Goal: Task Accomplishment & Management: Use online tool/utility

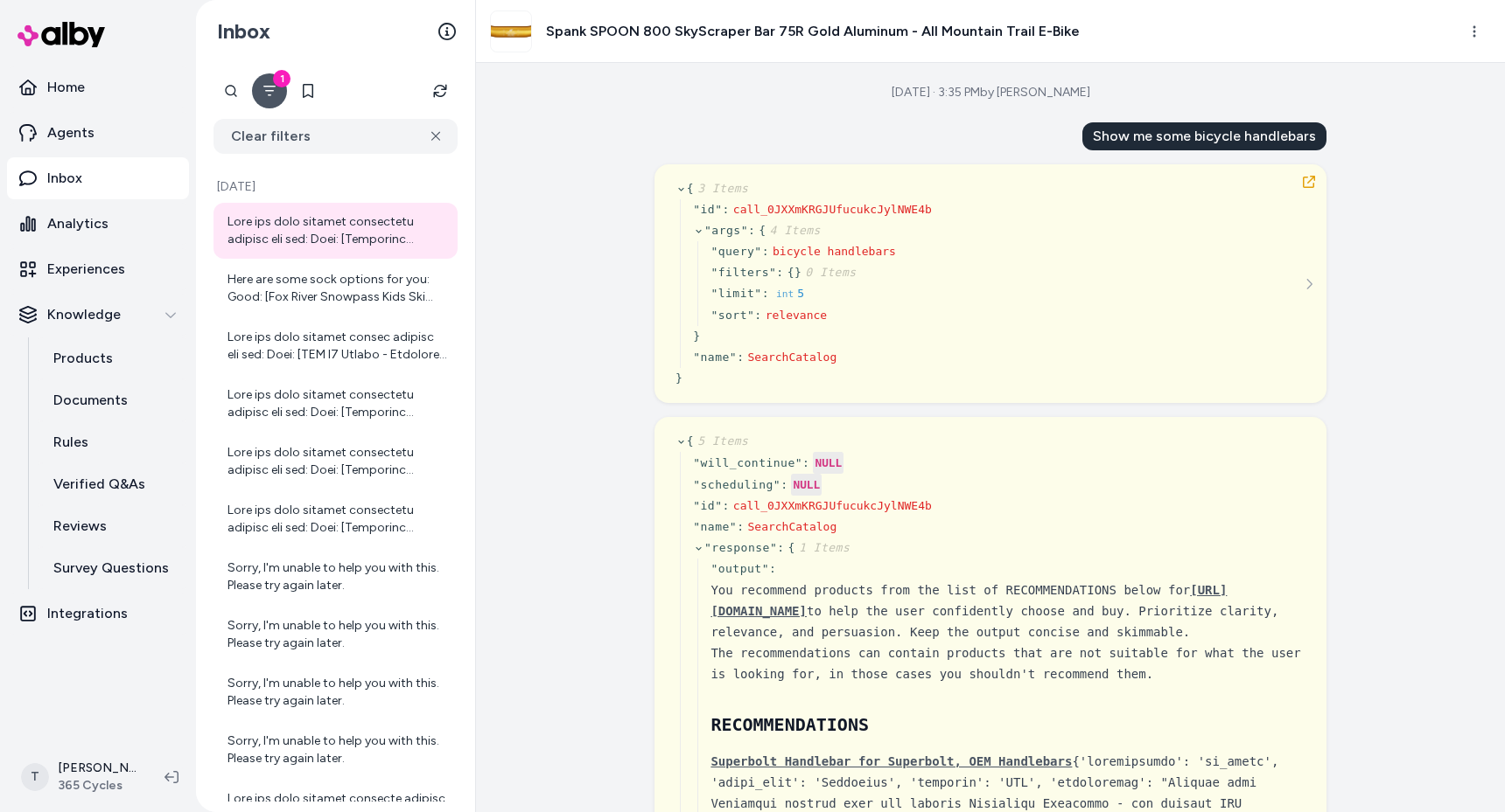
click at [610, 230] on div "Oct 02, 2025 · 3:35 PM by Thiago Salvatore Show me some bicycle handlebars { 3 …" at bounding box center [990, 438] width 1029 height 750
click at [111, 254] on link "Experiences" at bounding box center [98, 269] width 182 height 41
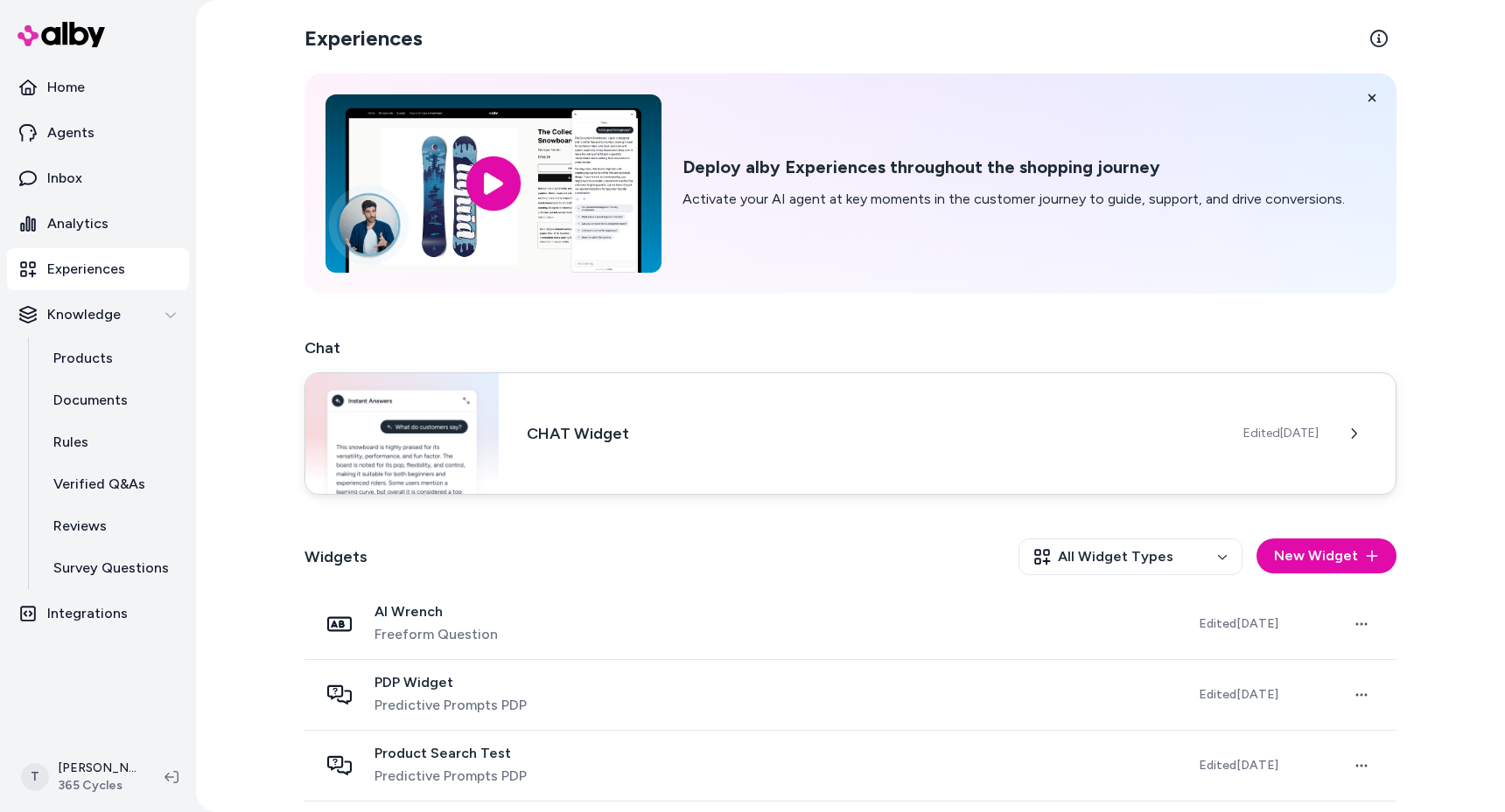
click at [591, 447] on div "CHAT Widget Edited [DATE]" at bounding box center [850, 434] width 1092 height 122
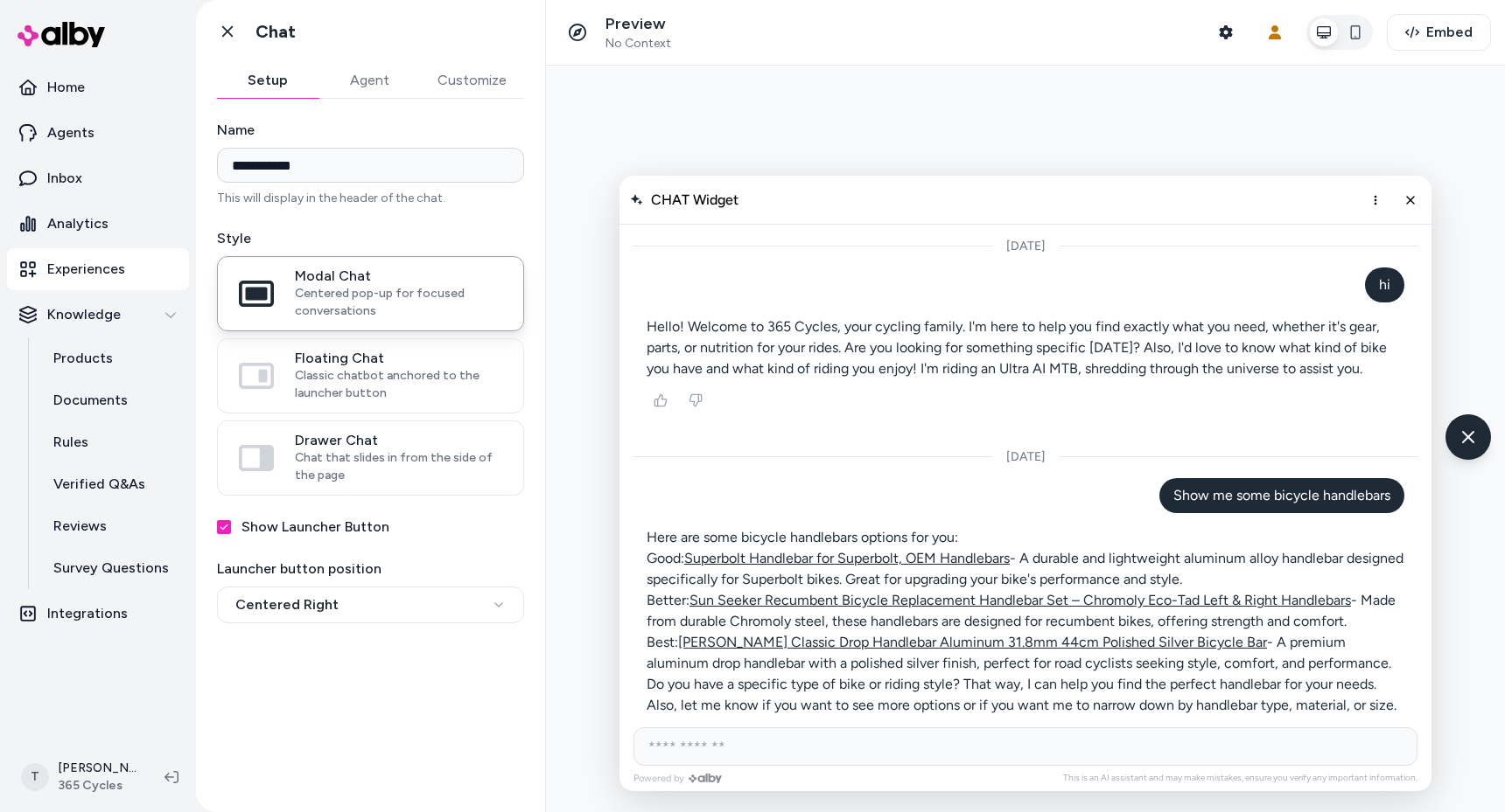
scroll to position [870, 0]
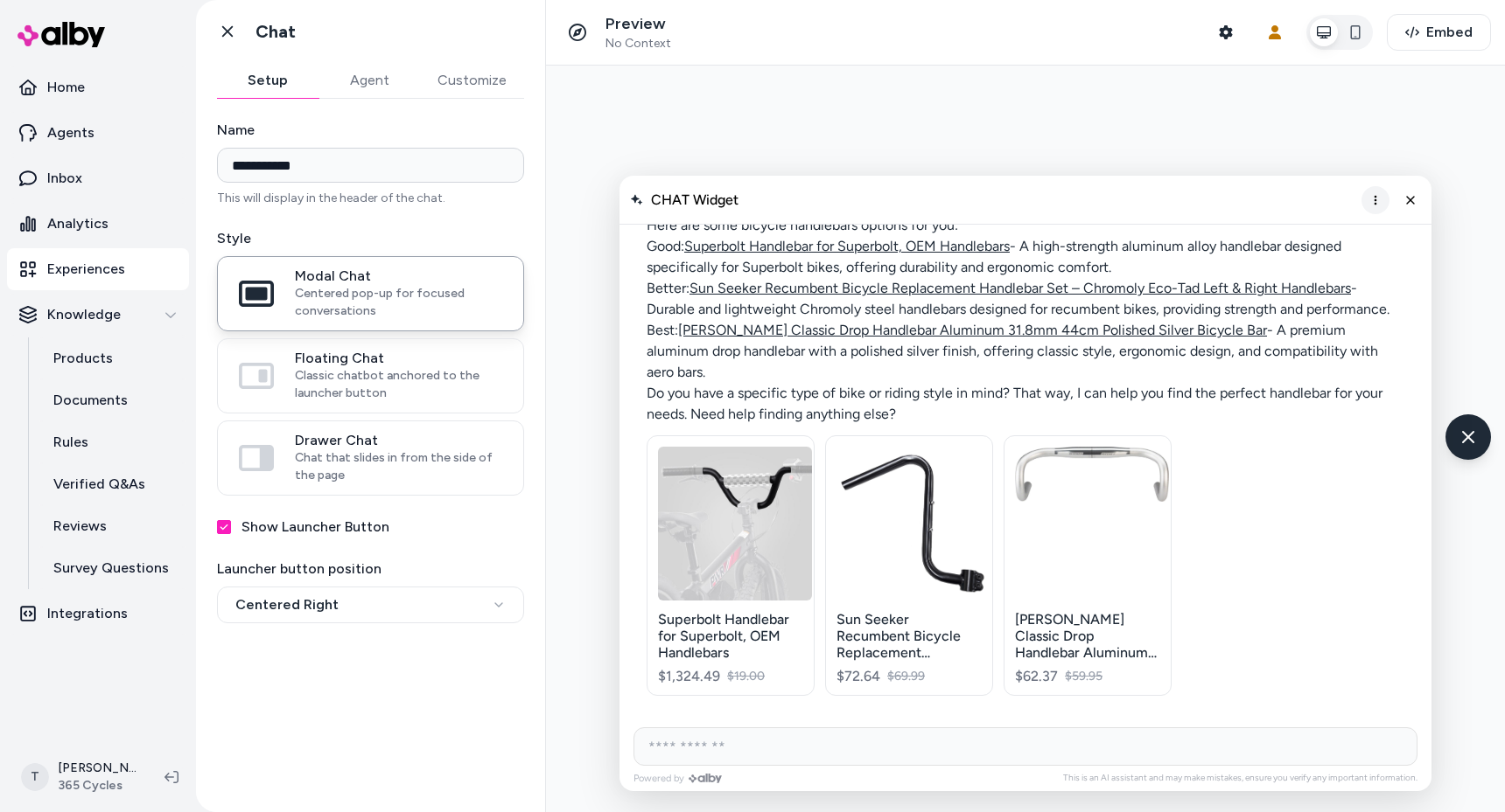
click at [1380, 196] on icon "More options" at bounding box center [1376, 201] width 14 height 14
click at [1302, 232] on span "Clear conversation" at bounding box center [1312, 236] width 103 height 15
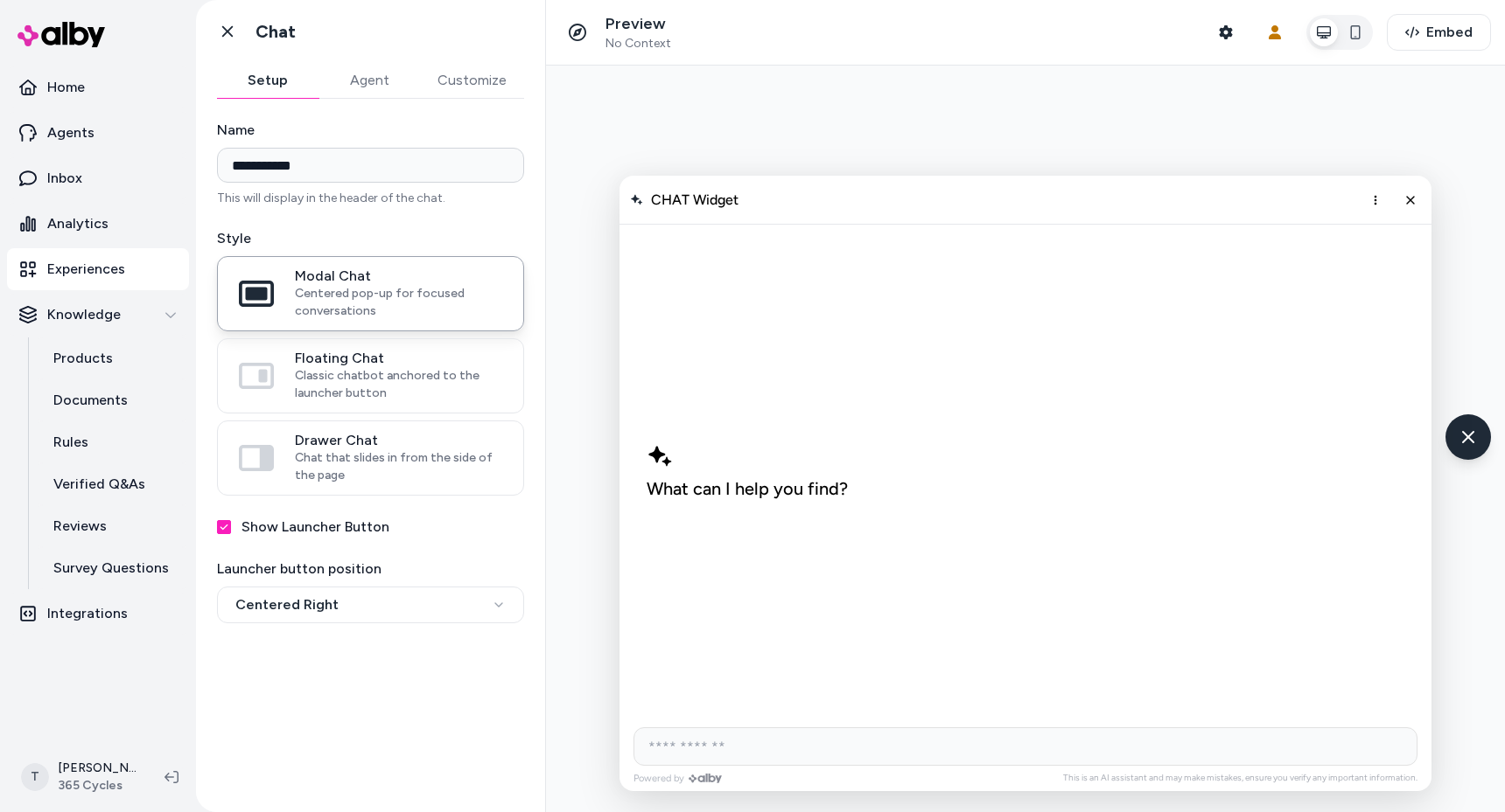
scroll to position [0, 0]
click at [1474, 445] on icon "Chat with our AI assistant" at bounding box center [1467, 437] width 22 height 22
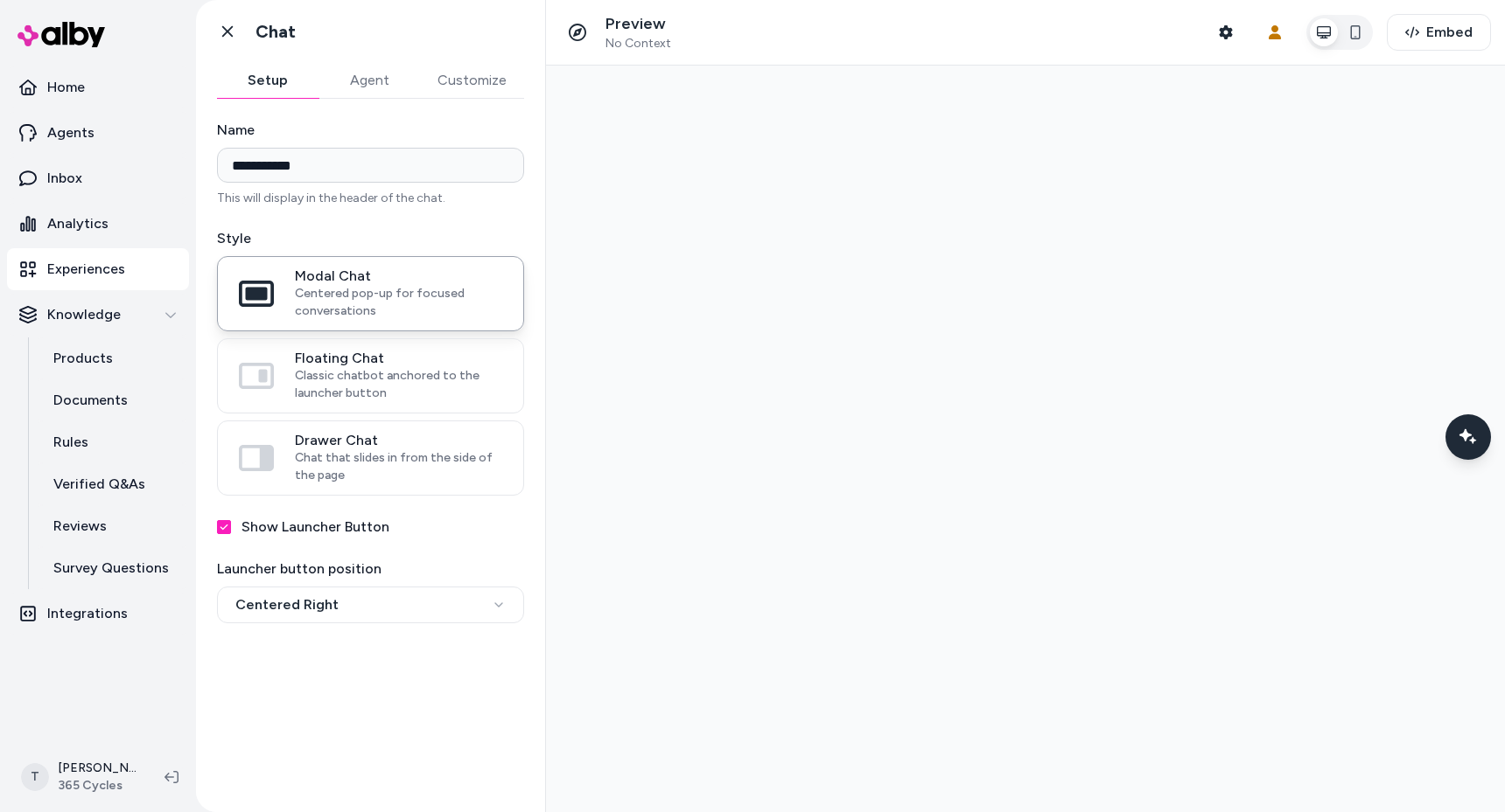
click at [874, 252] on div at bounding box center [1025, 439] width 959 height 747
click at [1225, 33] on icon "button" at bounding box center [1225, 33] width 14 height 14
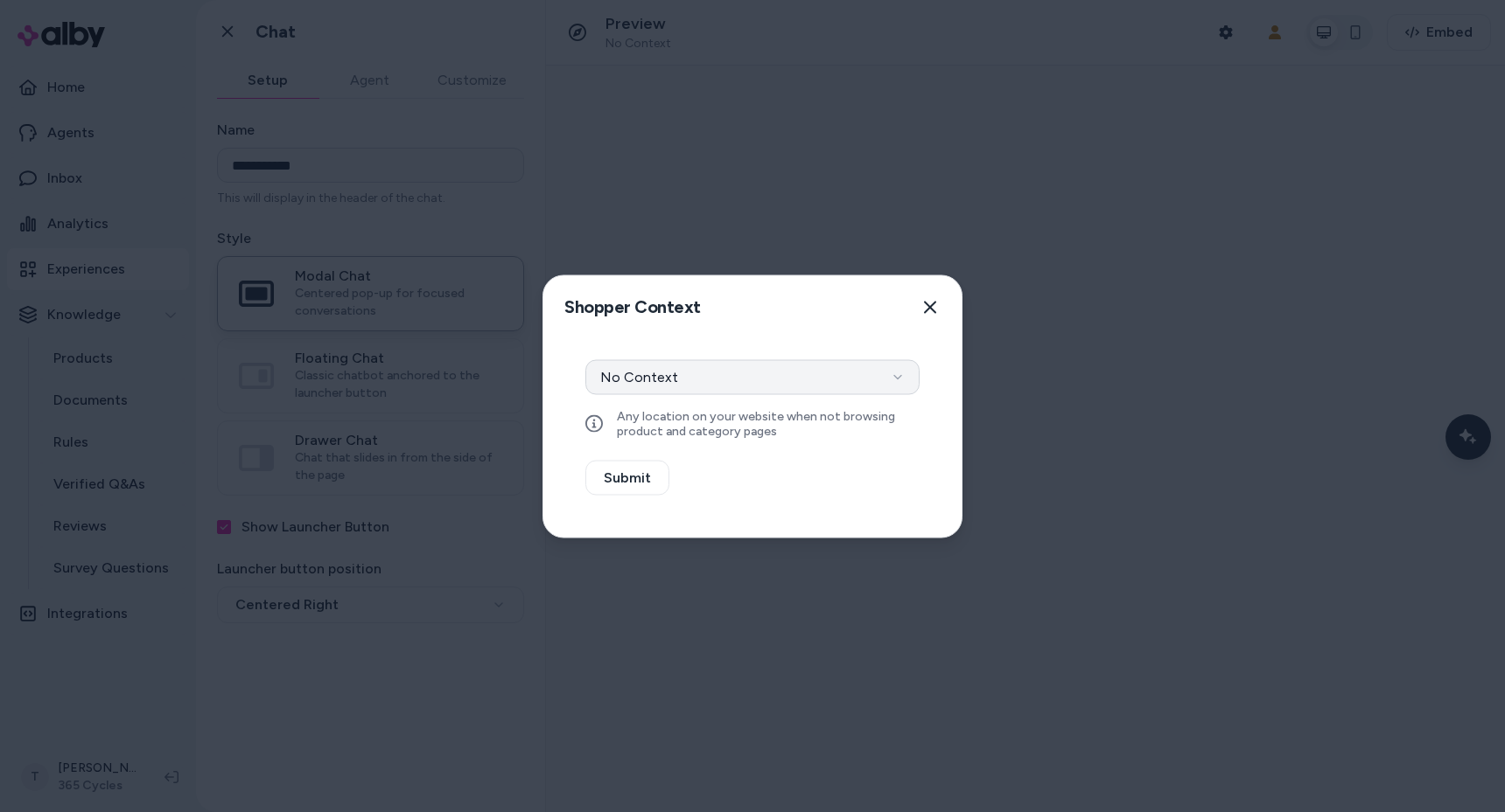
click at [669, 363] on button "No Context" at bounding box center [752, 376] width 334 height 35
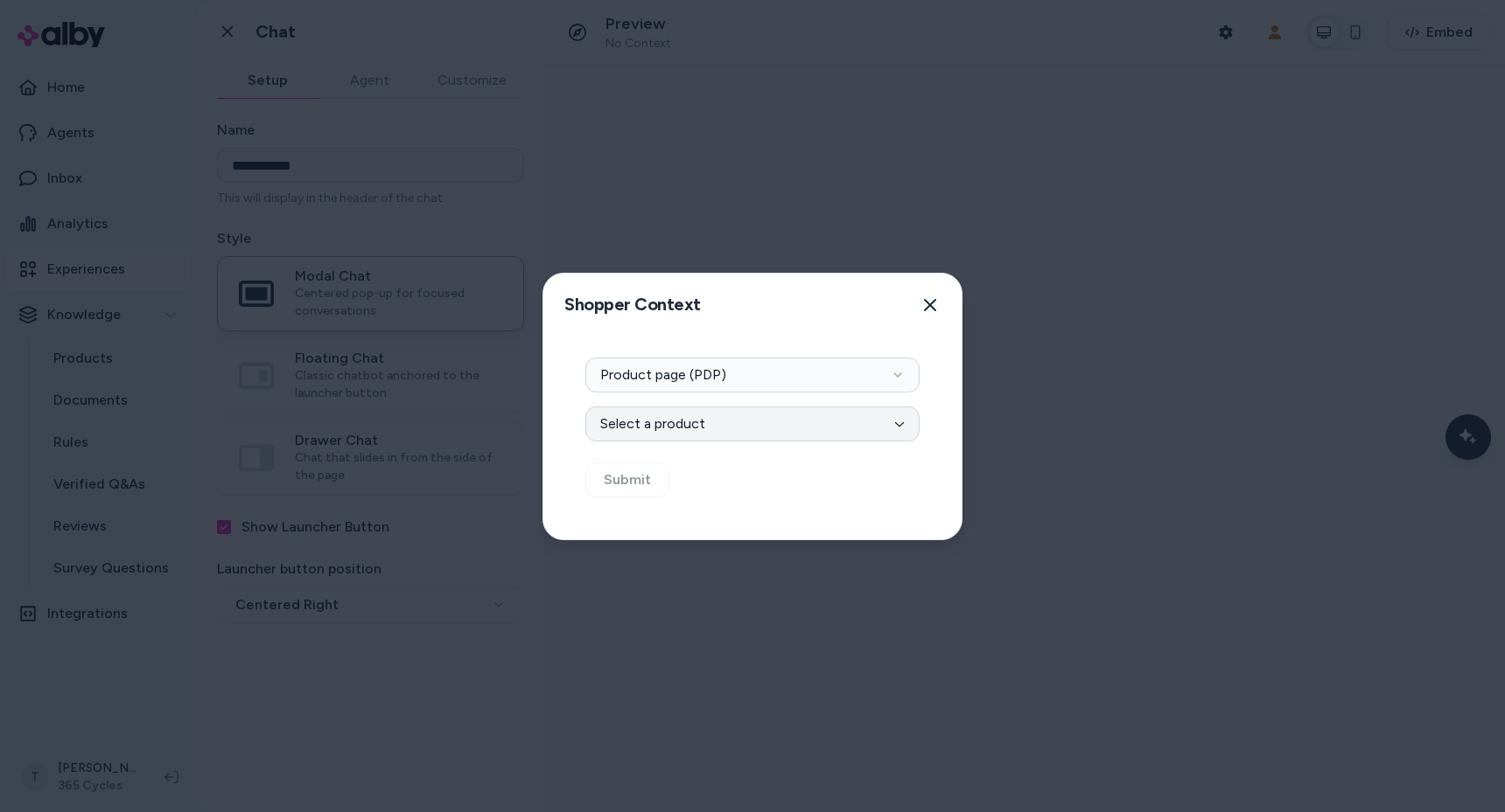
click at [668, 413] on button "Select a product" at bounding box center [752, 424] width 334 height 35
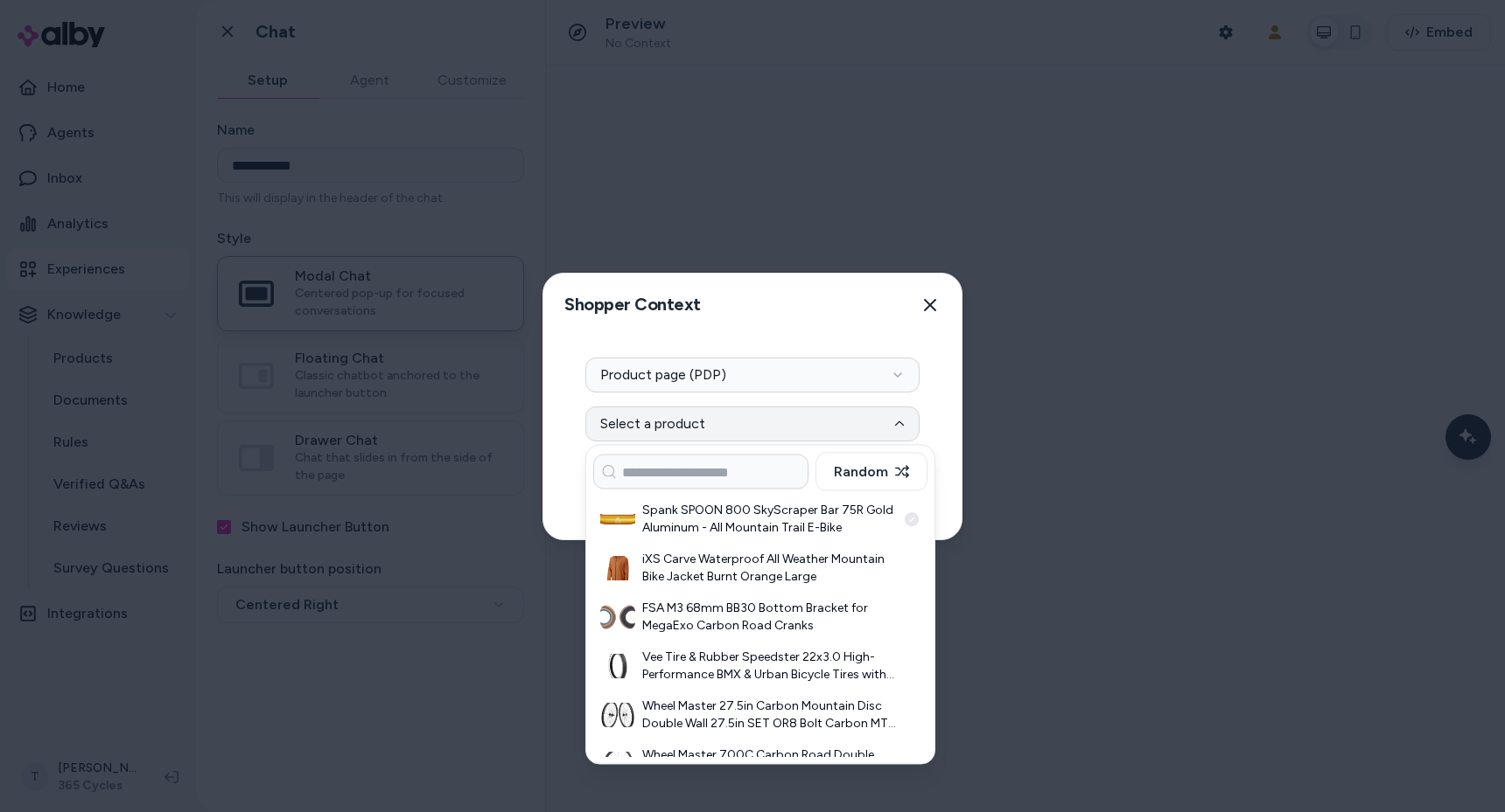
click at [698, 521] on h3 "Spank SPOON 800 SkyScraper Bar 75R Gold Aluminum - All Mountain Trail E-Bike" at bounding box center [769, 519] width 254 height 35
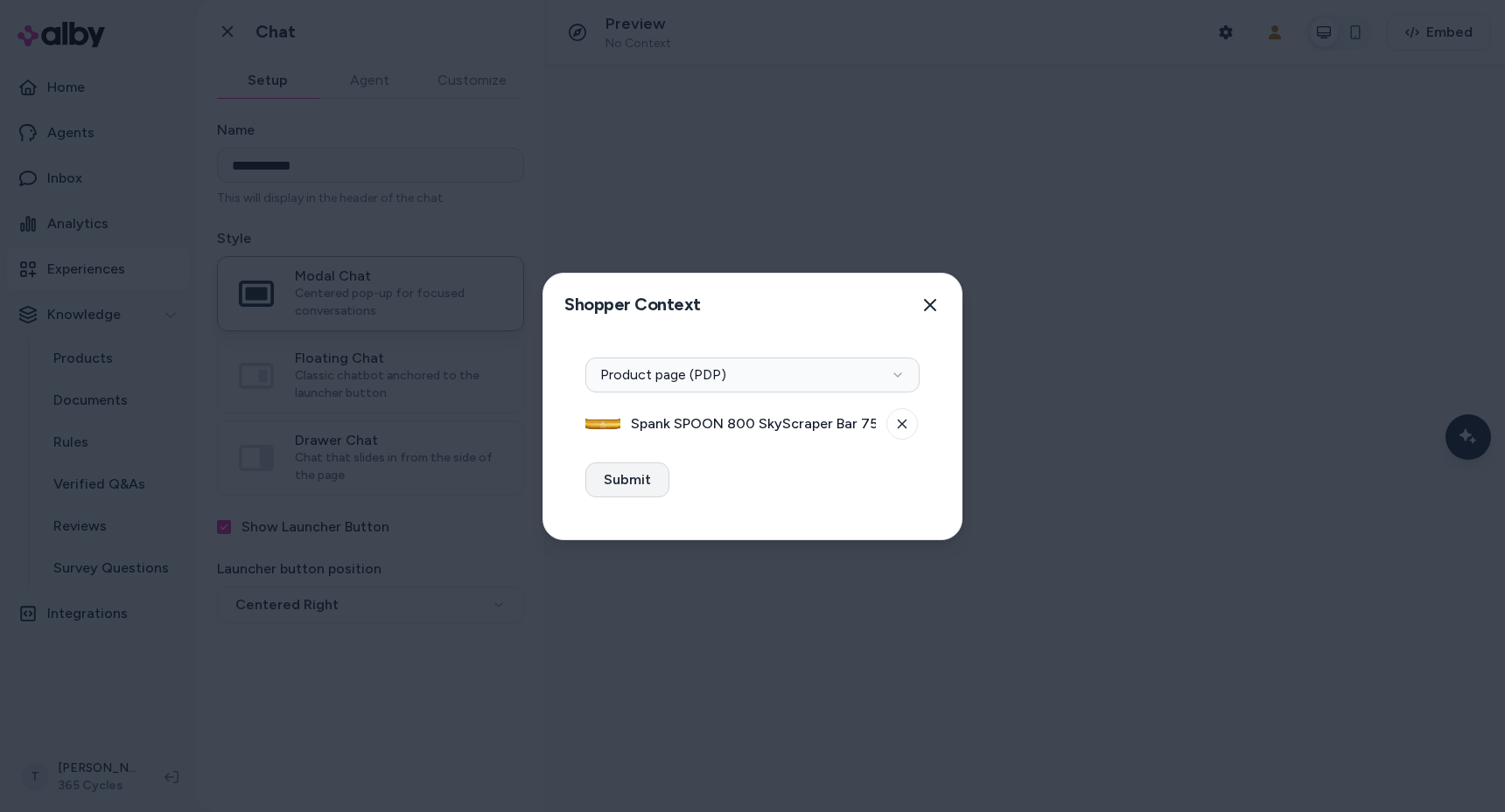
click at [631, 482] on button "Submit" at bounding box center [627, 479] width 84 height 35
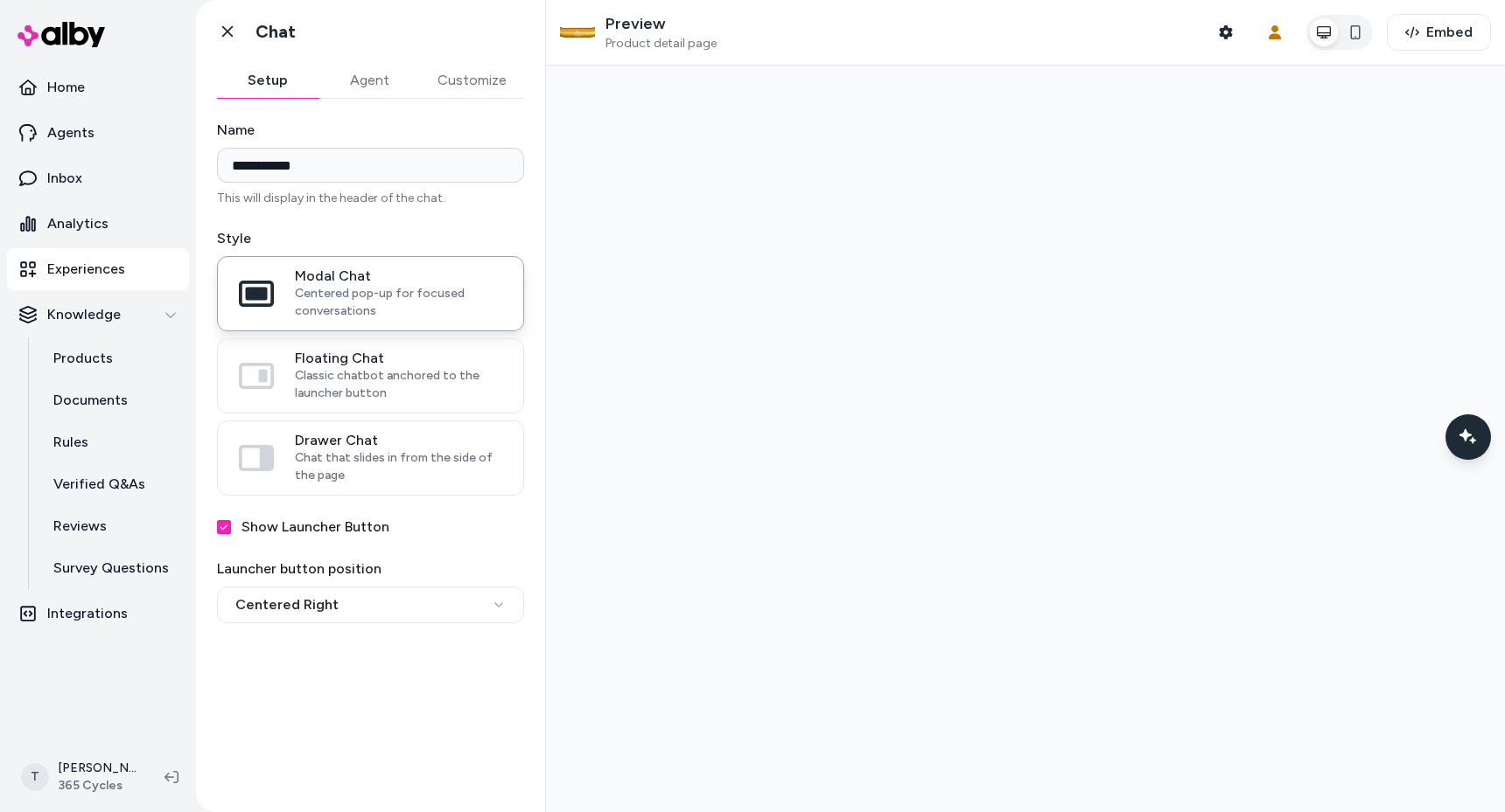
click at [789, 416] on div at bounding box center [1025, 439] width 959 height 747
click at [1464, 435] on icon "Chat with our AI assistant" at bounding box center [1468, 438] width 12 height 12
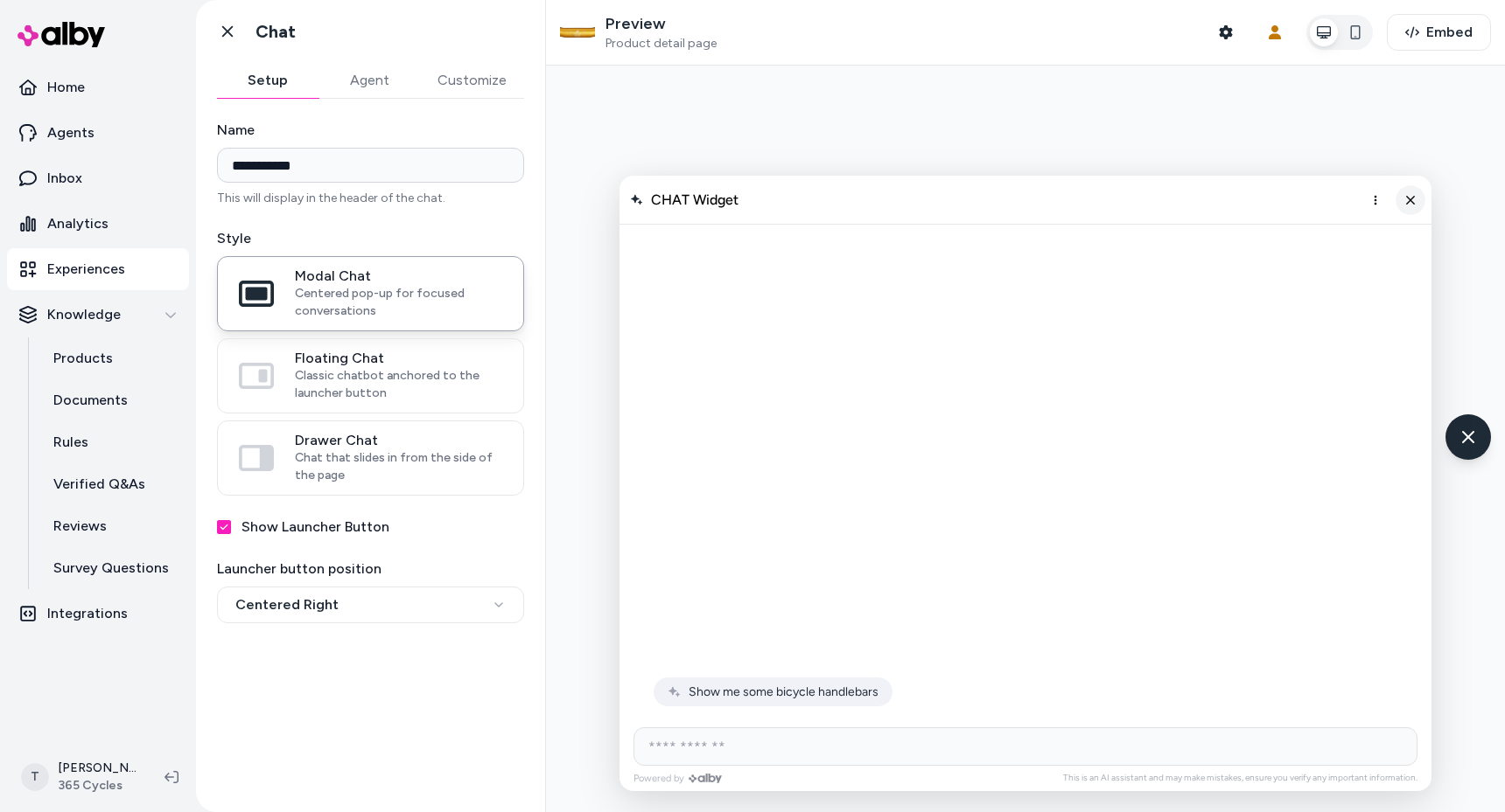
click at [1401, 207] on button "Close chat" at bounding box center [1410, 201] width 30 height 30
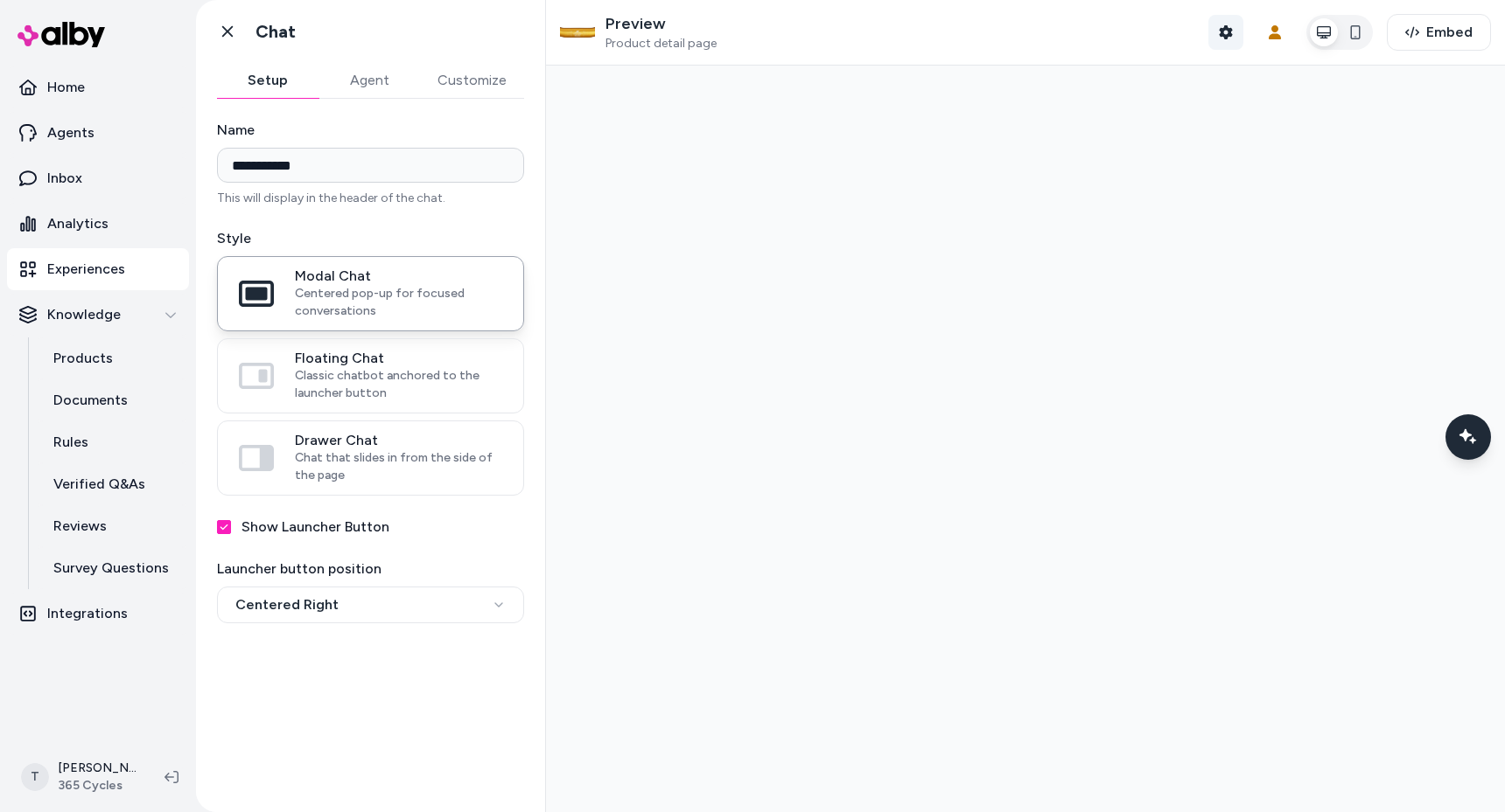
click at [1235, 34] on button "Shopper Context" at bounding box center [1225, 32] width 35 height 35
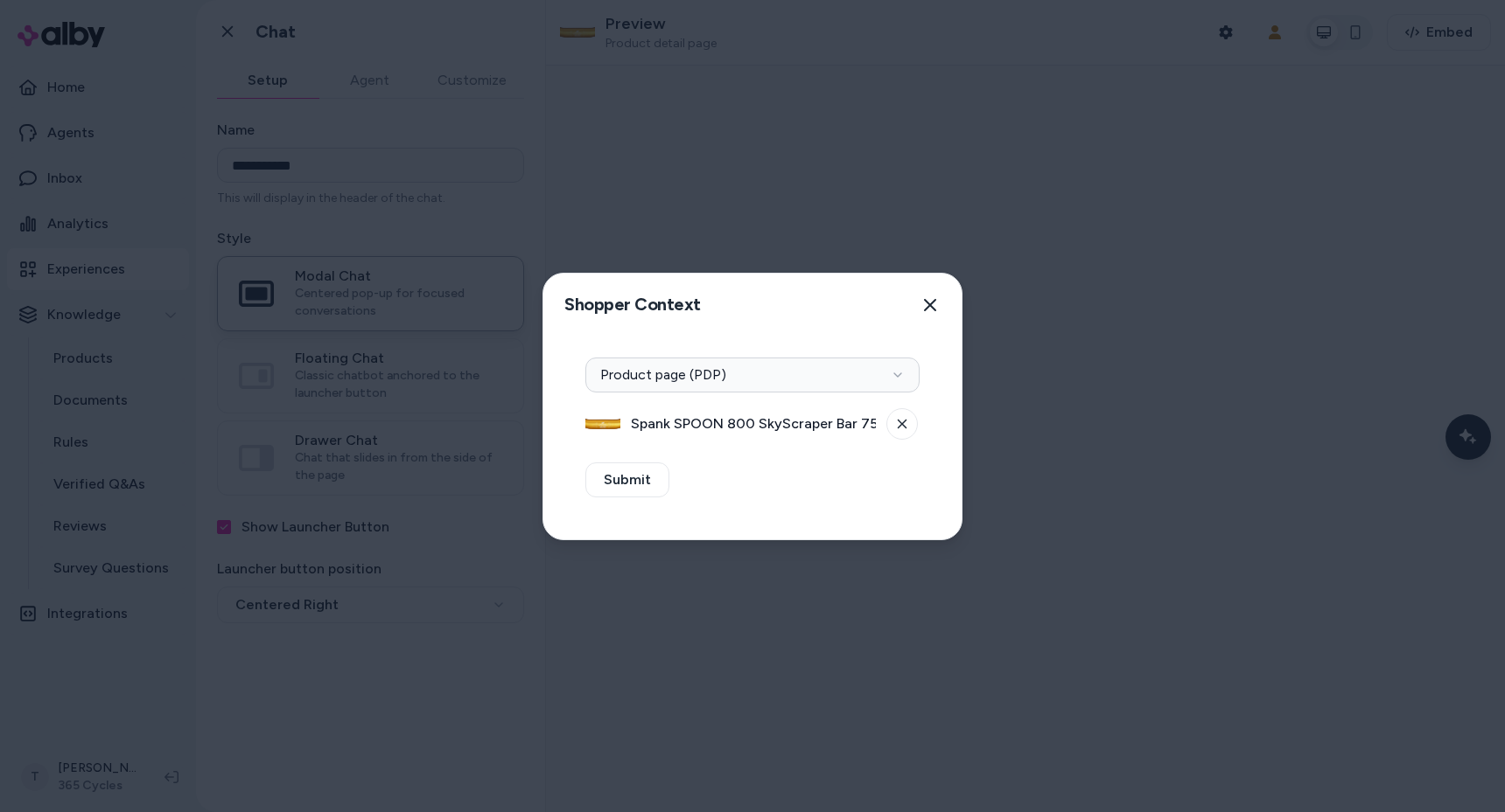
click at [659, 392] on div "Context Type Product page (PDP) Spank SPOON 800 SkyScraper Bar 75R Gold Aluminu…" at bounding box center [752, 399] width 334 height 84
click at [671, 376] on button "Product page (PDP)" at bounding box center [752, 374] width 334 height 35
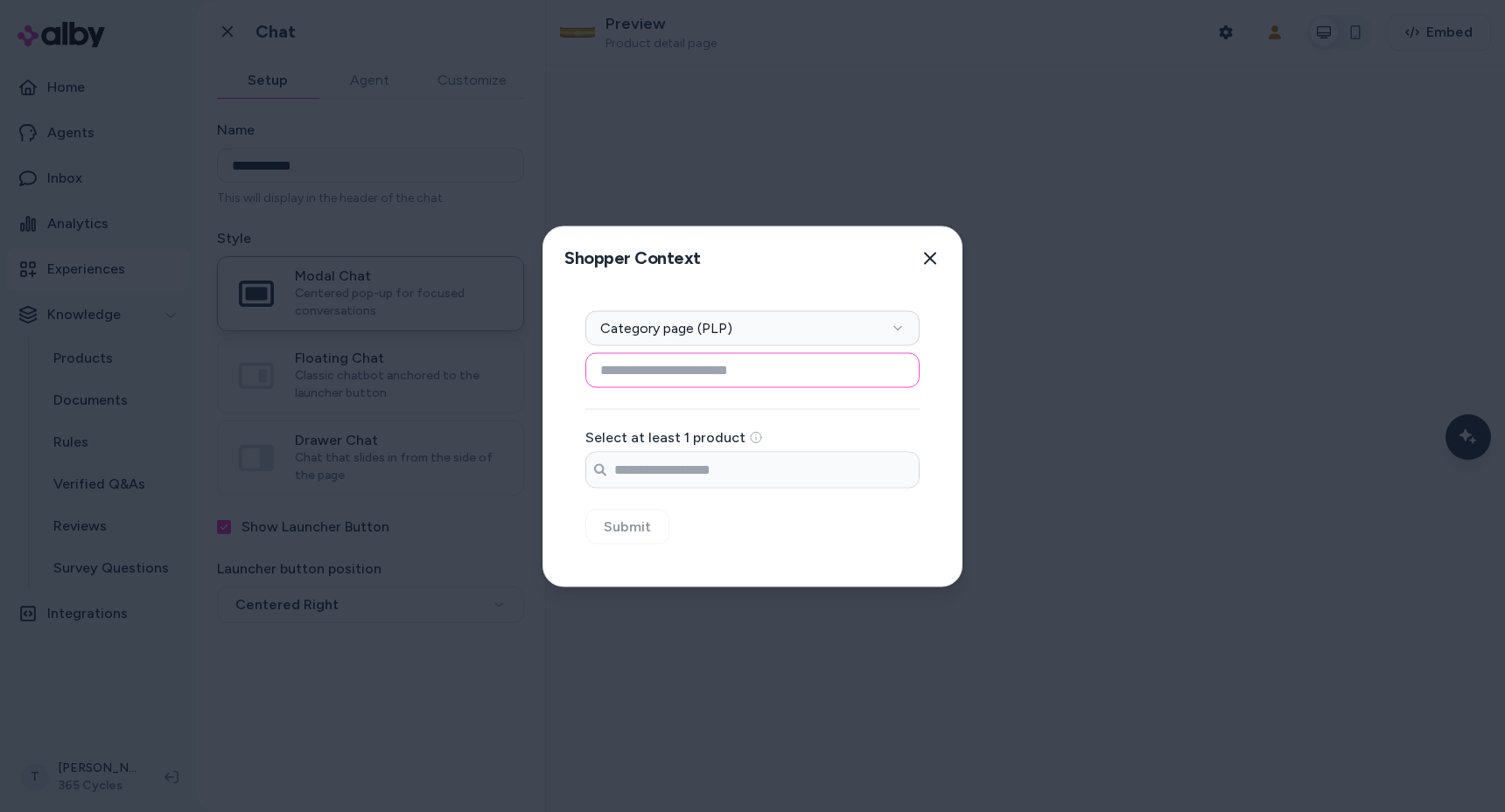
click at [675, 384] on input at bounding box center [752, 369] width 334 height 35
click at [762, 366] on input at bounding box center [752, 369] width 334 height 35
click at [934, 263] on icon "button" at bounding box center [930, 258] width 14 height 14
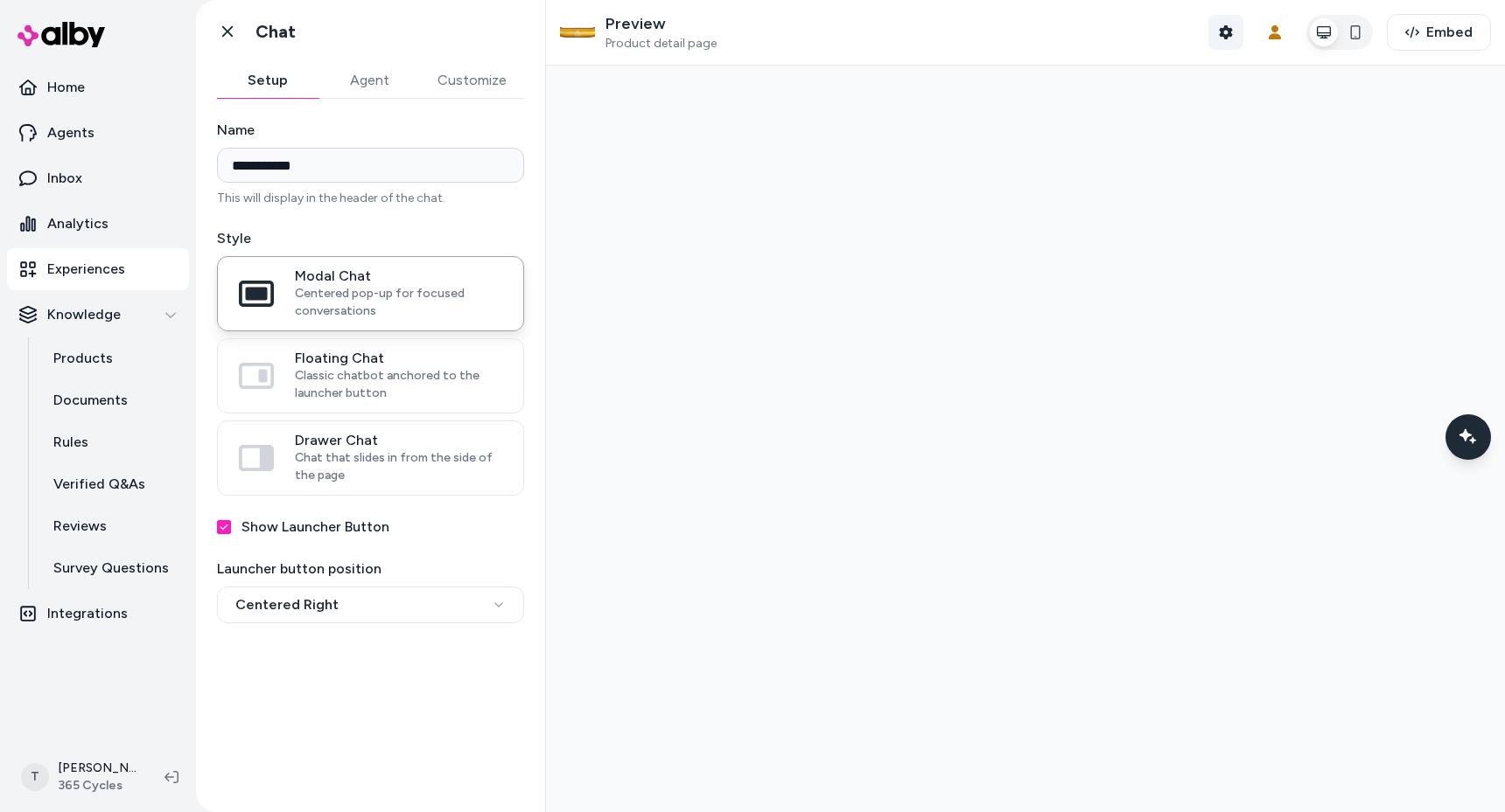
click at [1243, 38] on button "Shopper Context" at bounding box center [1225, 32] width 35 height 35
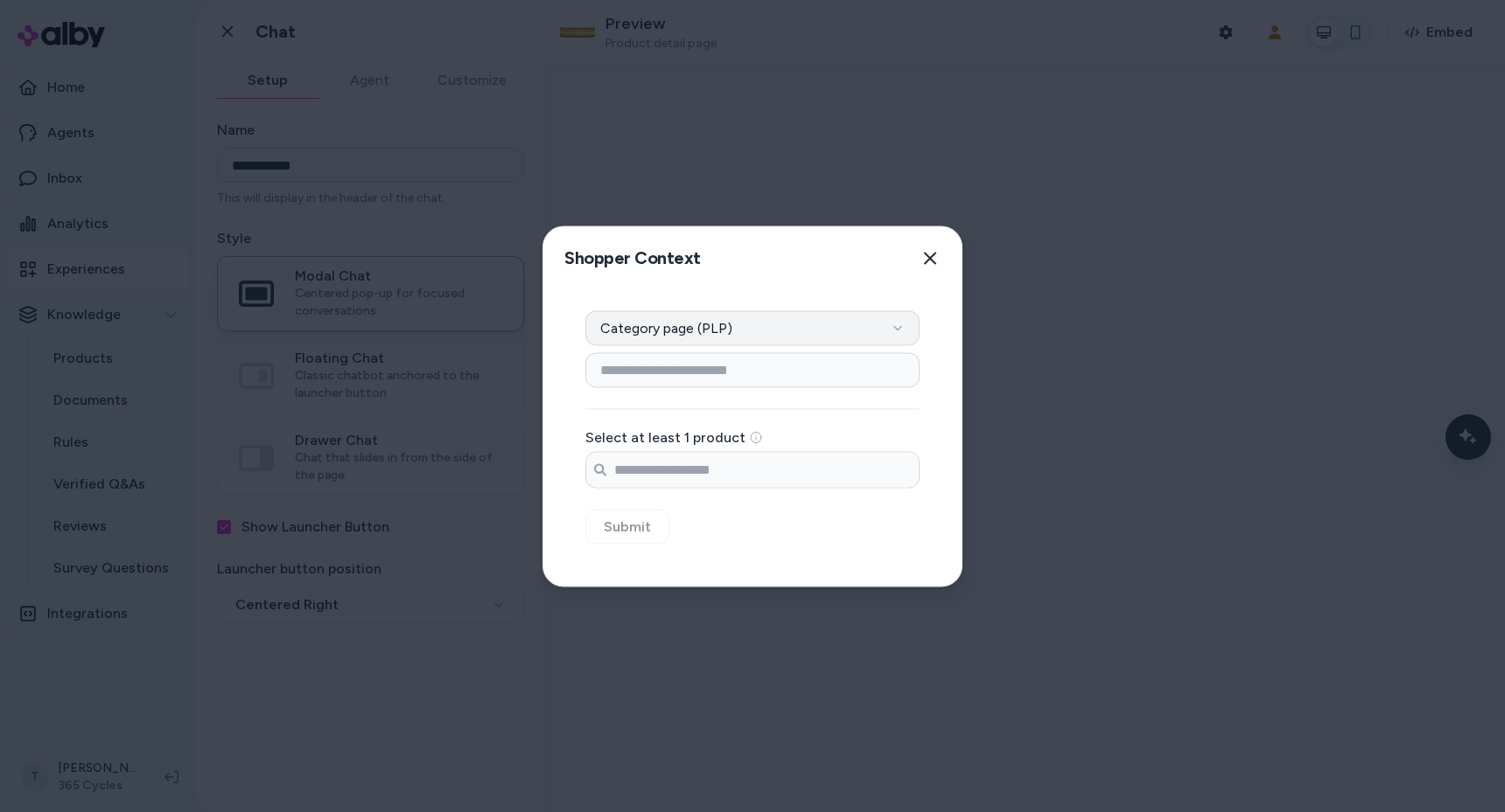
click at [779, 329] on button "Category page (PLP)" at bounding box center [752, 327] width 334 height 35
click at [779, 323] on button "Category page (PLP)" at bounding box center [752, 327] width 334 height 35
click at [930, 256] on icon "button" at bounding box center [930, 258] width 14 height 14
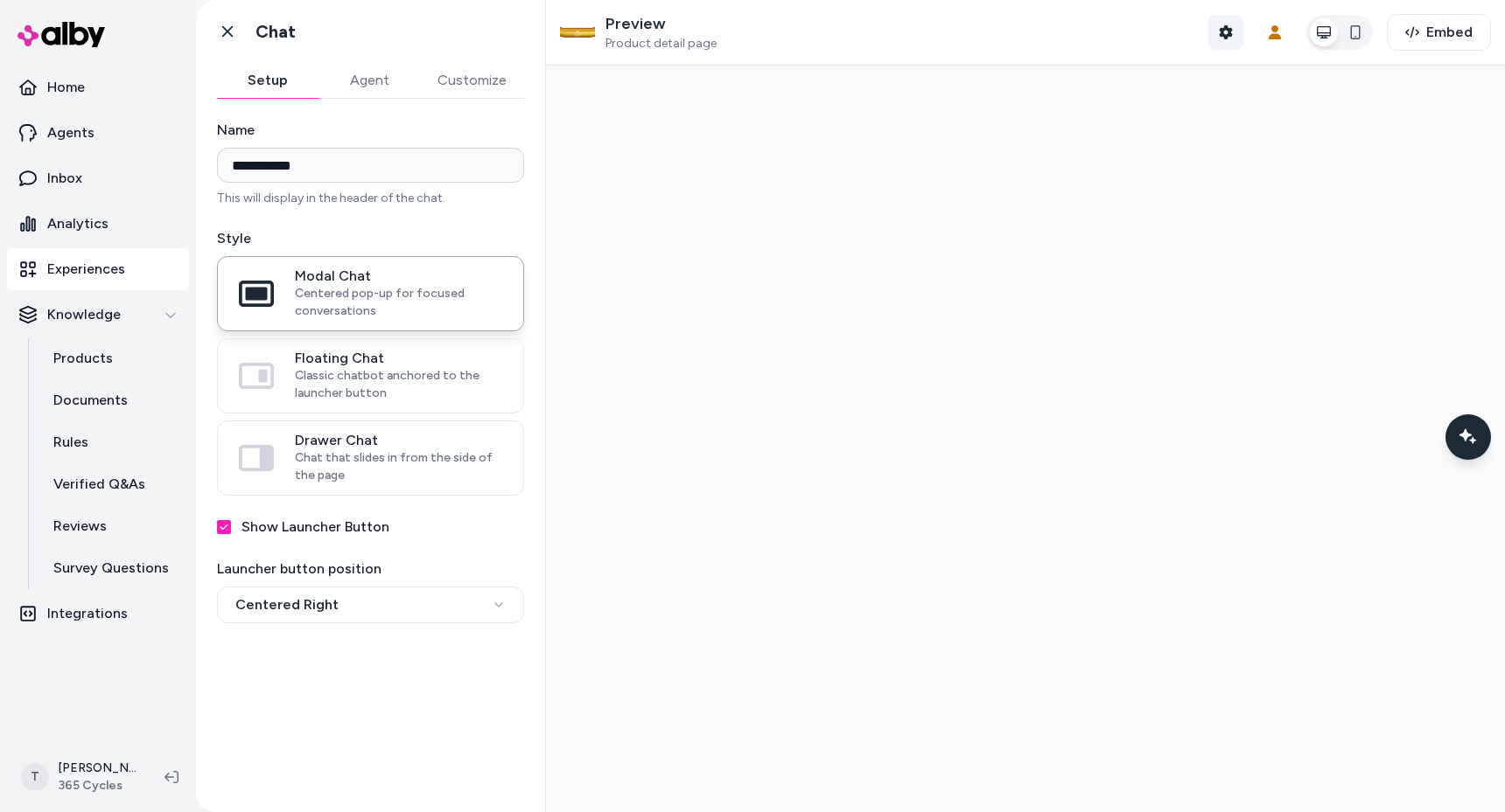
click at [1224, 17] on button "Shopper Context" at bounding box center [1225, 32] width 35 height 35
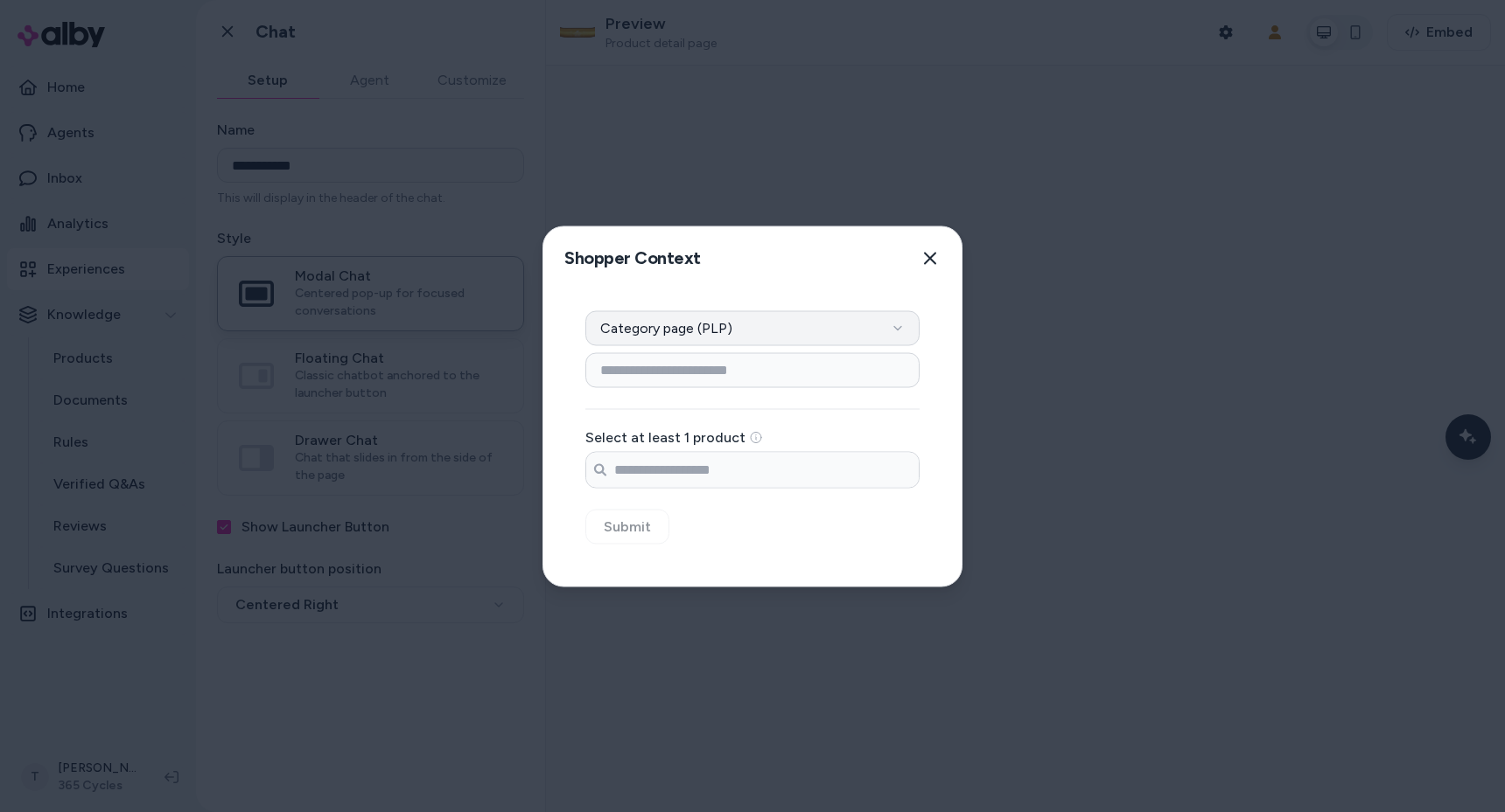
click at [732, 330] on button "Category page (PLP)" at bounding box center [752, 327] width 334 height 35
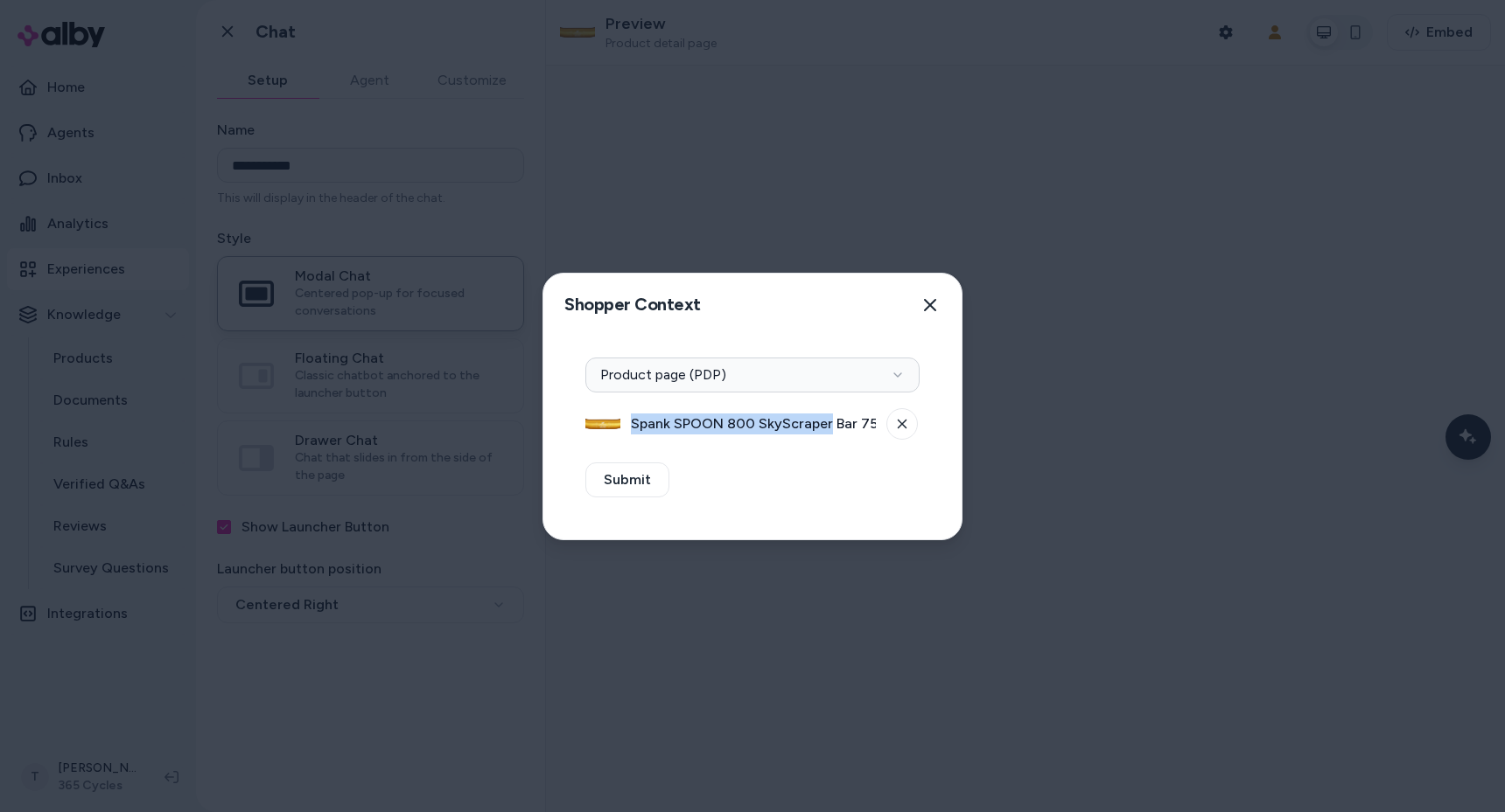
drag, startPoint x: 632, startPoint y: 425, endPoint x: 827, endPoint y: 431, distance: 195.1
click at [827, 431] on span "Spank SPOON 800 SkyScraper Bar 75R Gold Aluminum - All Mountain Trail E-Bike" at bounding box center [753, 424] width 245 height 21
copy span "Spank SPOON 800 SkyScraper"
click at [896, 434] on button at bounding box center [902, 424] width 32 height 32
click at [797, 435] on button "Select a product" at bounding box center [752, 424] width 334 height 35
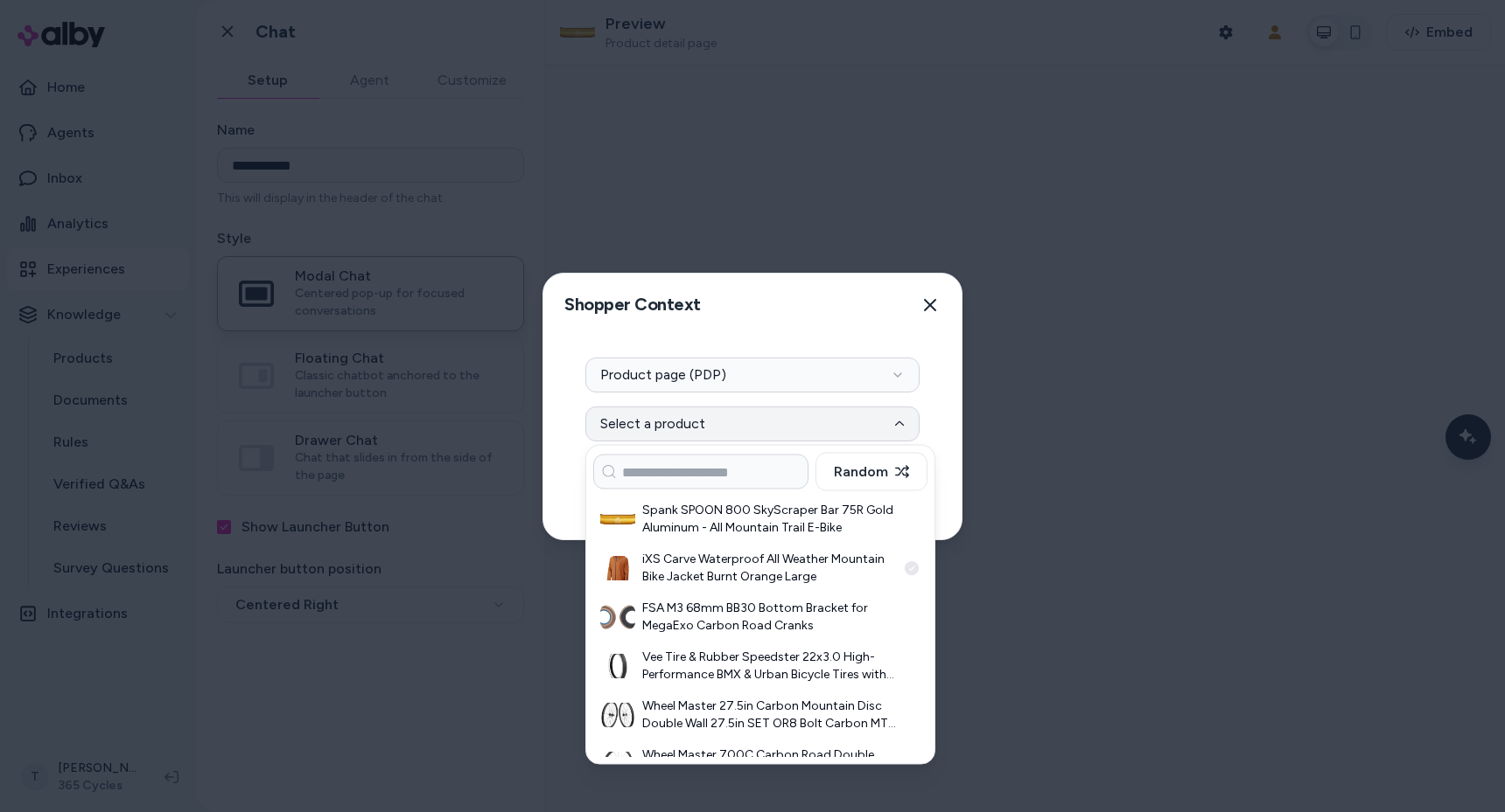
click at [749, 572] on h3 "iXS Carve Waterproof All Weather Mountain Bike Jacket Burnt Orange Large" at bounding box center [769, 568] width 254 height 35
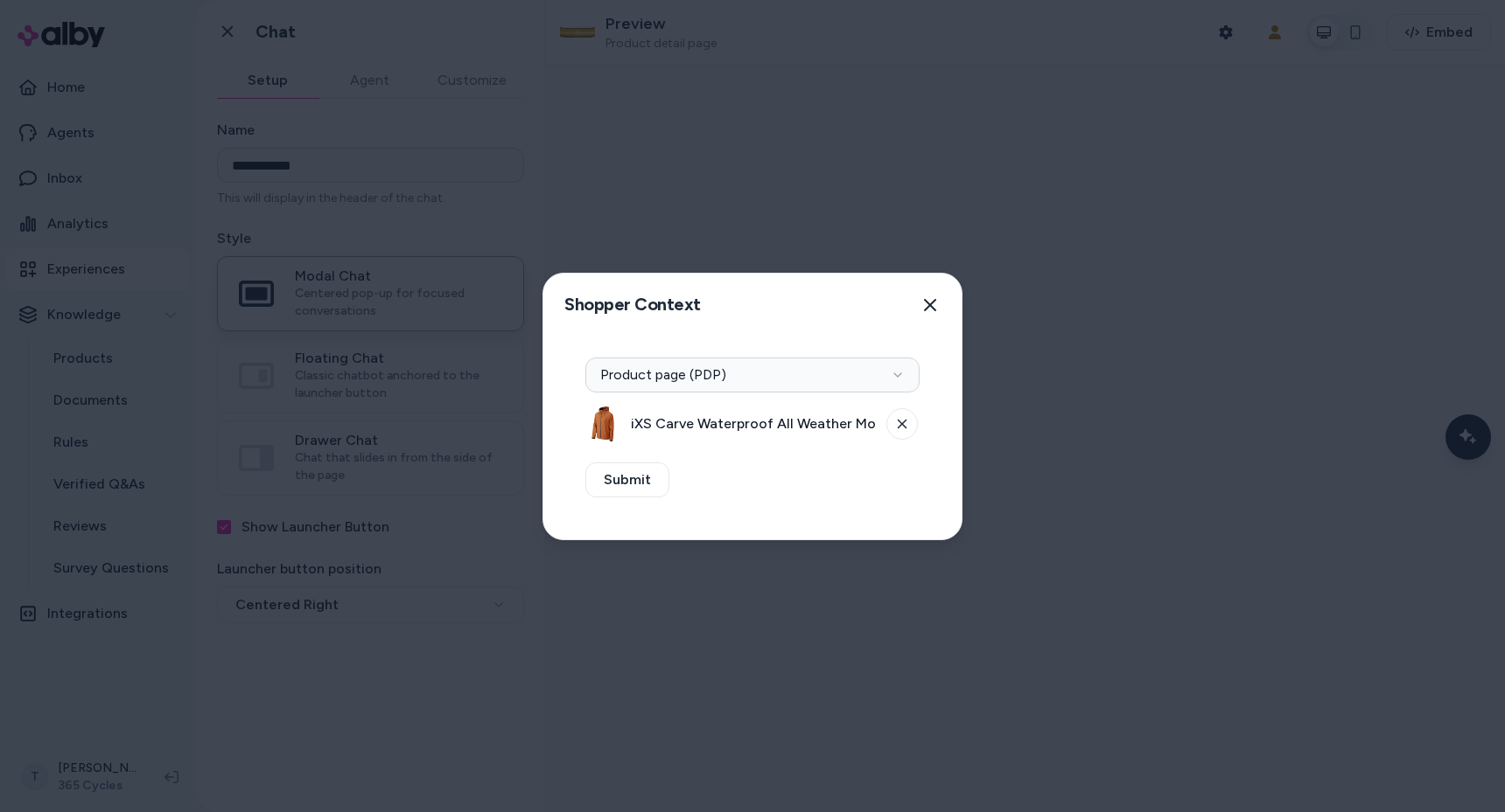
click at [757, 428] on span "iXS Carve Waterproof All Weather Mountain Bike Jacket Burnt Orange Large" at bounding box center [753, 424] width 245 height 21
copy div "iXS Carve Waterproof All Weather Mountain Bike Jacket Burnt Orange Large"
click at [926, 317] on button "Close" at bounding box center [929, 304] width 35 height 35
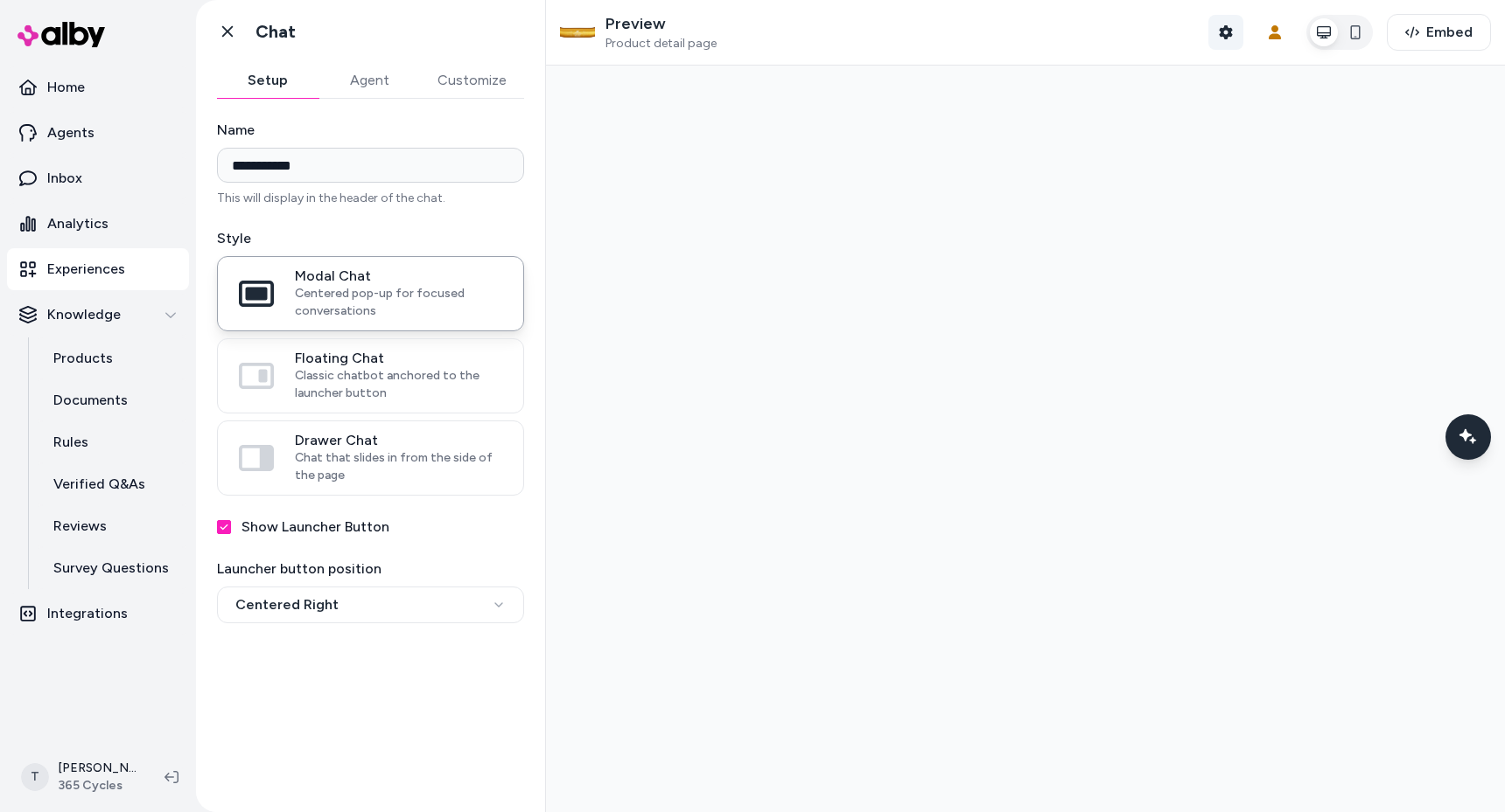
click at [1218, 37] on button "Shopper Context" at bounding box center [1225, 32] width 35 height 35
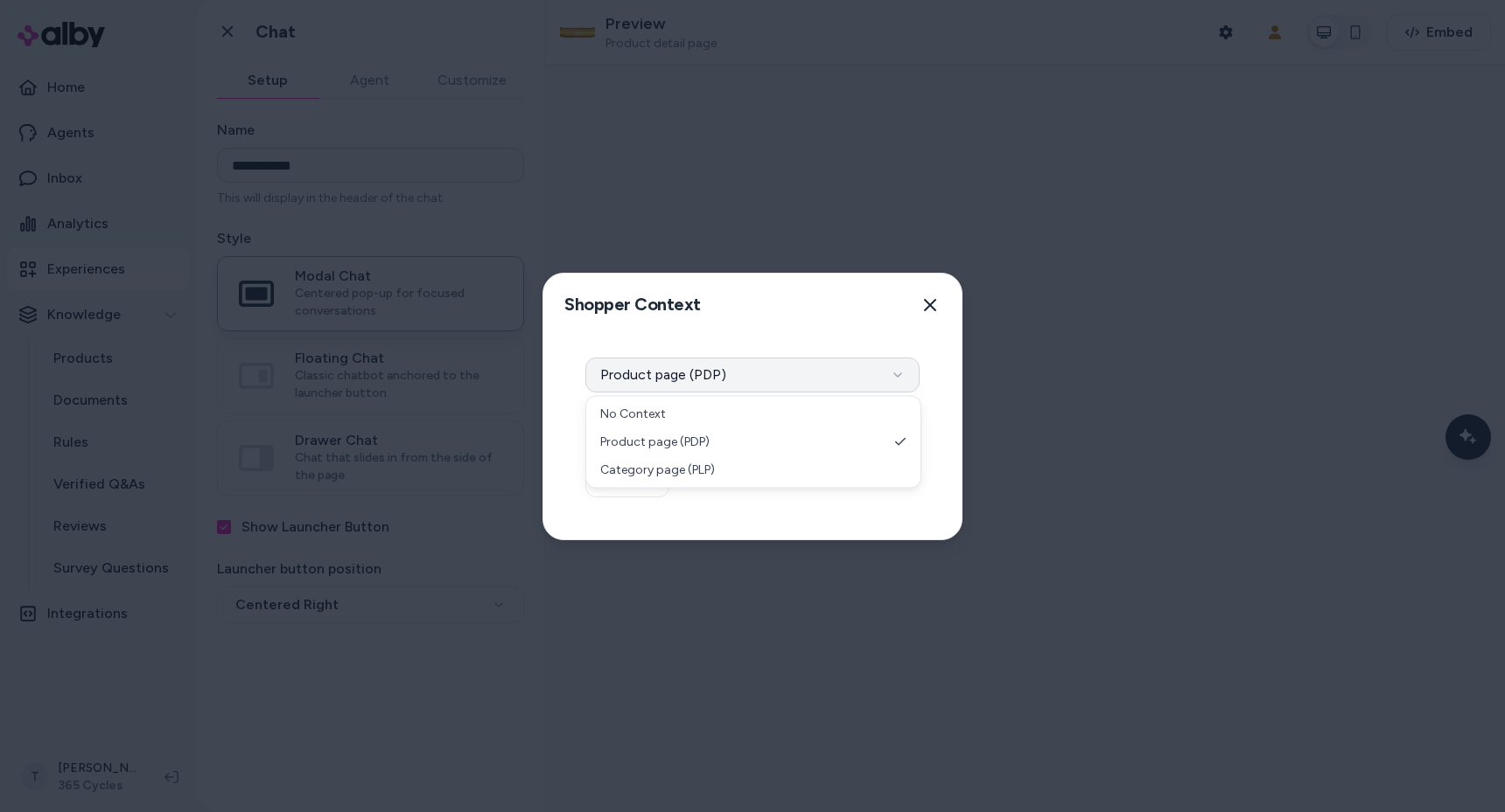
click at [740, 383] on button "Product page (PDP)" at bounding box center [752, 374] width 334 height 35
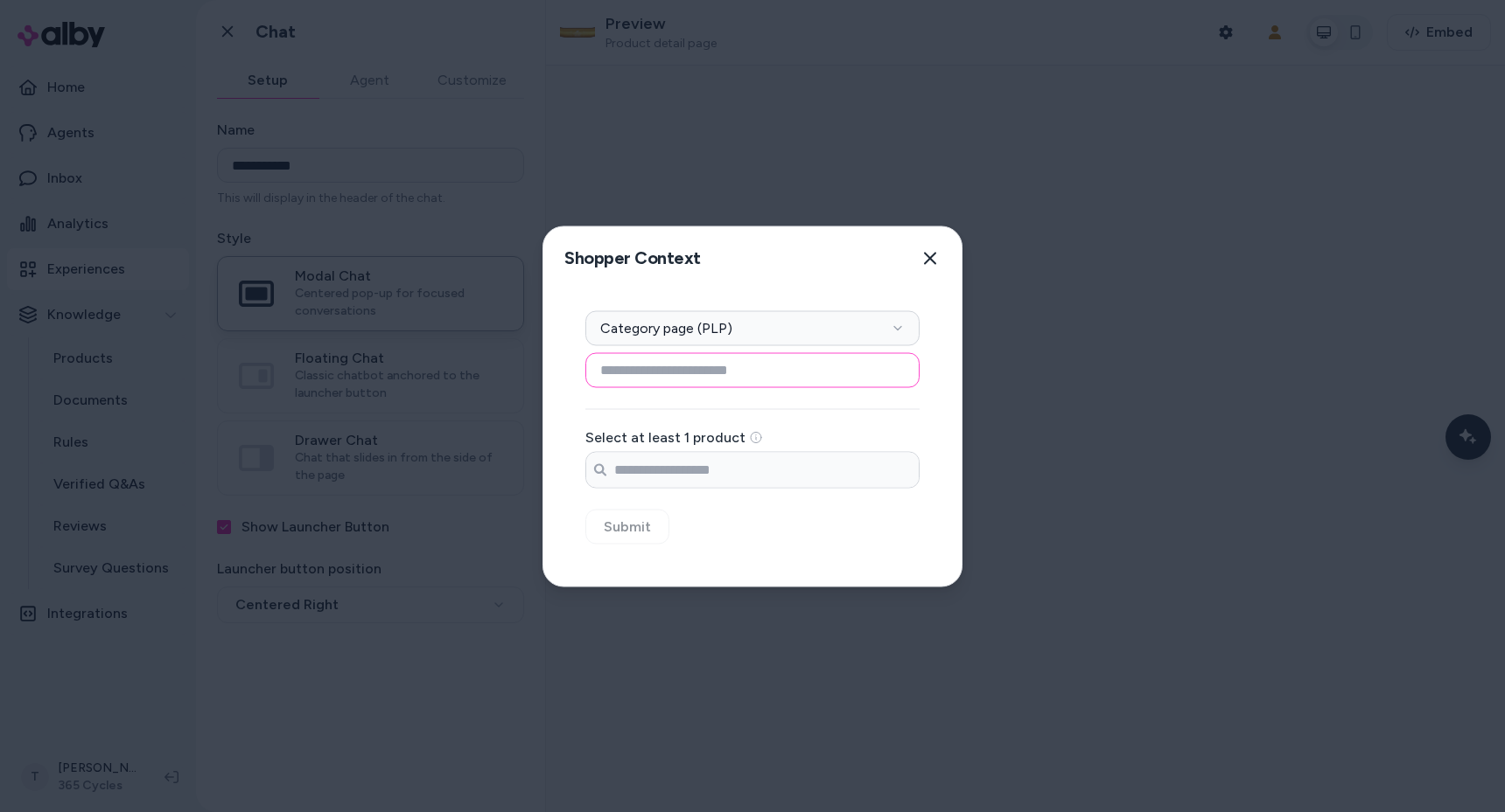
click at [673, 372] on input at bounding box center [752, 369] width 334 height 35
type input "**********"
paste input "**********"
click at [681, 468] on input "**********" at bounding box center [752, 469] width 332 height 35
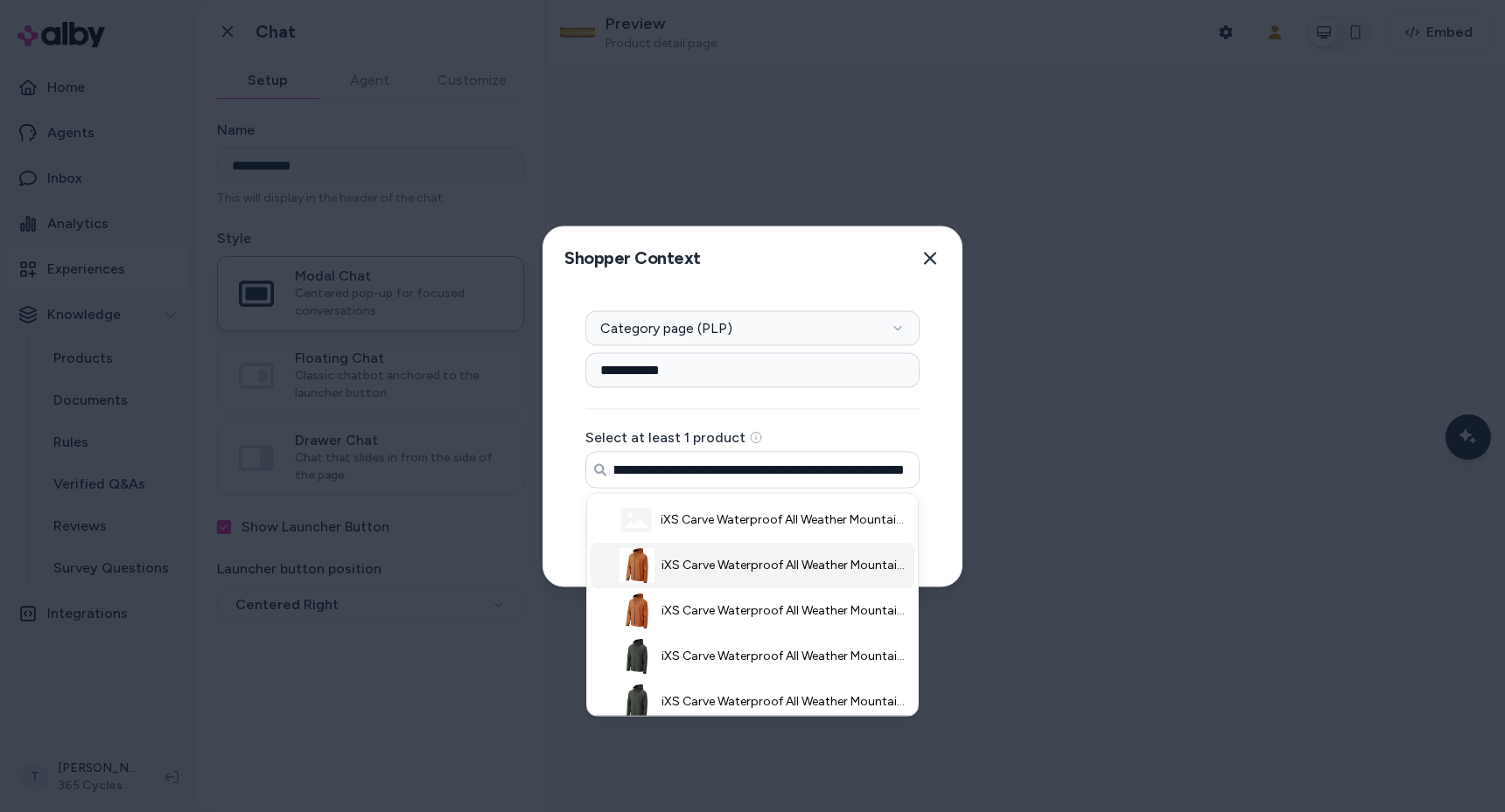
click at [727, 560] on span "iXS Carve Waterproof All Weather Mountain Bike Jacket Burnt Orange Large" at bounding box center [785, 565] width 248 height 18
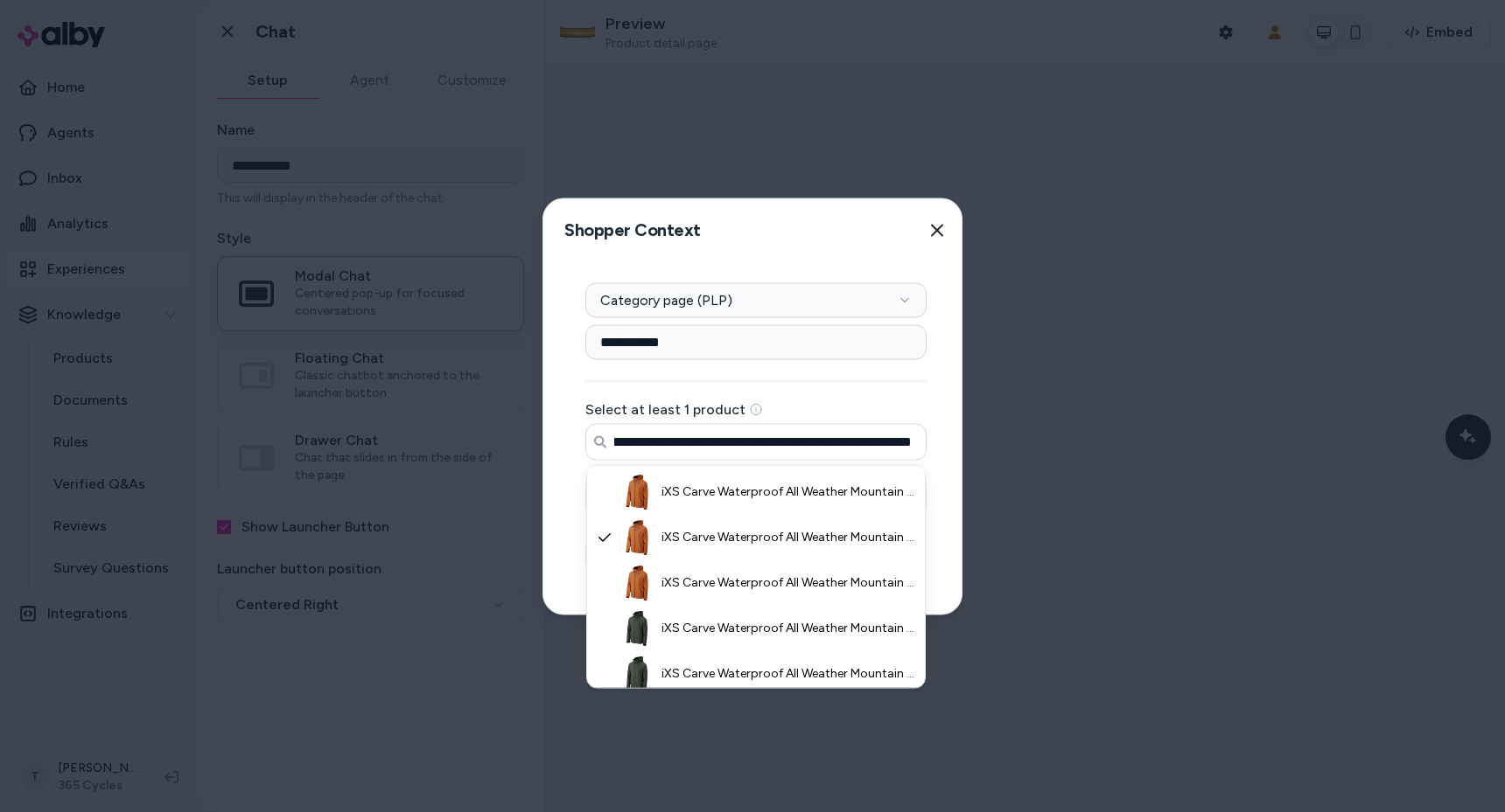
type input "**********"
click at [820, 377] on div "**********" at bounding box center [755, 420] width 341 height 192
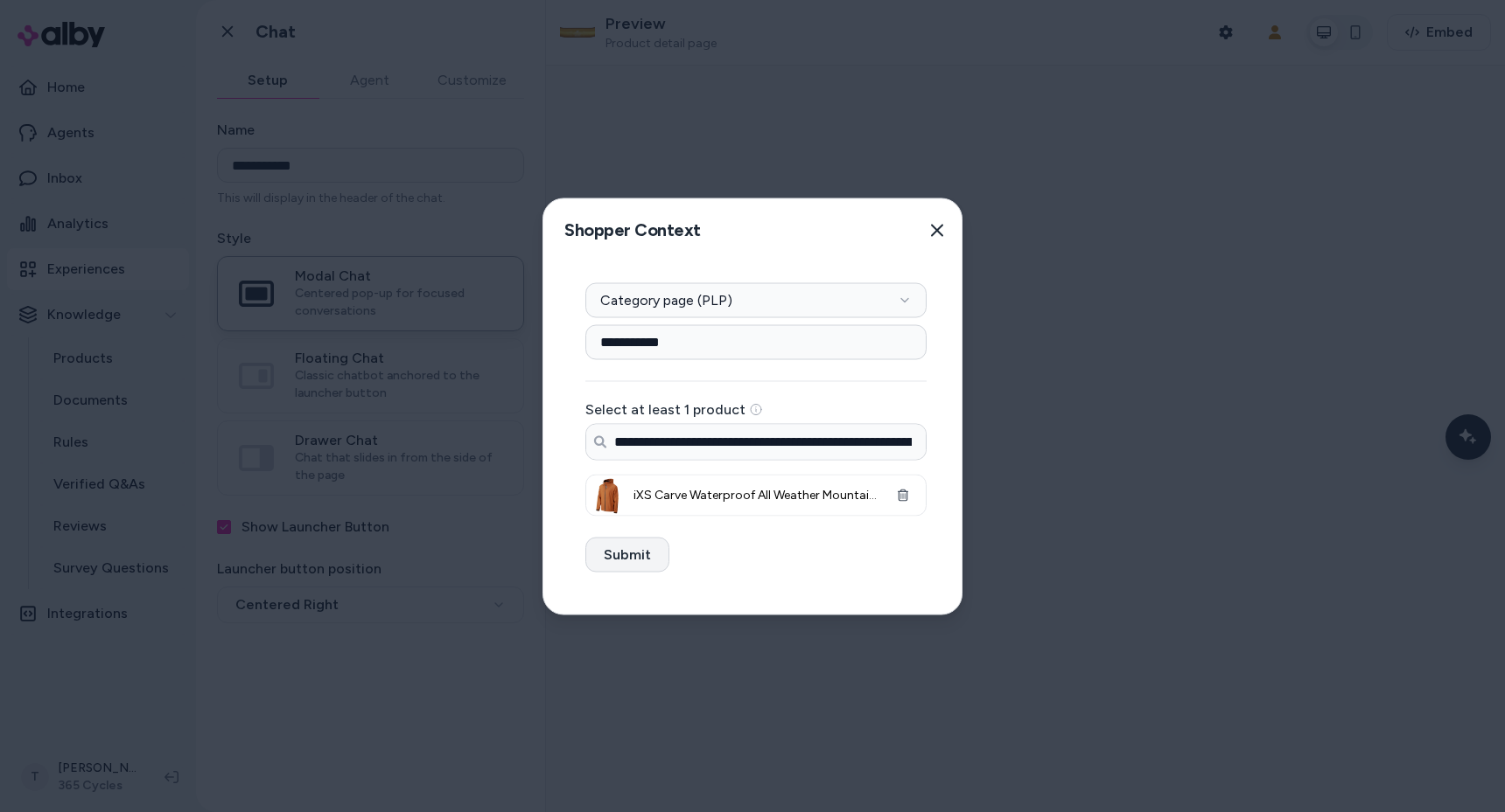
click at [610, 558] on button "Submit" at bounding box center [627, 554] width 84 height 35
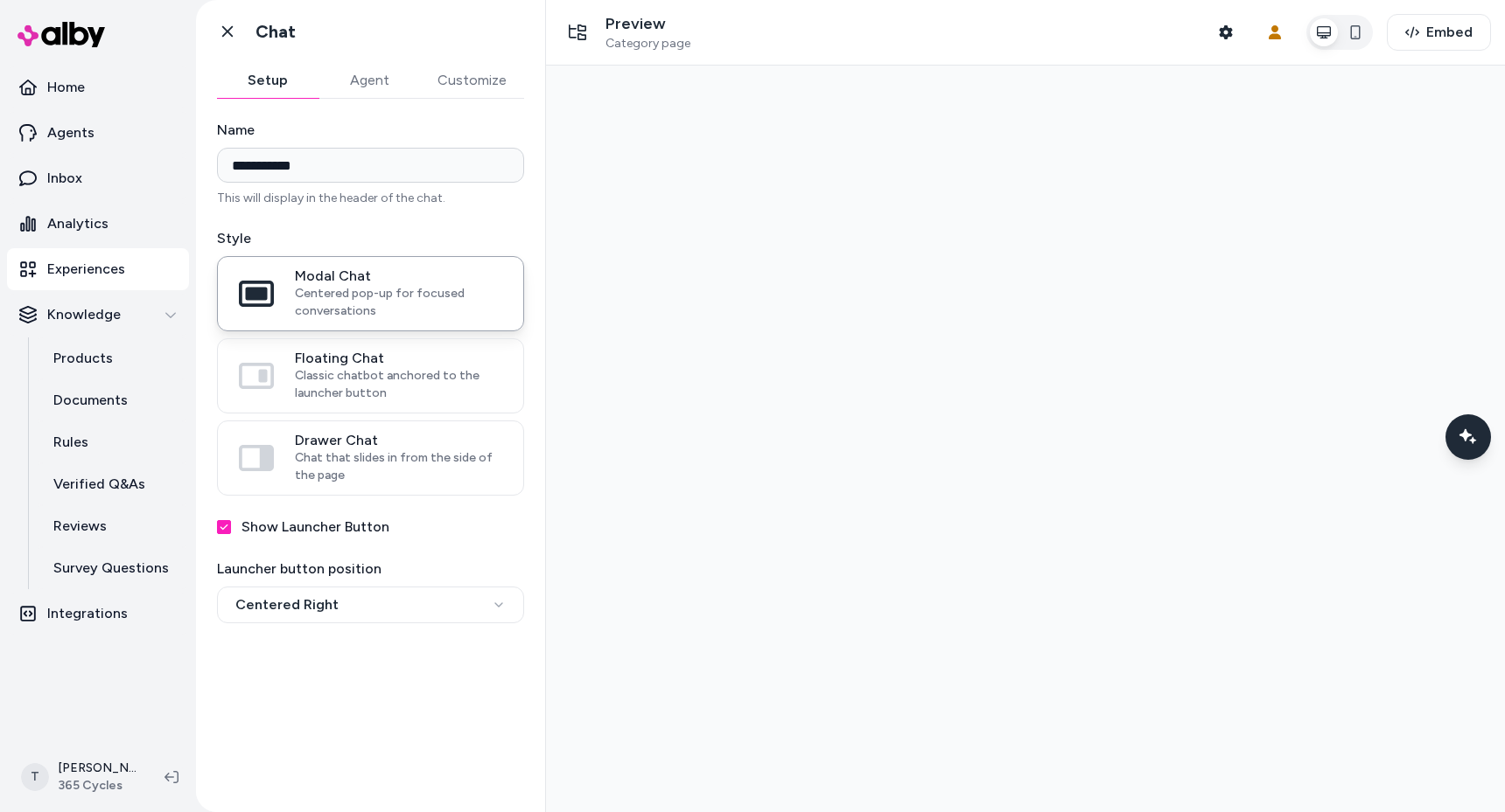
click at [1007, 356] on div at bounding box center [1025, 439] width 959 height 747
click at [1467, 433] on icon "Chat with our AI assistant" at bounding box center [1468, 438] width 12 height 12
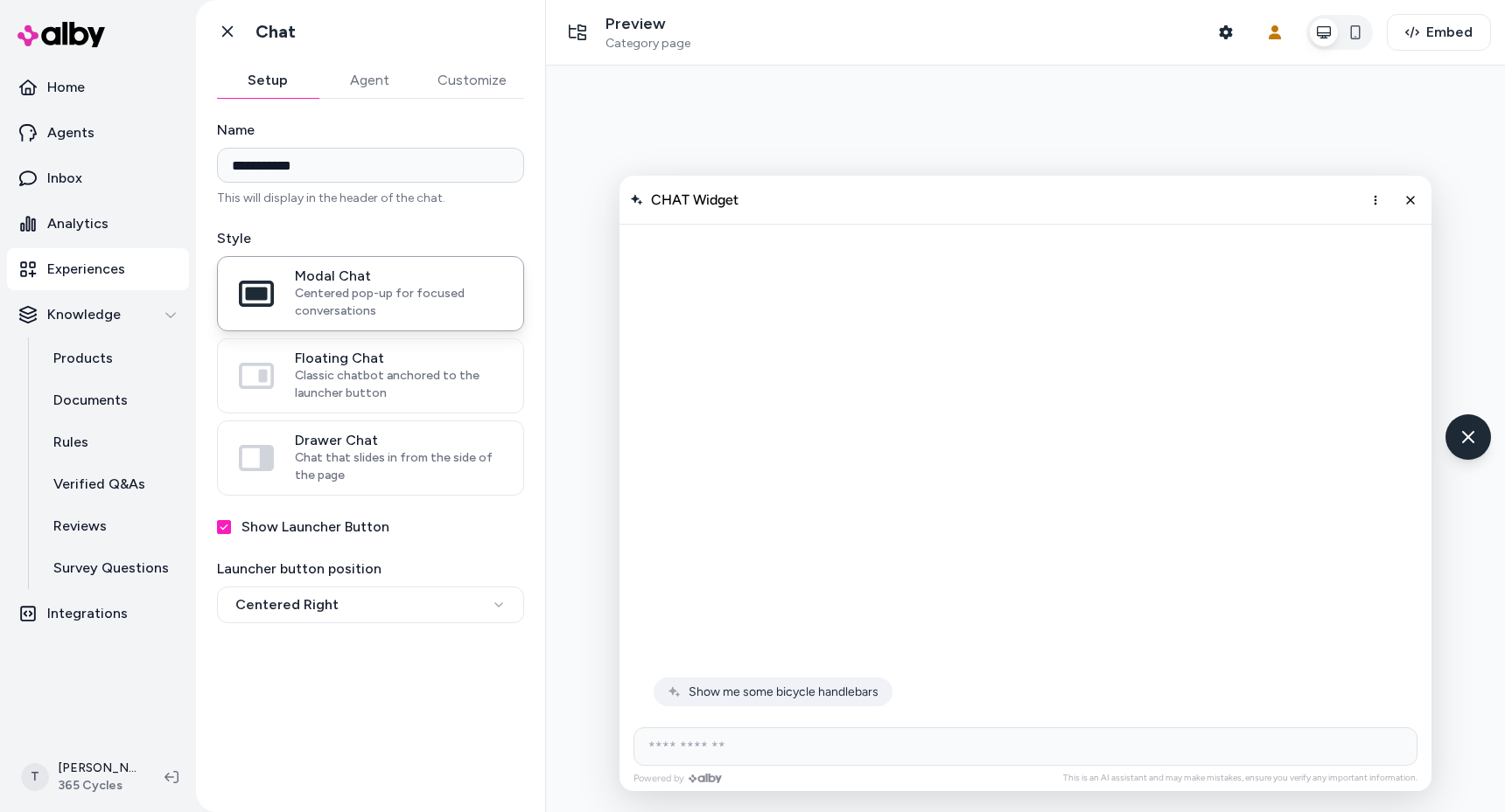
click at [1179, 136] on div at bounding box center [1025, 439] width 959 height 747
click at [1407, 191] on button "Close chat" at bounding box center [1410, 201] width 30 height 30
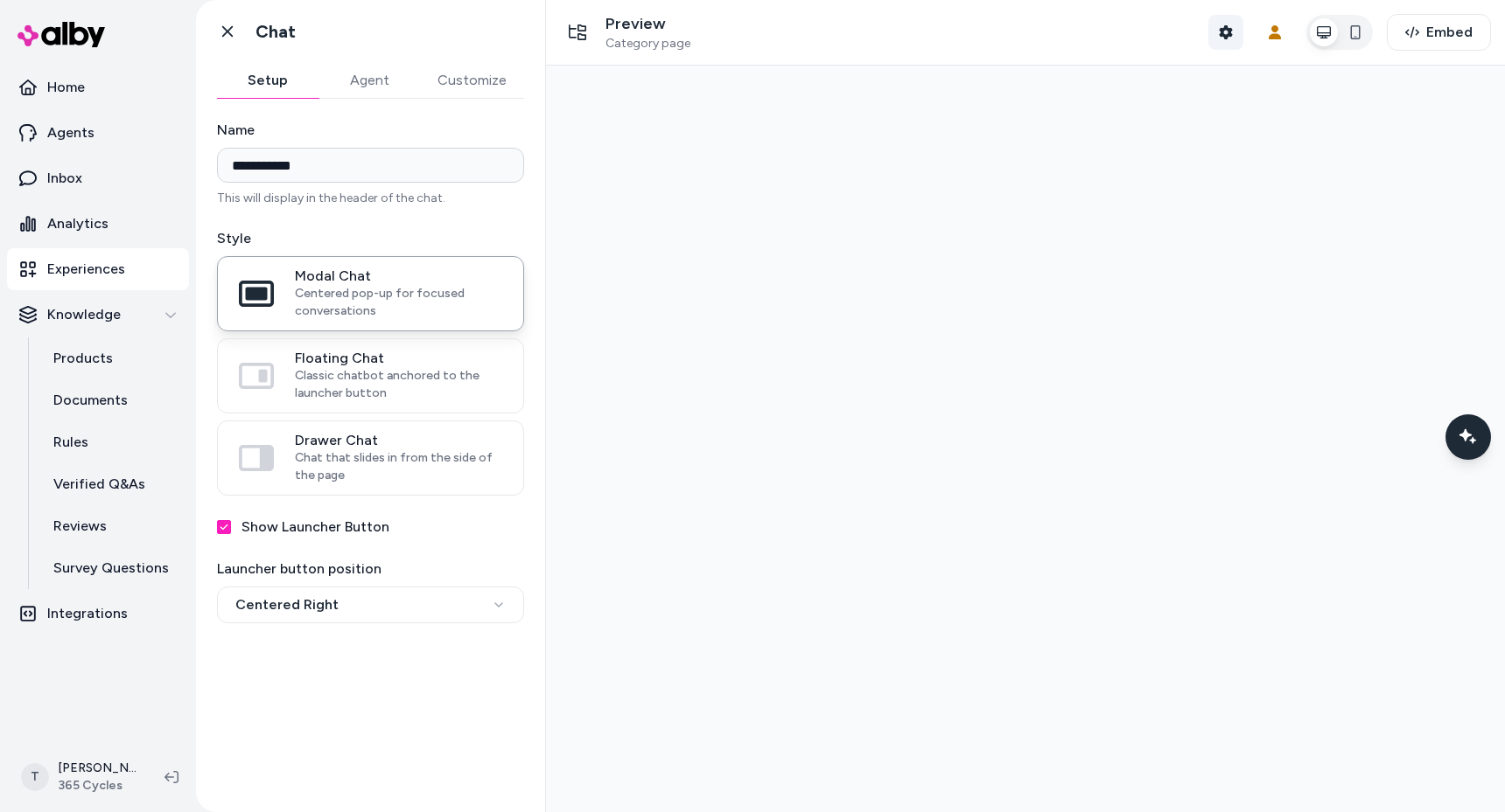
click at [1223, 39] on icon "button" at bounding box center [1225, 33] width 14 height 14
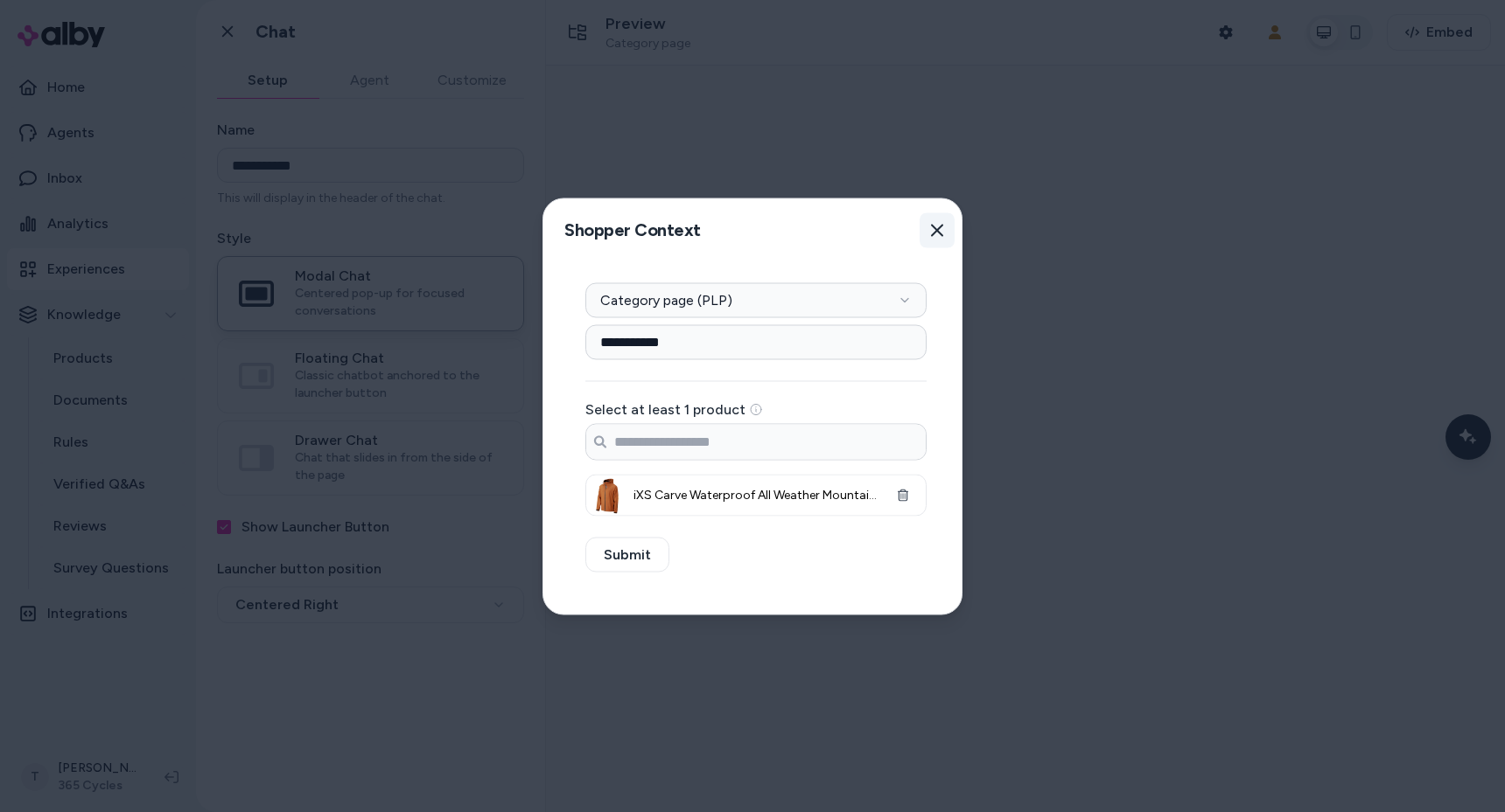
click at [930, 226] on icon "button" at bounding box center [937, 230] width 14 height 14
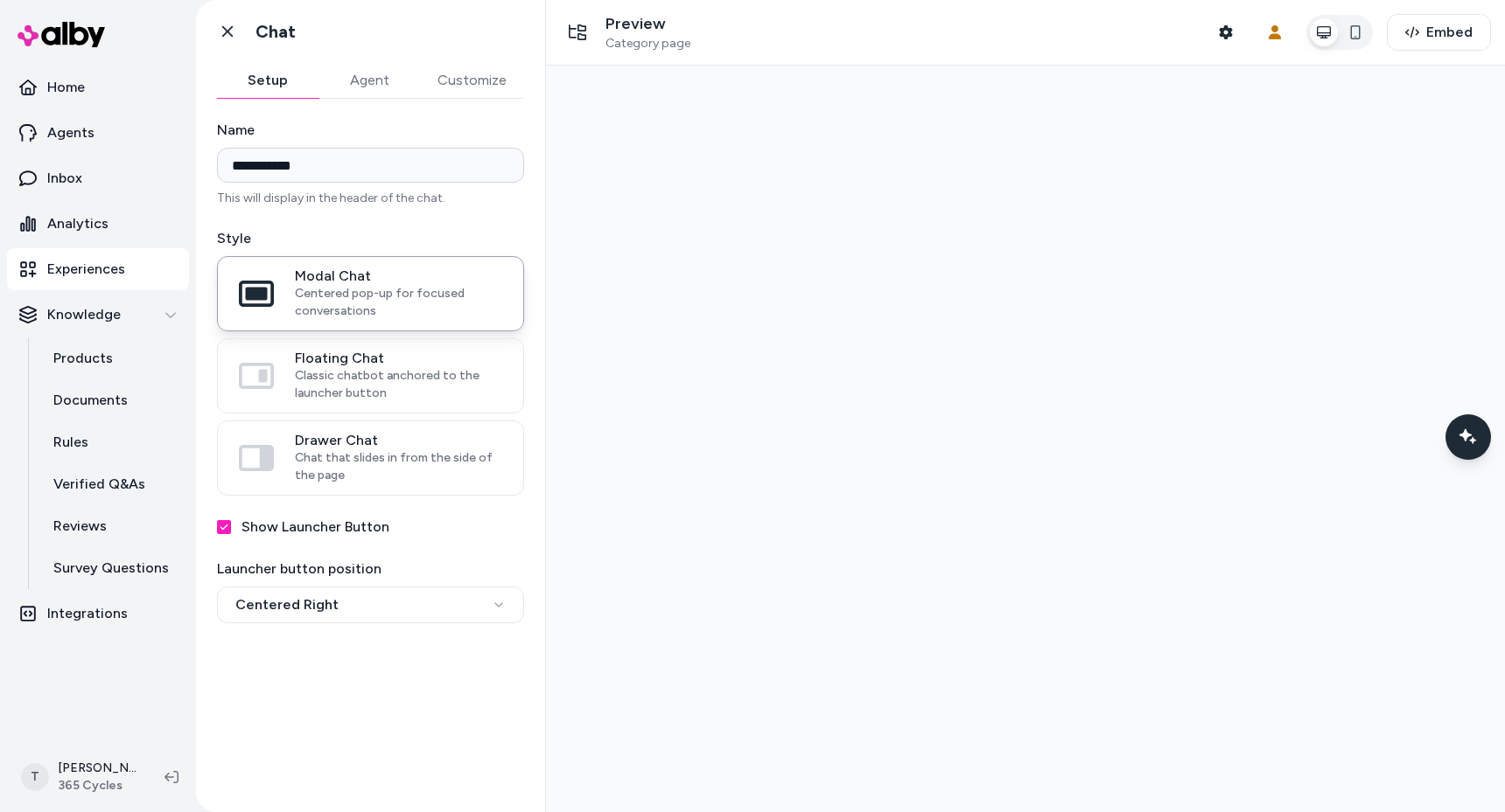
click at [1215, 471] on div at bounding box center [1025, 439] width 959 height 747
click at [1457, 439] on icon "Chat with our AI assistant" at bounding box center [1467, 437] width 22 height 22
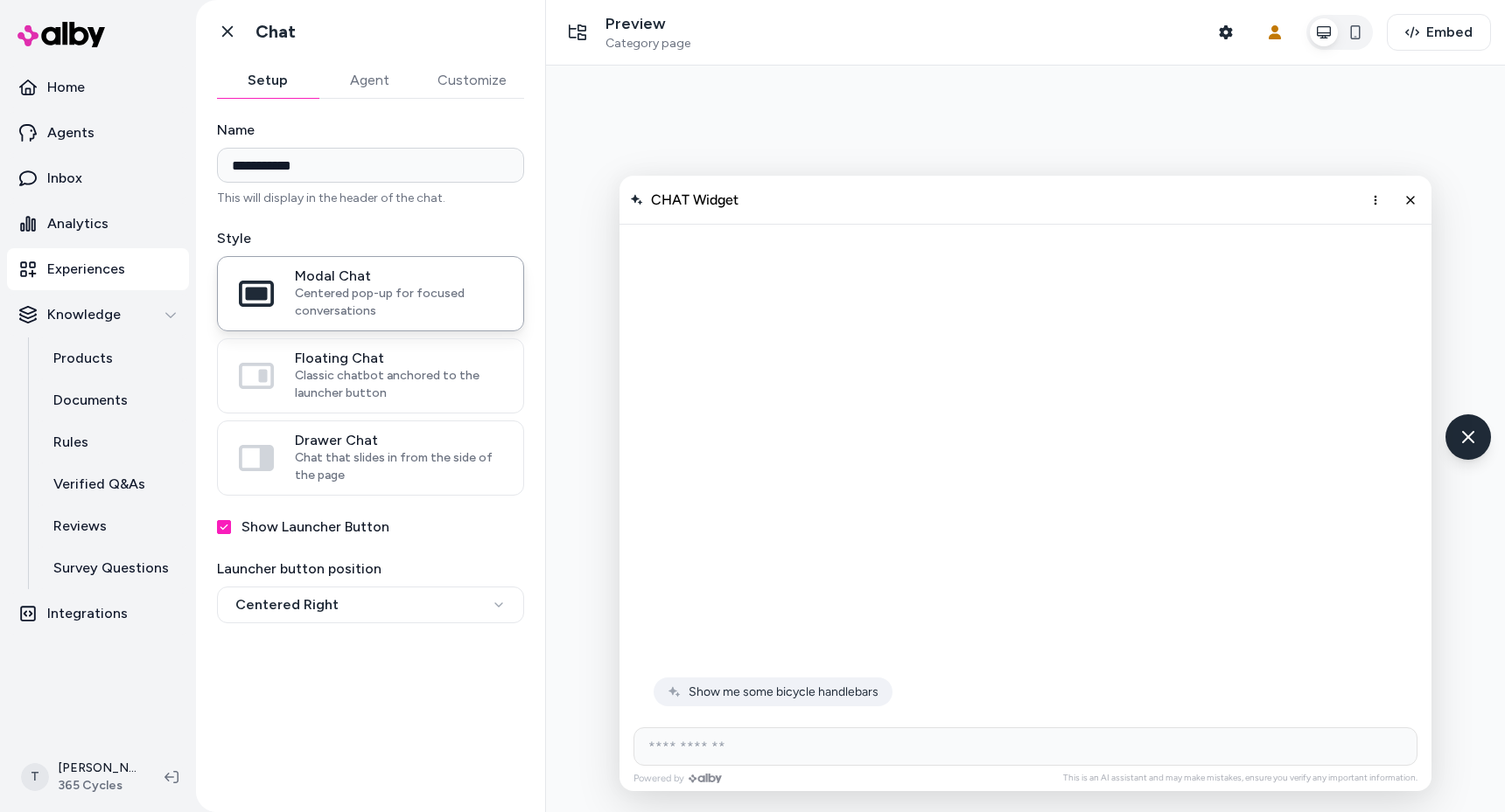
click at [761, 741] on input "AI Shopping Assistant" at bounding box center [1025, 747] width 784 height 39
click at [1278, 450] on div "AI Shopping Assistant" at bounding box center [1025, 471] width 786 height 492
drag, startPoint x: 944, startPoint y: 768, endPoint x: 953, endPoint y: 764, distance: 9.8
click at [946, 768] on div "Powered by This is an AI assistant and may make mistakes, ensure you verify any…" at bounding box center [1026, 754] width 812 height 74
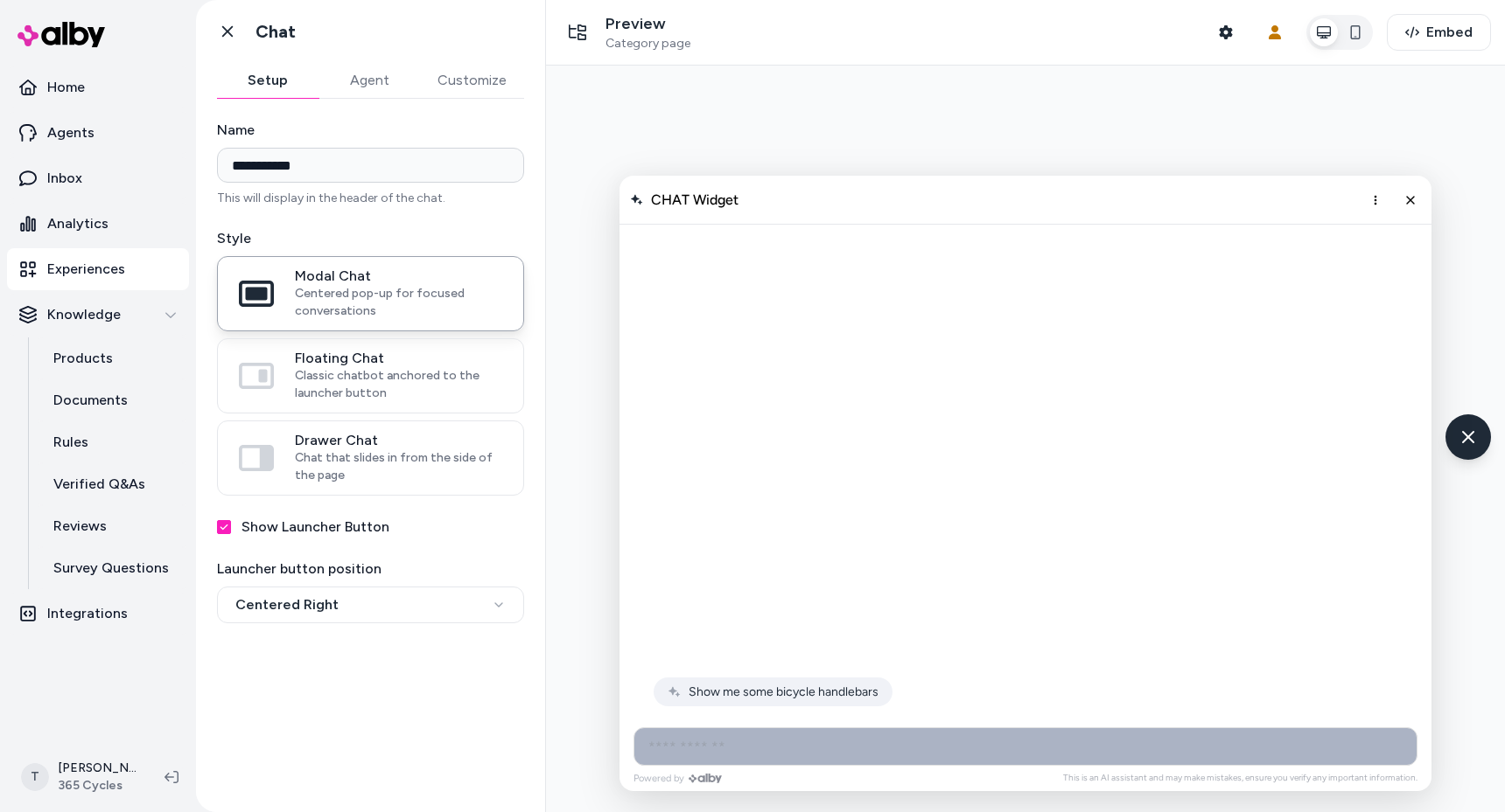
drag, startPoint x: 969, startPoint y: 754, endPoint x: 989, endPoint y: 745, distance: 21.9
click at [971, 754] on input "AI Shopping Assistant" at bounding box center [1025, 747] width 784 height 39
click at [1374, 192] on button "More options" at bounding box center [1376, 201] width 28 height 28
click at [1412, 196] on icon "Close chat" at bounding box center [1410, 200] width 15 height 15
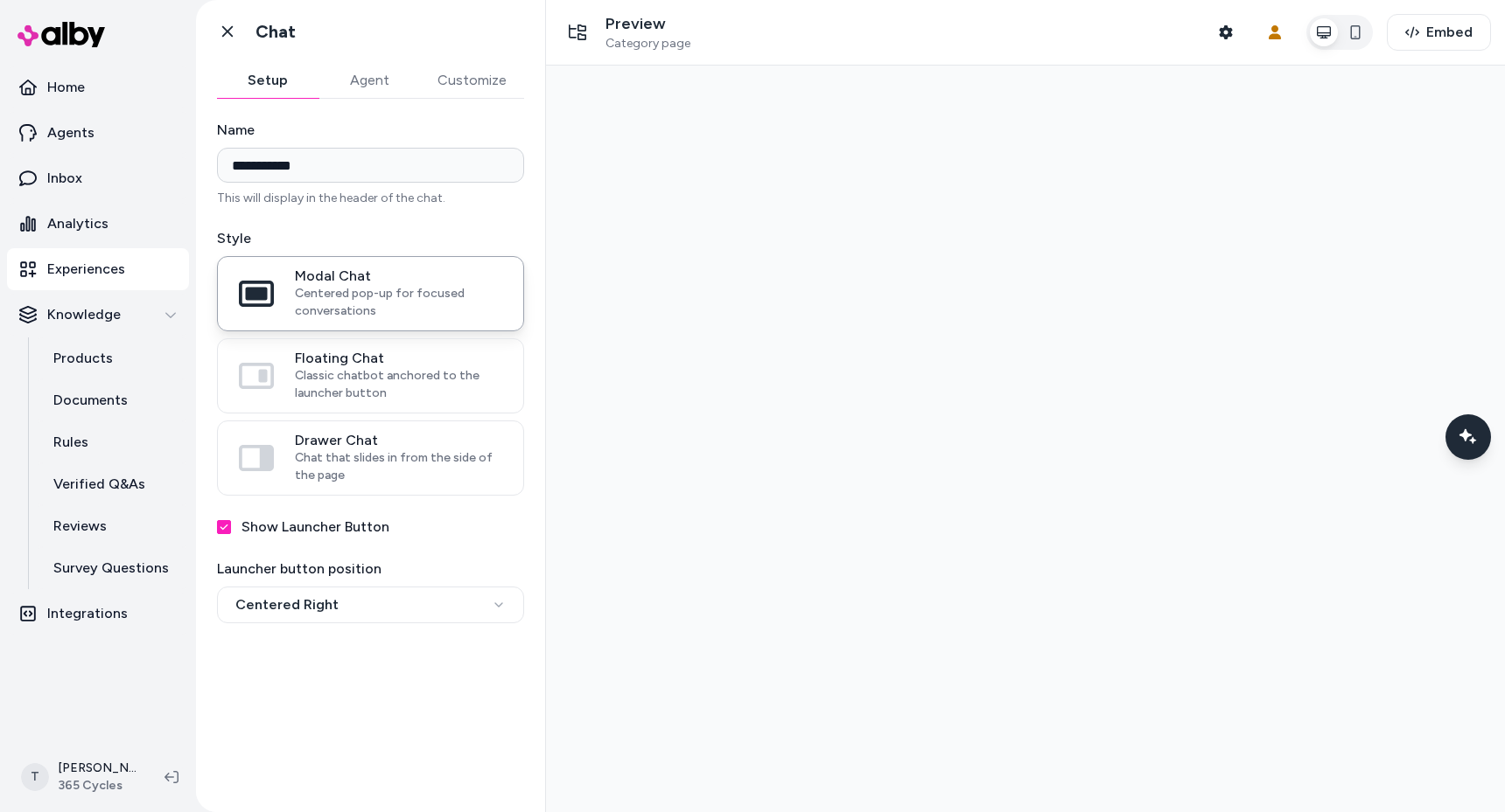
click at [1301, 202] on div at bounding box center [1025, 439] width 959 height 747
click at [1458, 441] on icon "Chat with our AI assistant" at bounding box center [1467, 437] width 22 height 22
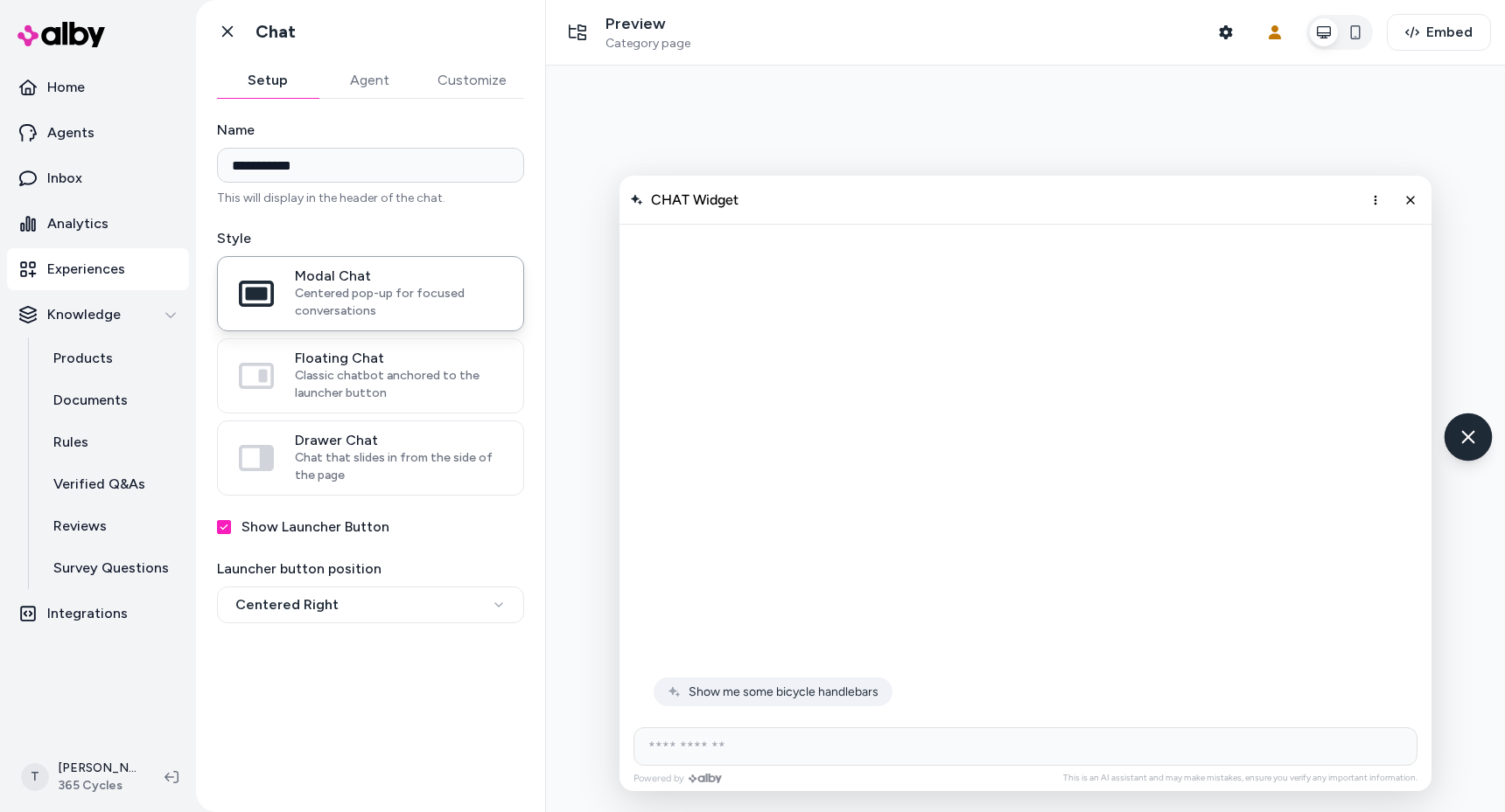
click at [1461, 441] on icon "Chat with our AI assistant" at bounding box center [1467, 437] width 22 height 22
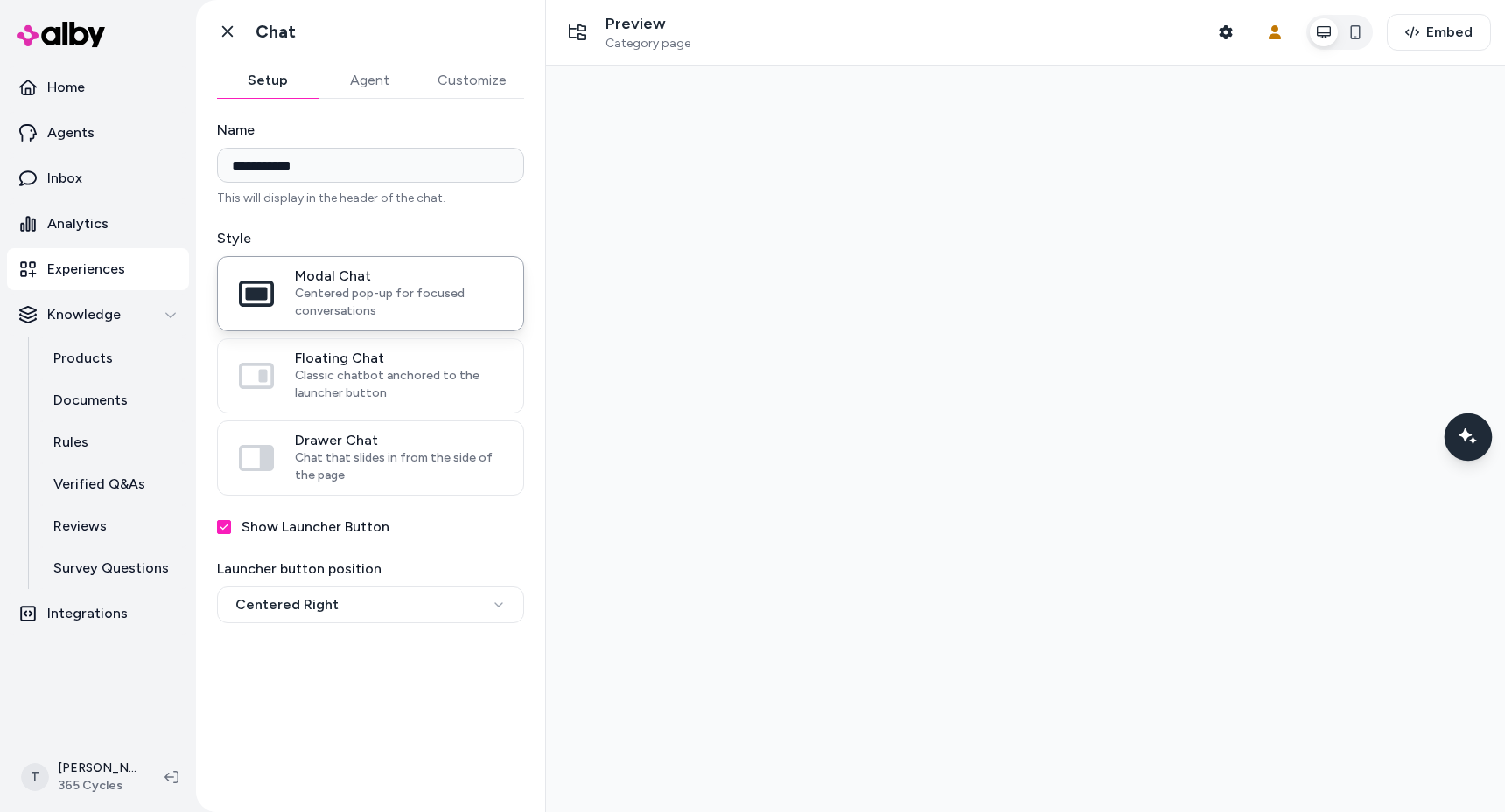
click at [1463, 440] on icon "Chat with our AI assistant" at bounding box center [1468, 438] width 12 height 12
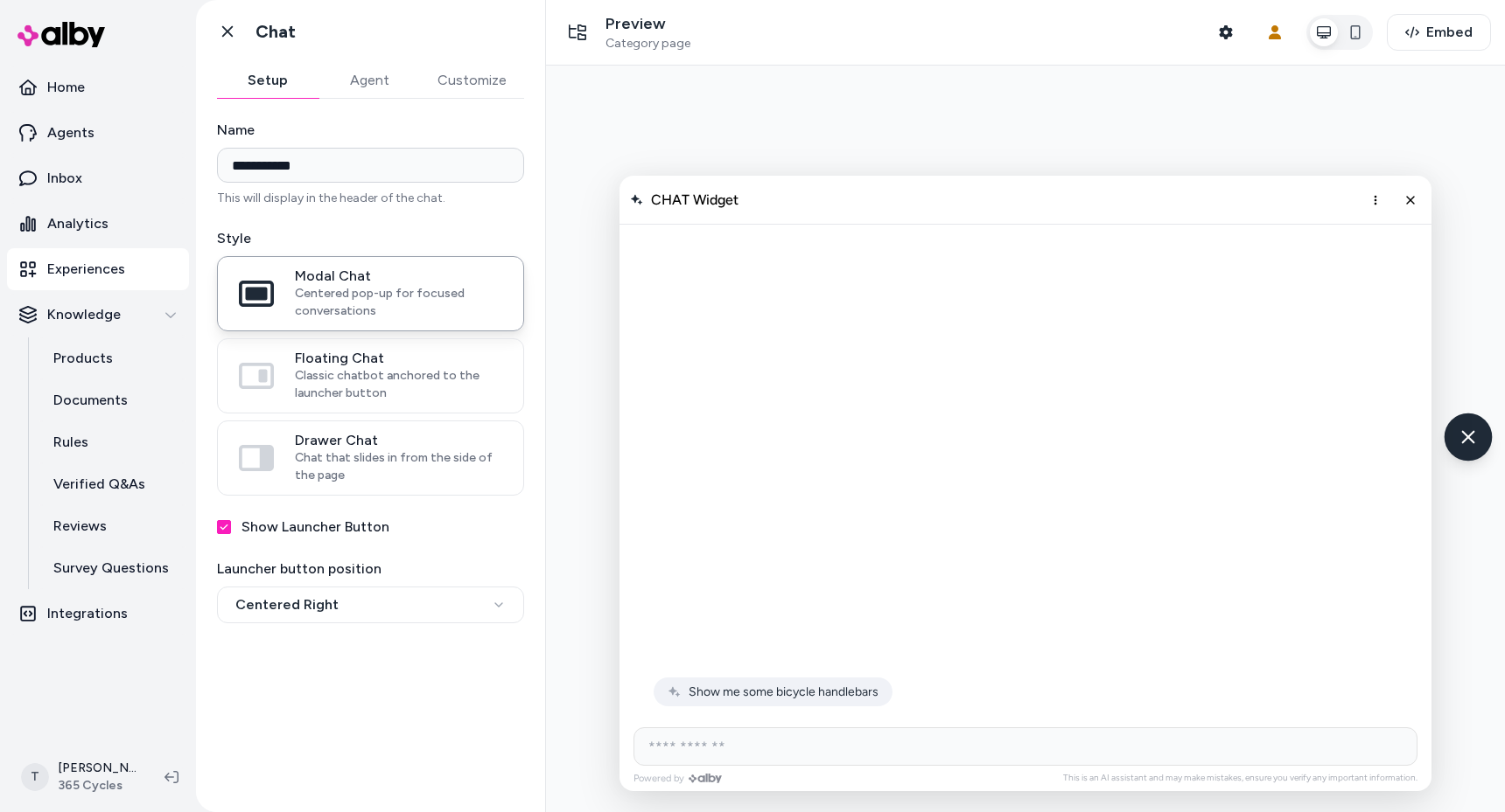
click at [1467, 435] on icon "Chat with our AI assistant" at bounding box center [1467, 437] width 22 height 22
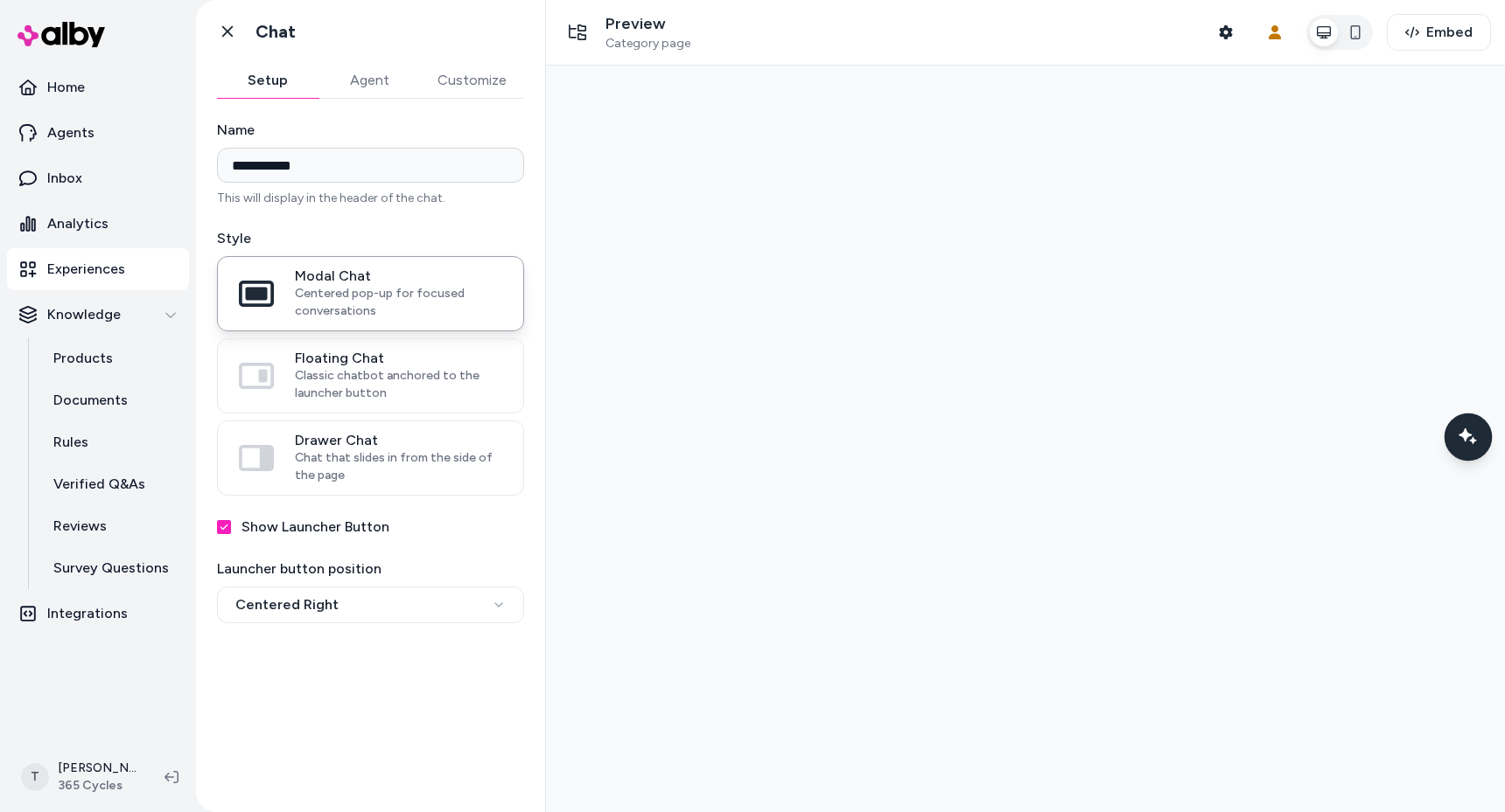
click at [1468, 439] on icon "Chat with our AI assistant" at bounding box center [1468, 438] width 12 height 12
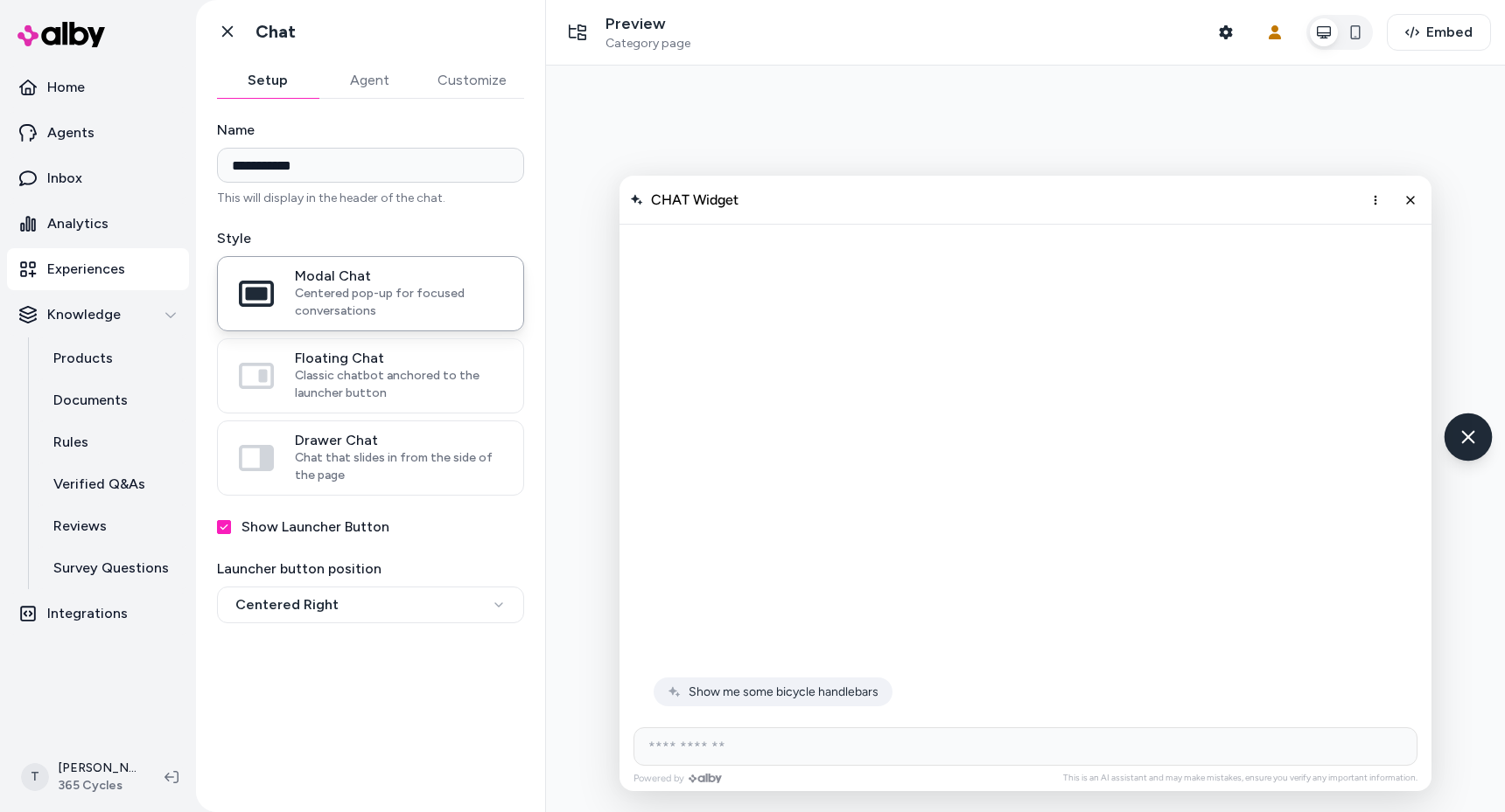
click at [1473, 447] on icon "Chat with our AI assistant" at bounding box center [1467, 437] width 22 height 22
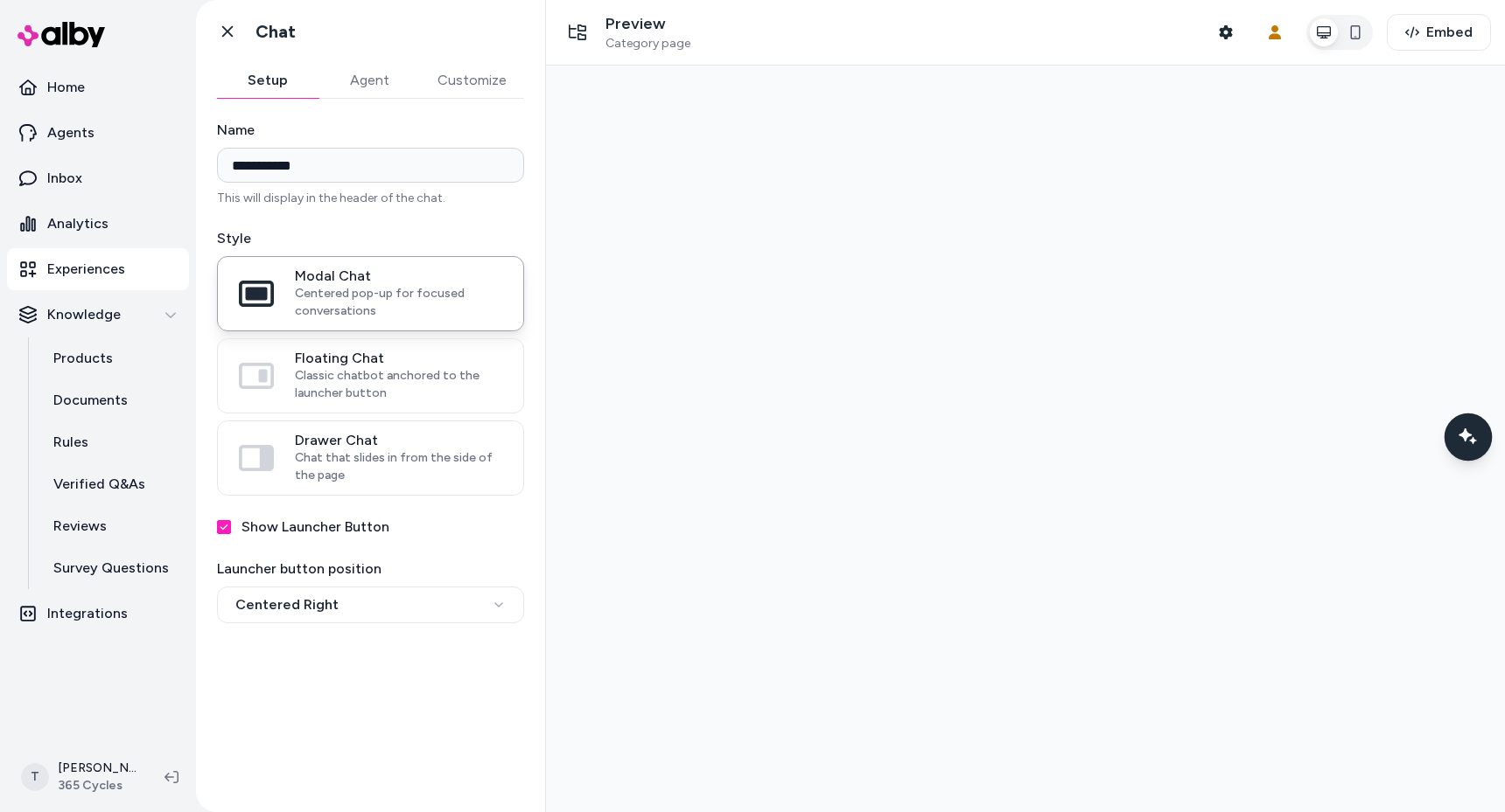
click at [1466, 423] on div "Chat with our AI assistant" at bounding box center [1468, 438] width 48 height 48
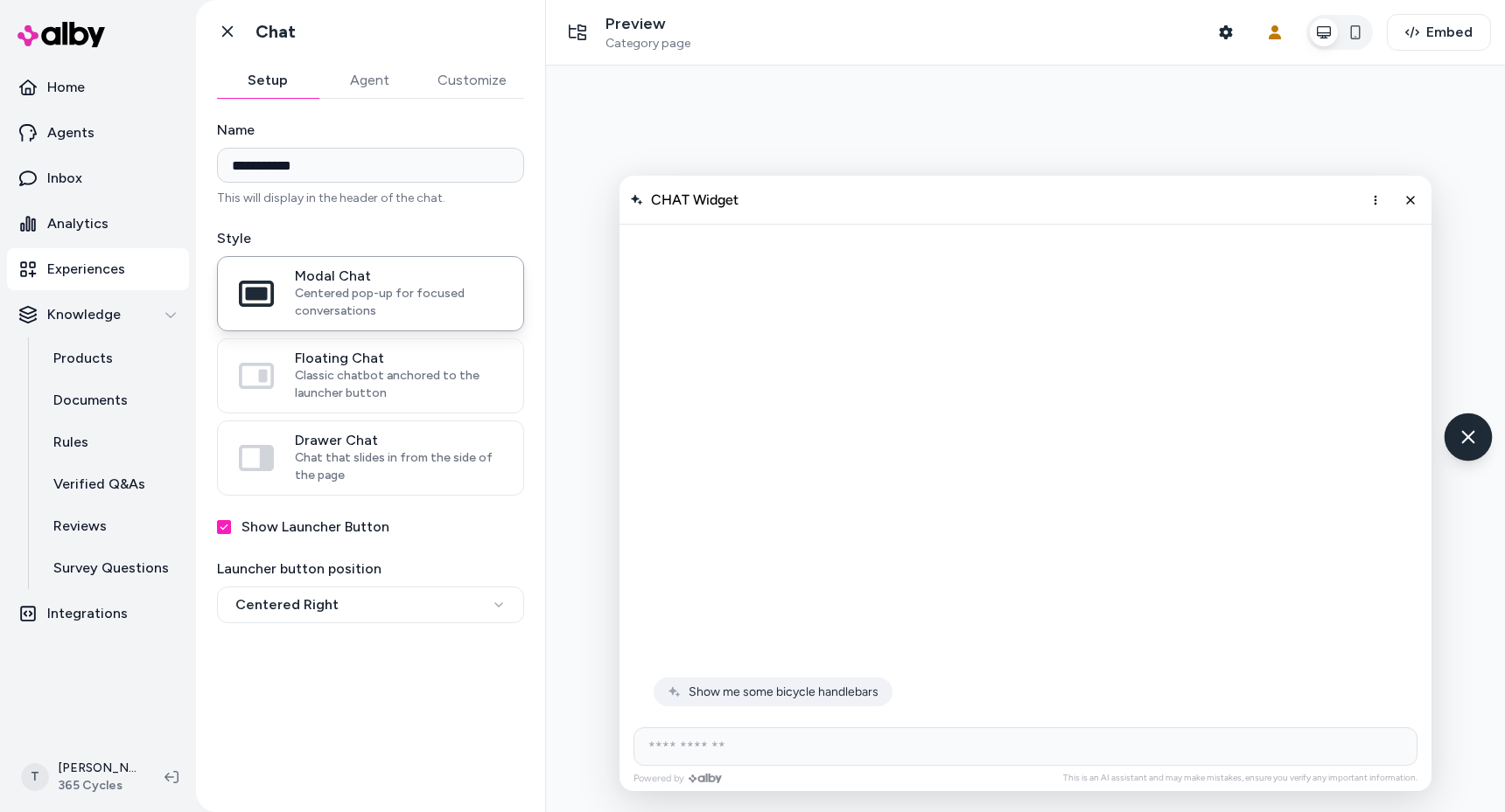
click at [1462, 438] on icon "Chat with our AI assistant" at bounding box center [1467, 437] width 22 height 22
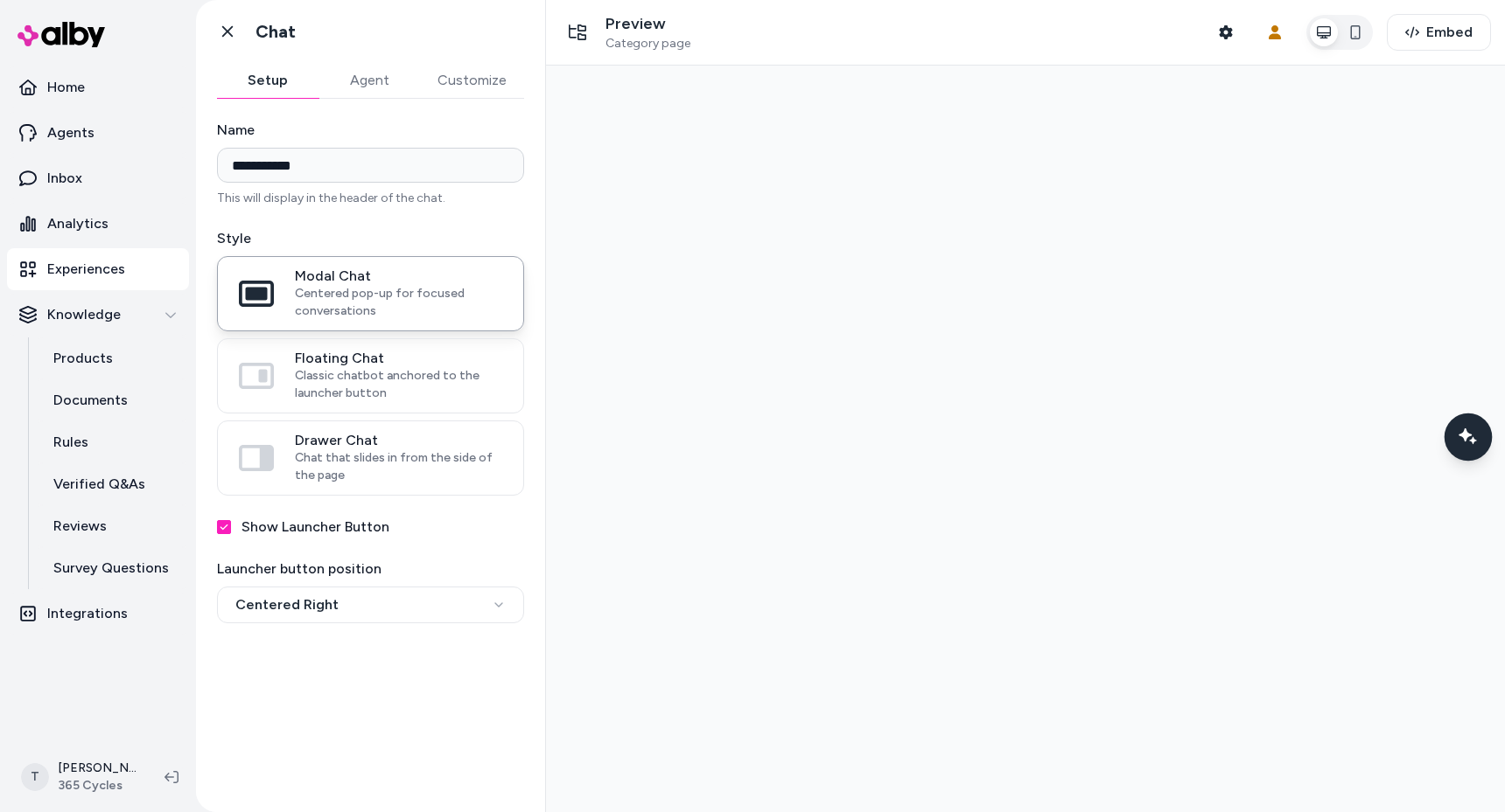
click at [1468, 434] on icon "Chat with our AI assistant" at bounding box center [1468, 438] width 12 height 12
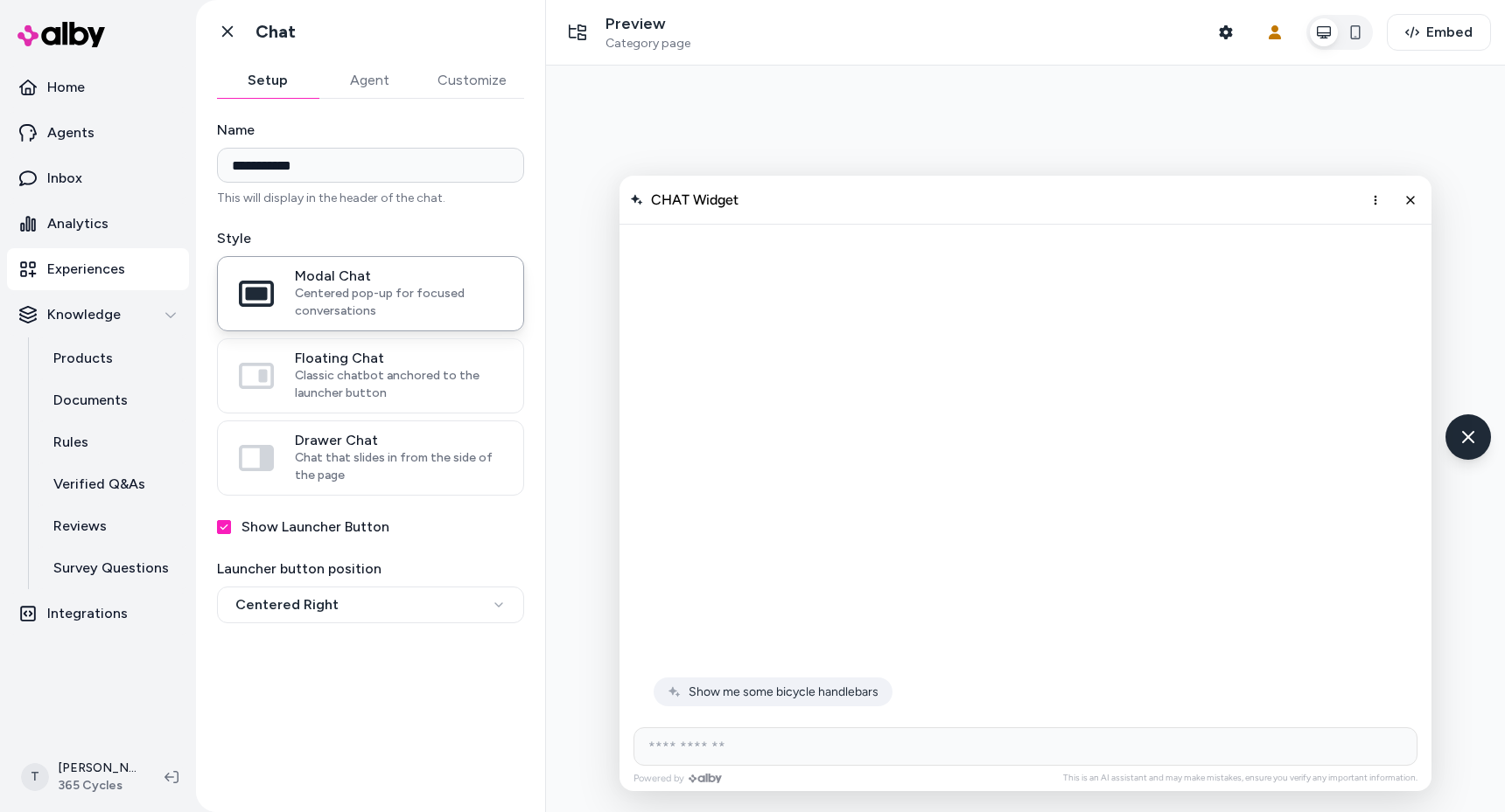
click at [1358, 209] on div "CHAT Widget" at bounding box center [1026, 201] width 812 height 49
click at [1374, 195] on icon "More options" at bounding box center [1376, 201] width 14 height 14
click at [1408, 205] on icon "Close chat" at bounding box center [1410, 200] width 15 height 15
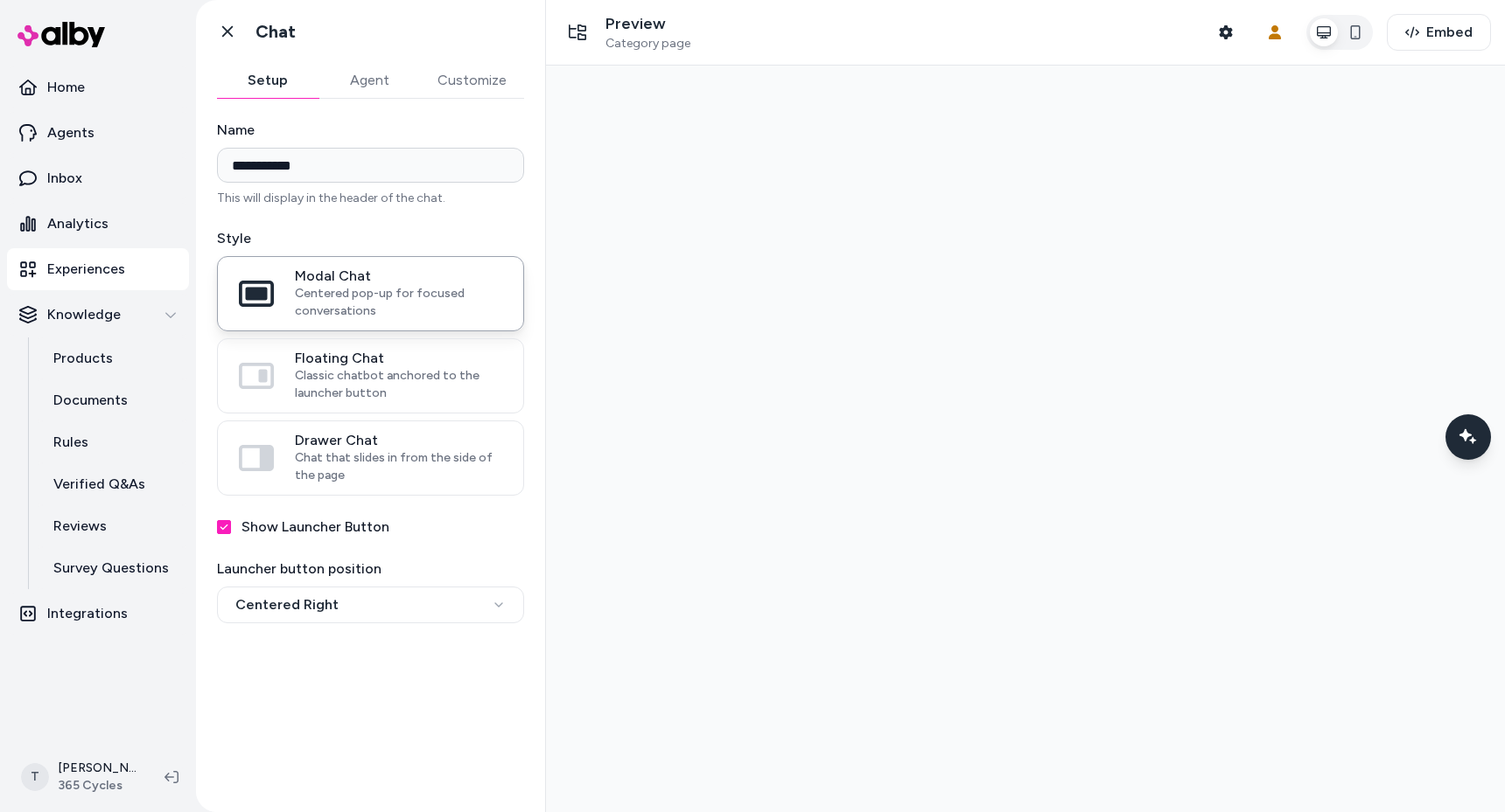
click at [1017, 324] on div at bounding box center [1025, 439] width 959 height 747
click at [795, 353] on div at bounding box center [1025, 439] width 959 height 747
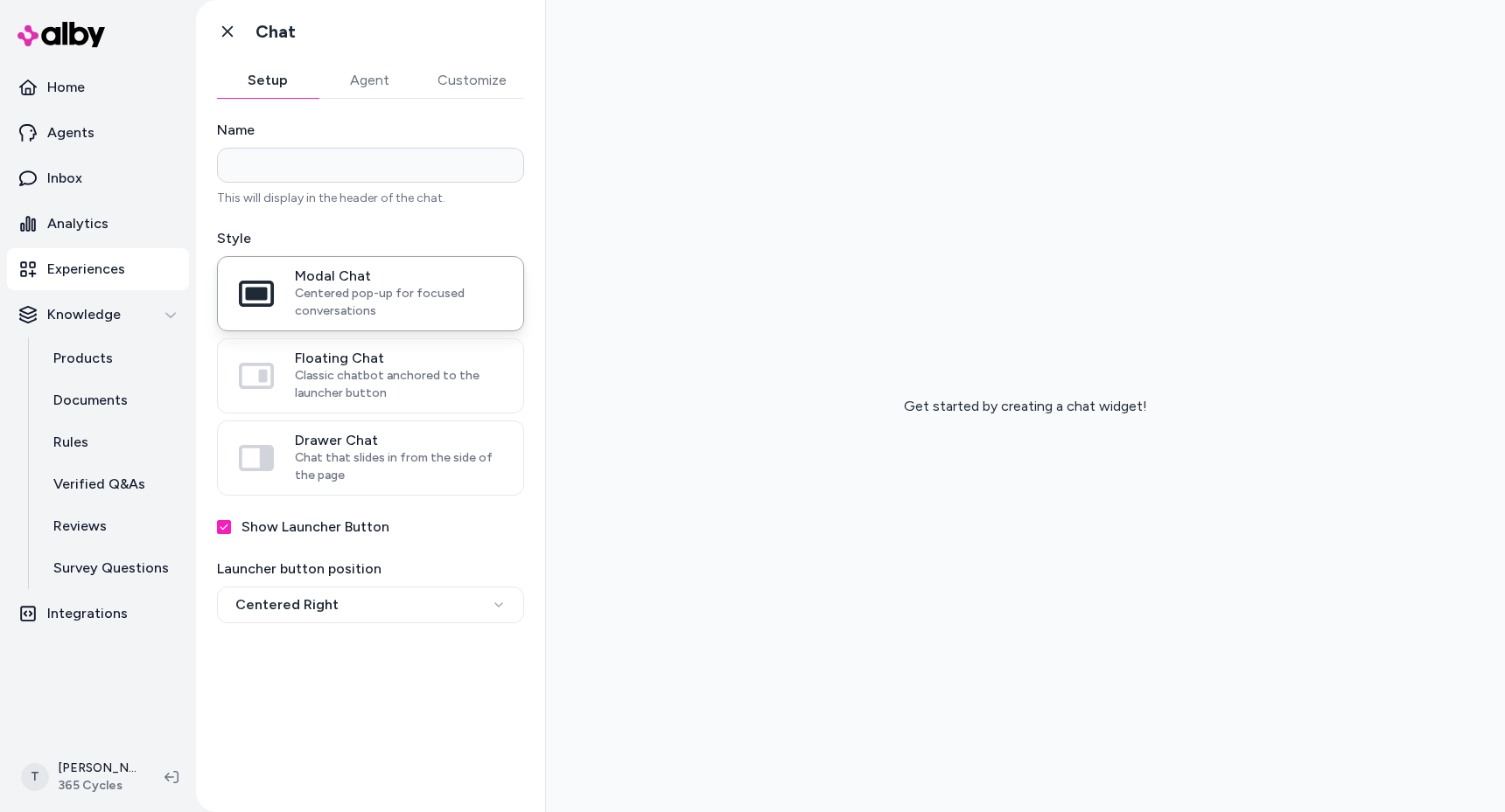
click at [683, 190] on div "Get started by creating a chat widget!" at bounding box center [1025, 406] width 959 height 812
click at [232, 27] on icon at bounding box center [227, 32] width 18 height 18
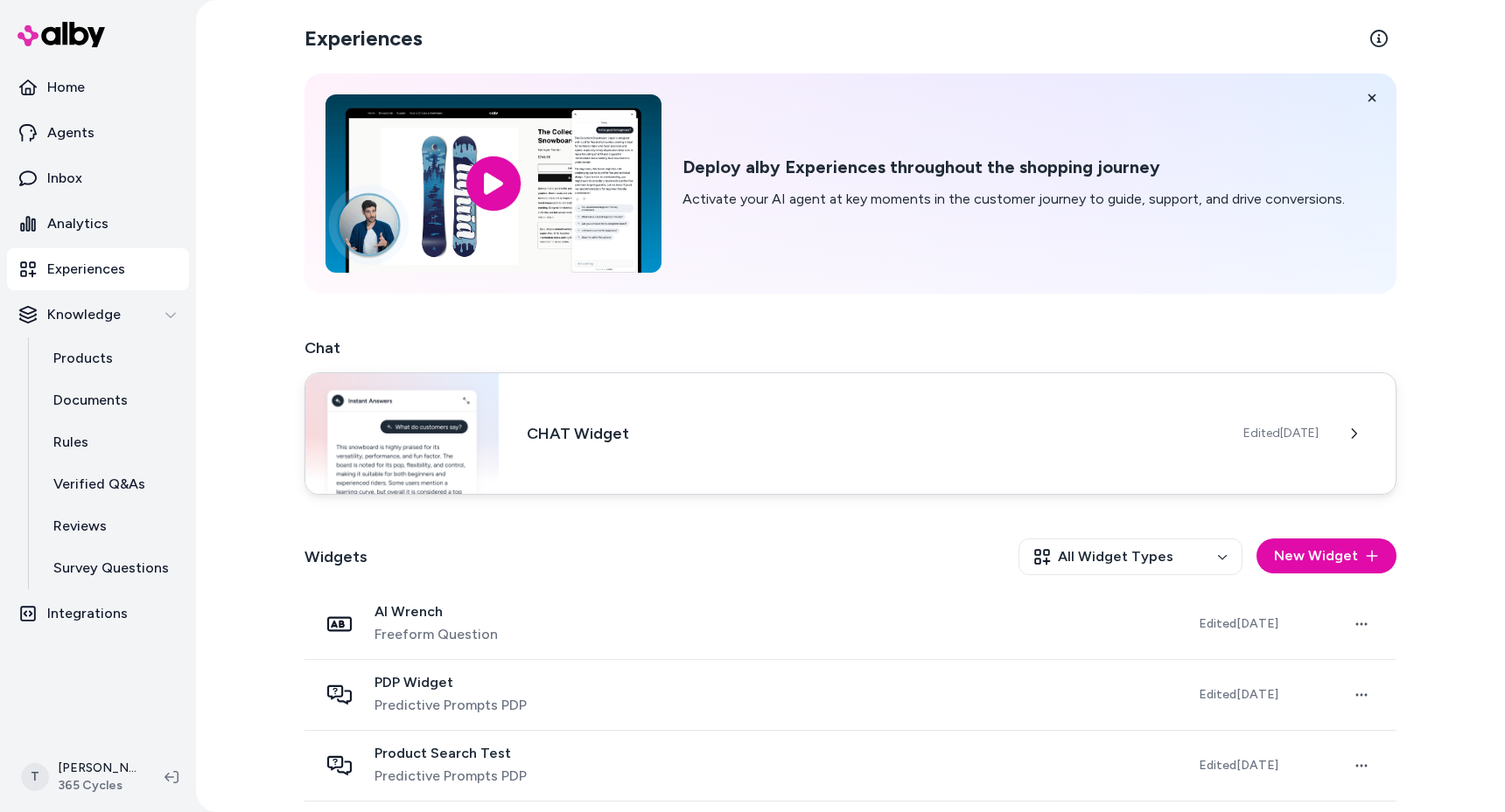
click at [750, 425] on h3 "CHAT Widget" at bounding box center [871, 434] width 689 height 25
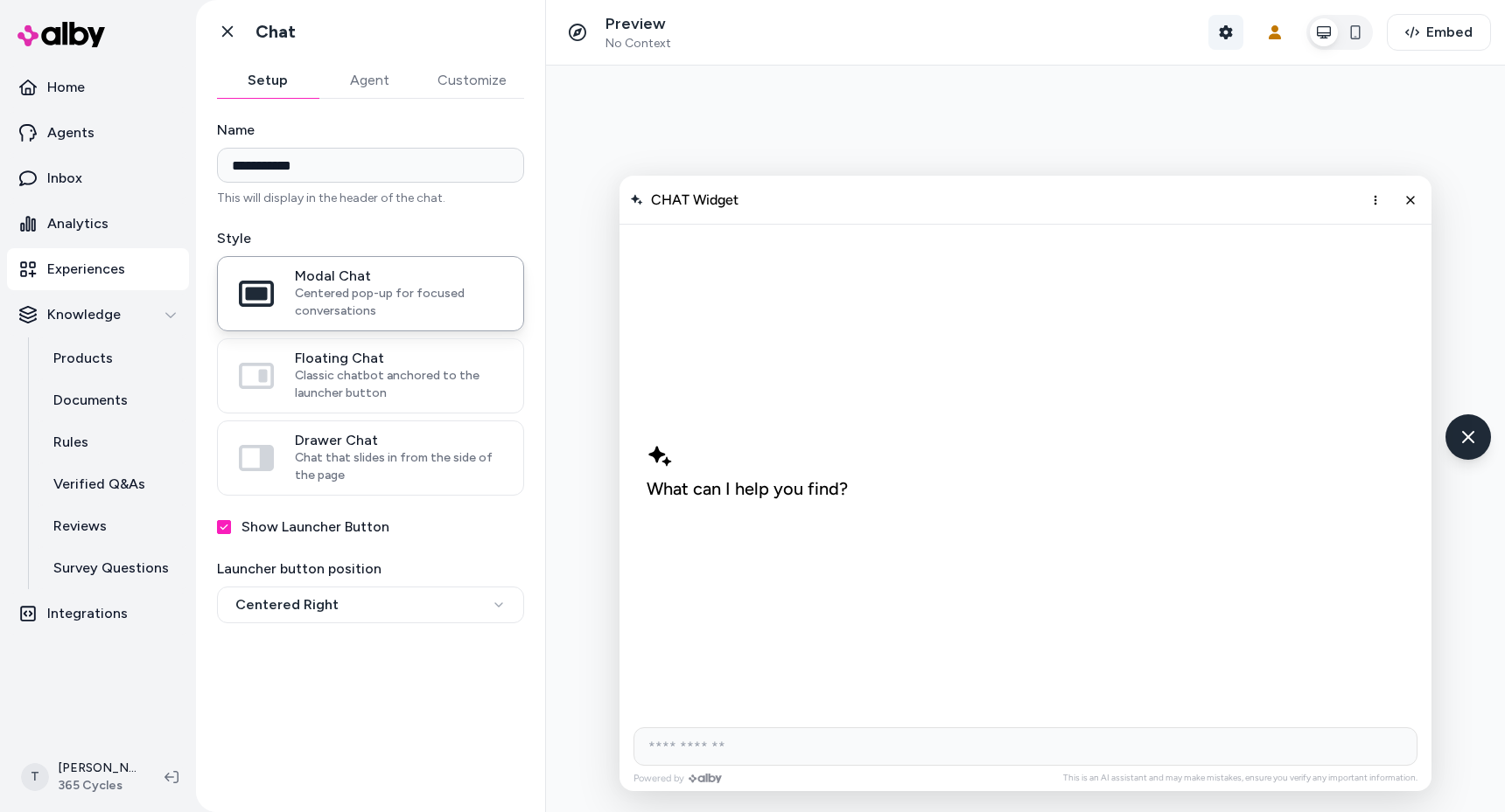
click at [1227, 38] on icon "button" at bounding box center [1224, 33] width 13 height 14
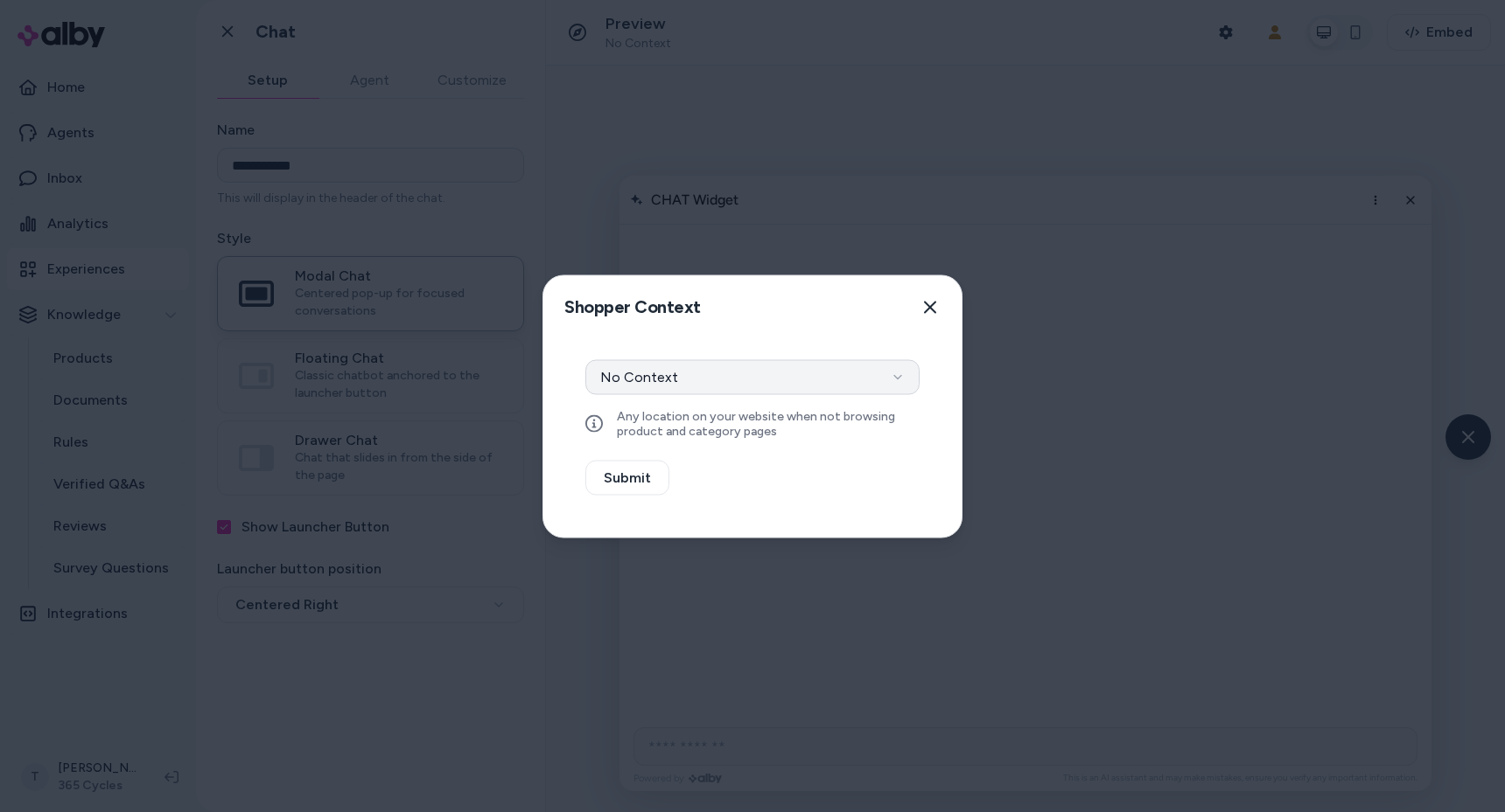
click at [728, 379] on button "No Context" at bounding box center [752, 376] width 334 height 35
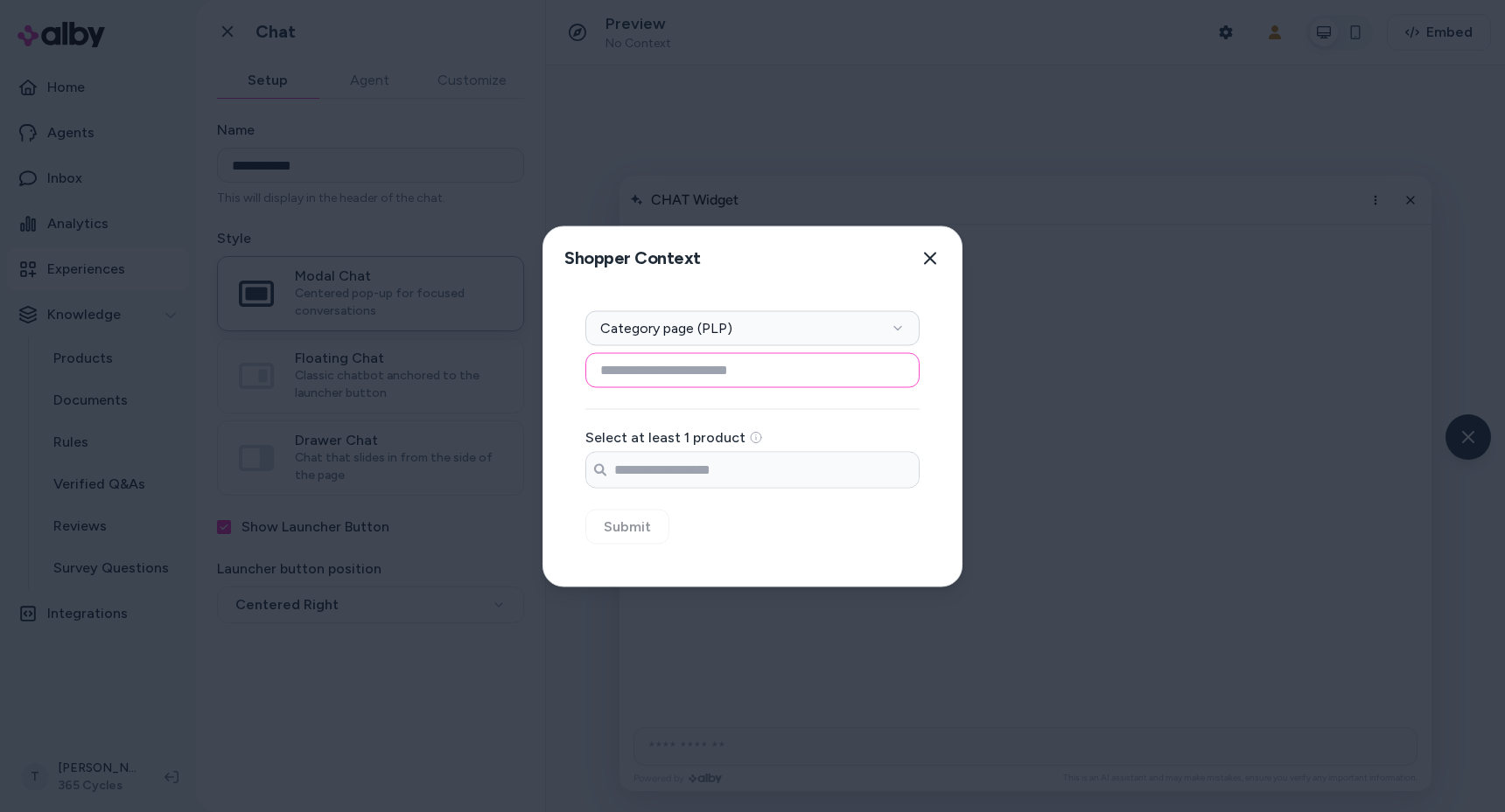
click at [673, 372] on input at bounding box center [752, 369] width 334 height 35
type input "**********"
click at [678, 479] on input "Search products..." at bounding box center [752, 469] width 332 height 35
paste input "**********"
type input "**********"
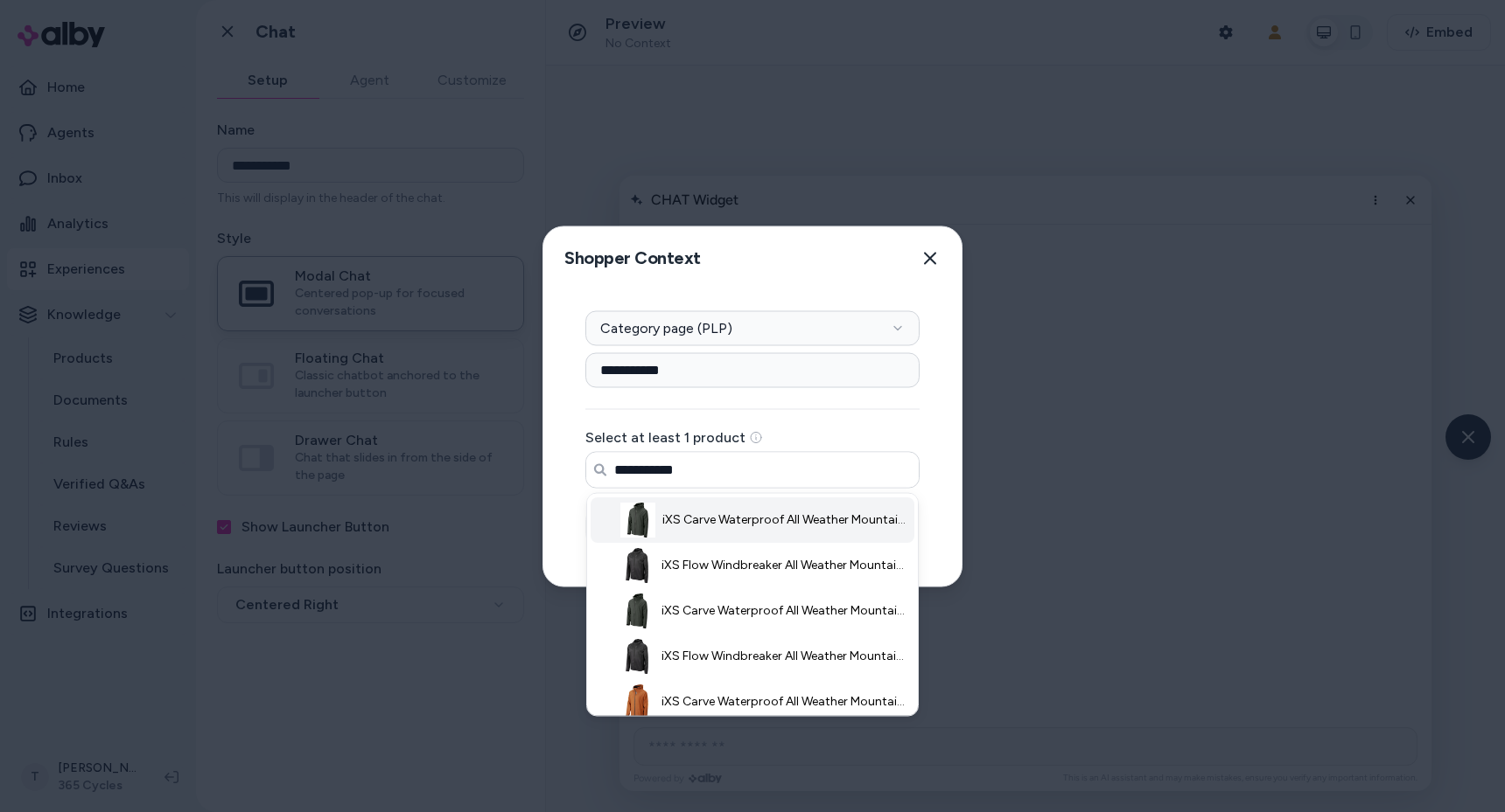
click at [754, 508] on li "iXS Carve Waterproof All Weather Mountain Bike Jacket Anthracite Small" at bounding box center [753, 520] width 324 height 45
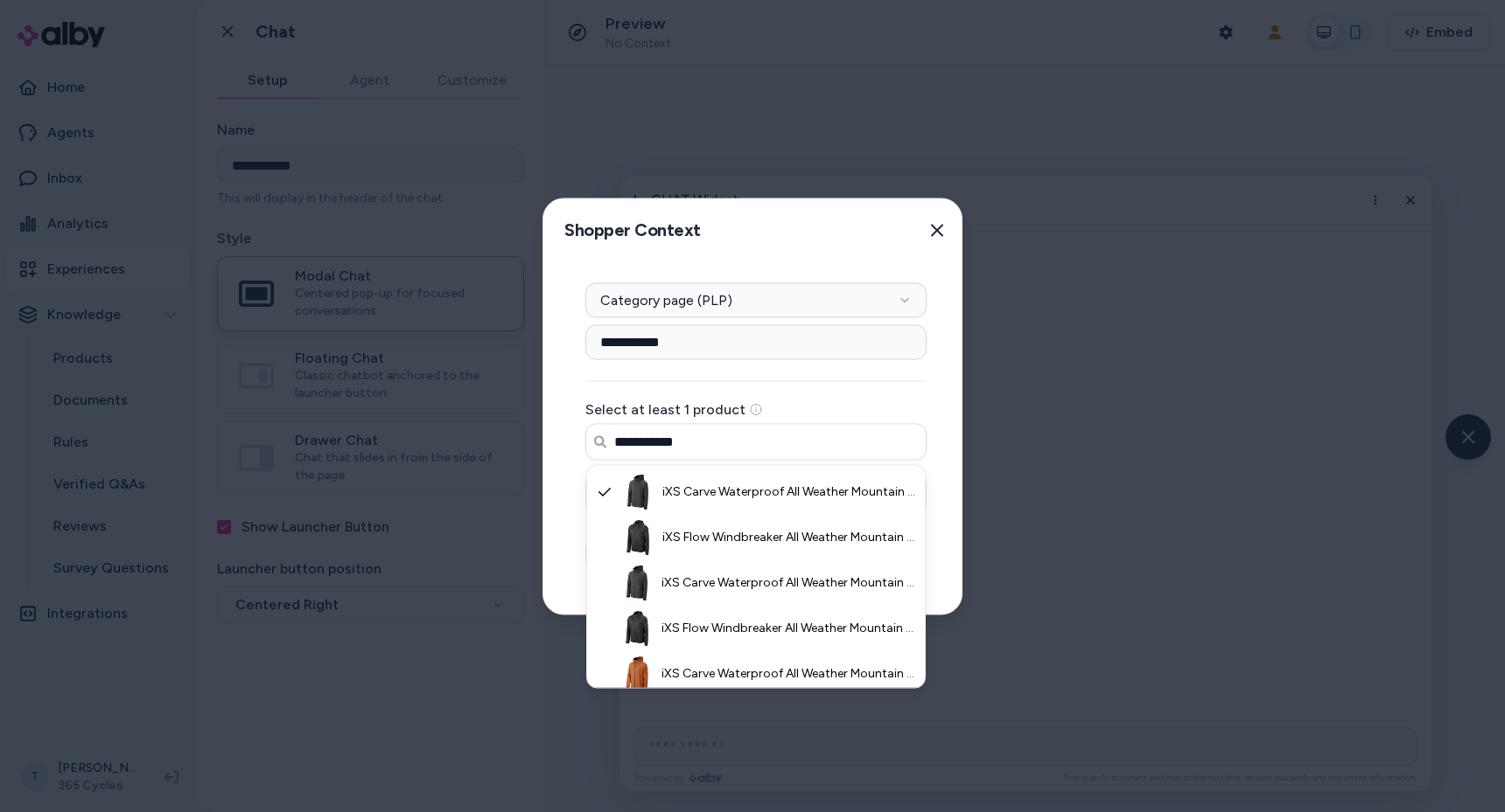
type input "**********"
click at [560, 509] on div "**********" at bounding box center [756, 438] width 425 height 353
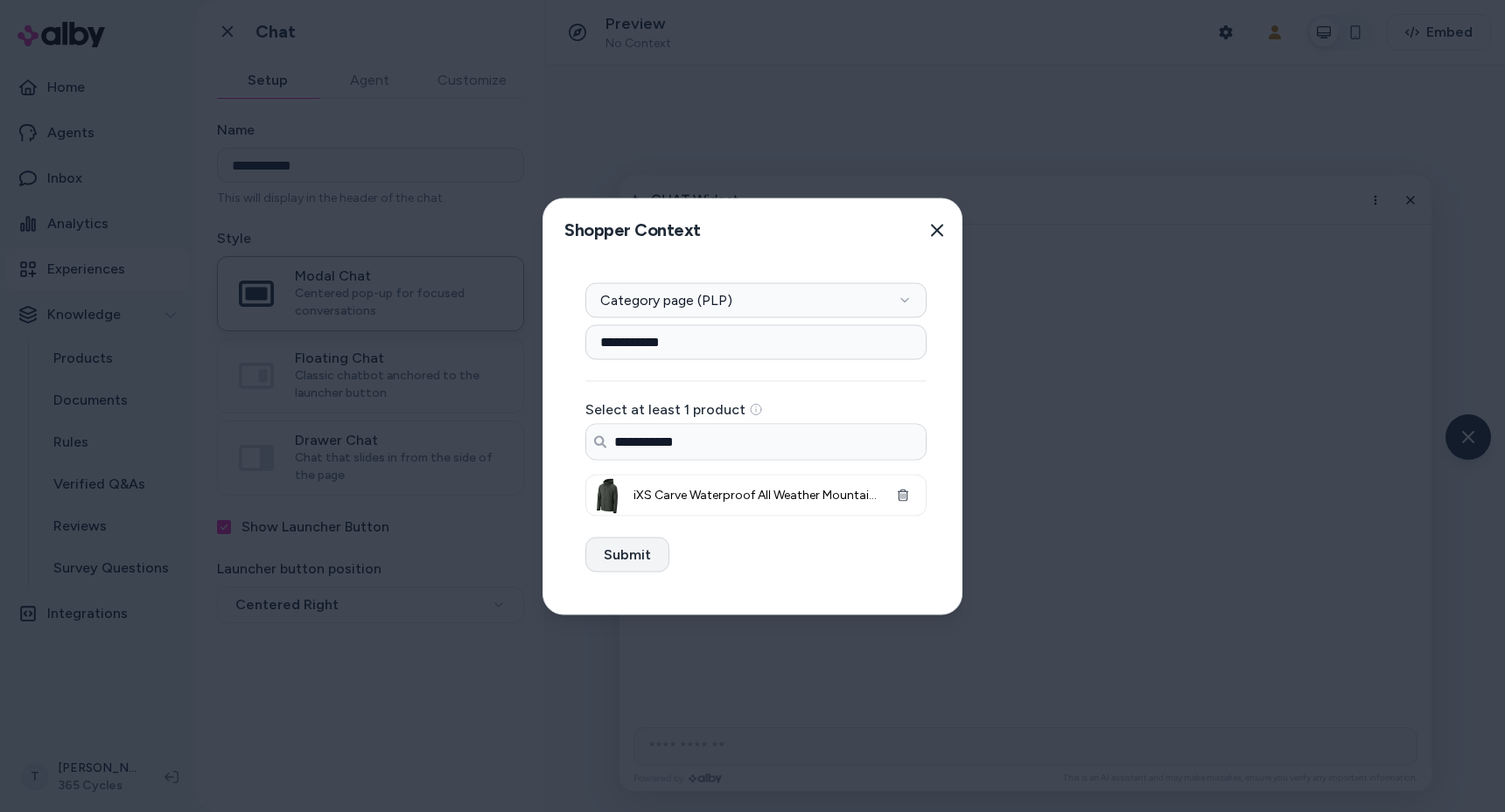
click at [637, 567] on button "Submit" at bounding box center [627, 554] width 84 height 35
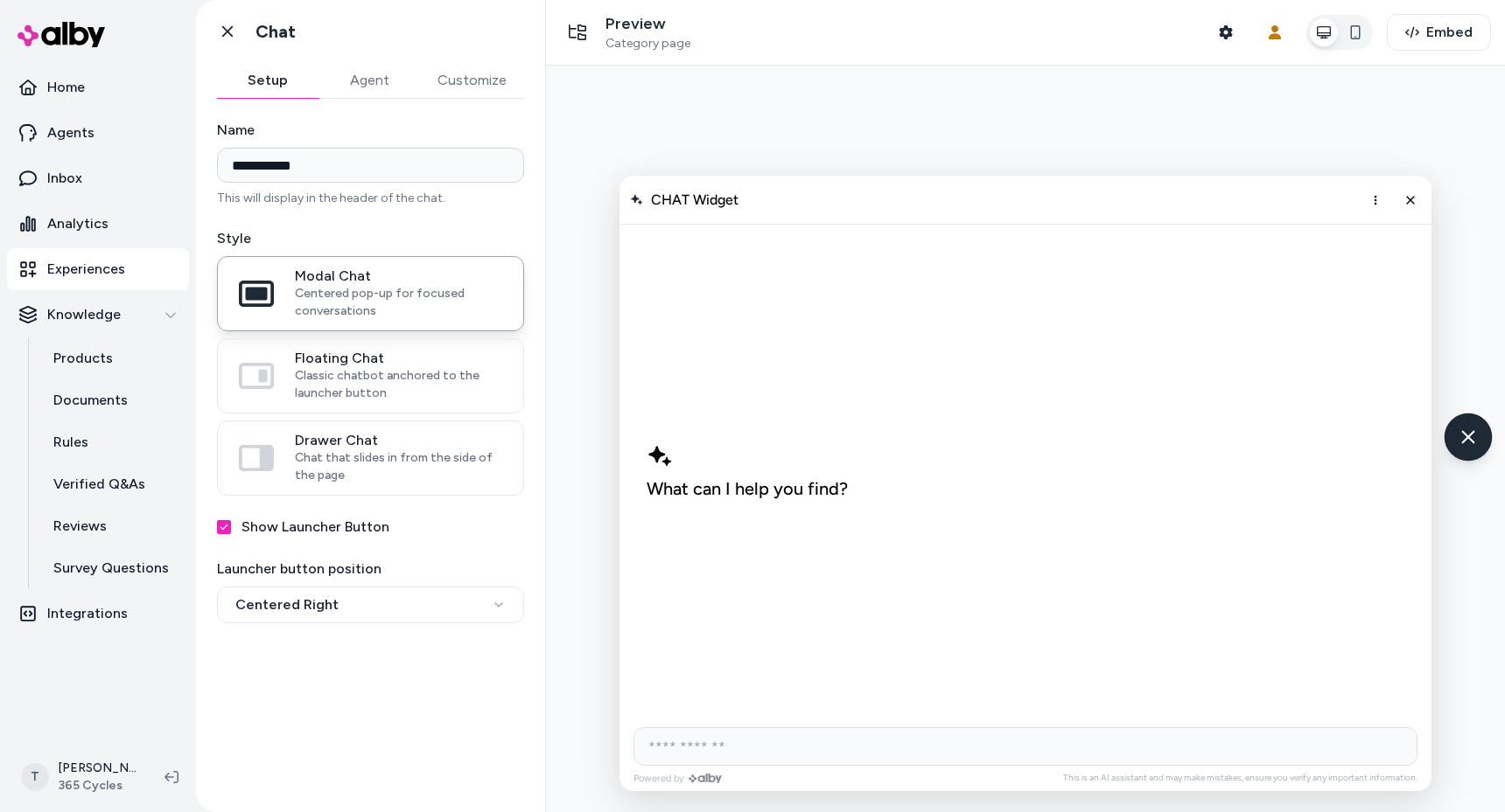
click at [1473, 447] on icon "Chat with our AI assistant" at bounding box center [1467, 437] width 22 height 22
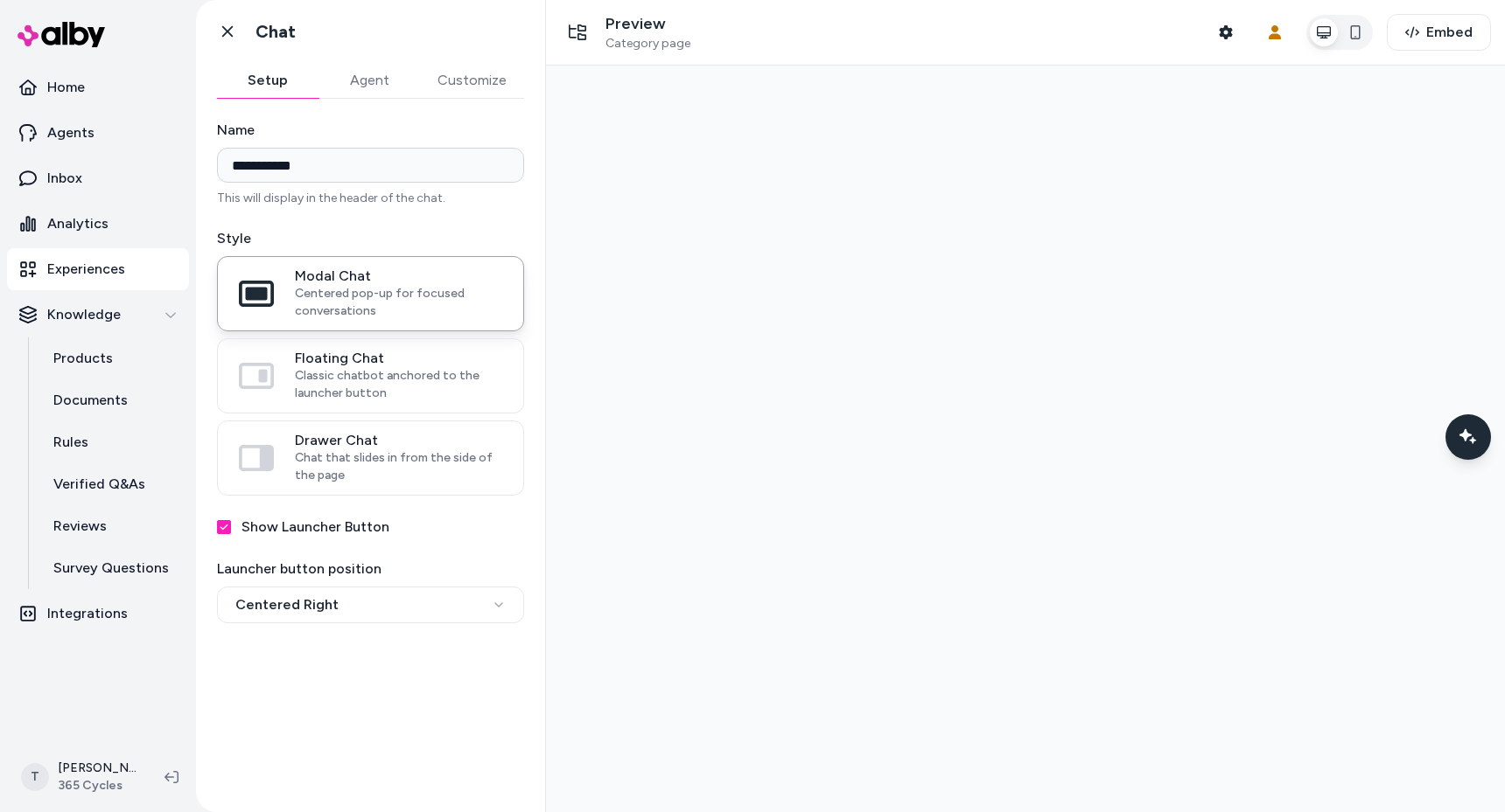
click at [1301, 492] on div at bounding box center [1025, 439] width 959 height 747
click at [1465, 442] on icon "Chat with our AI assistant" at bounding box center [1468, 438] width 12 height 12
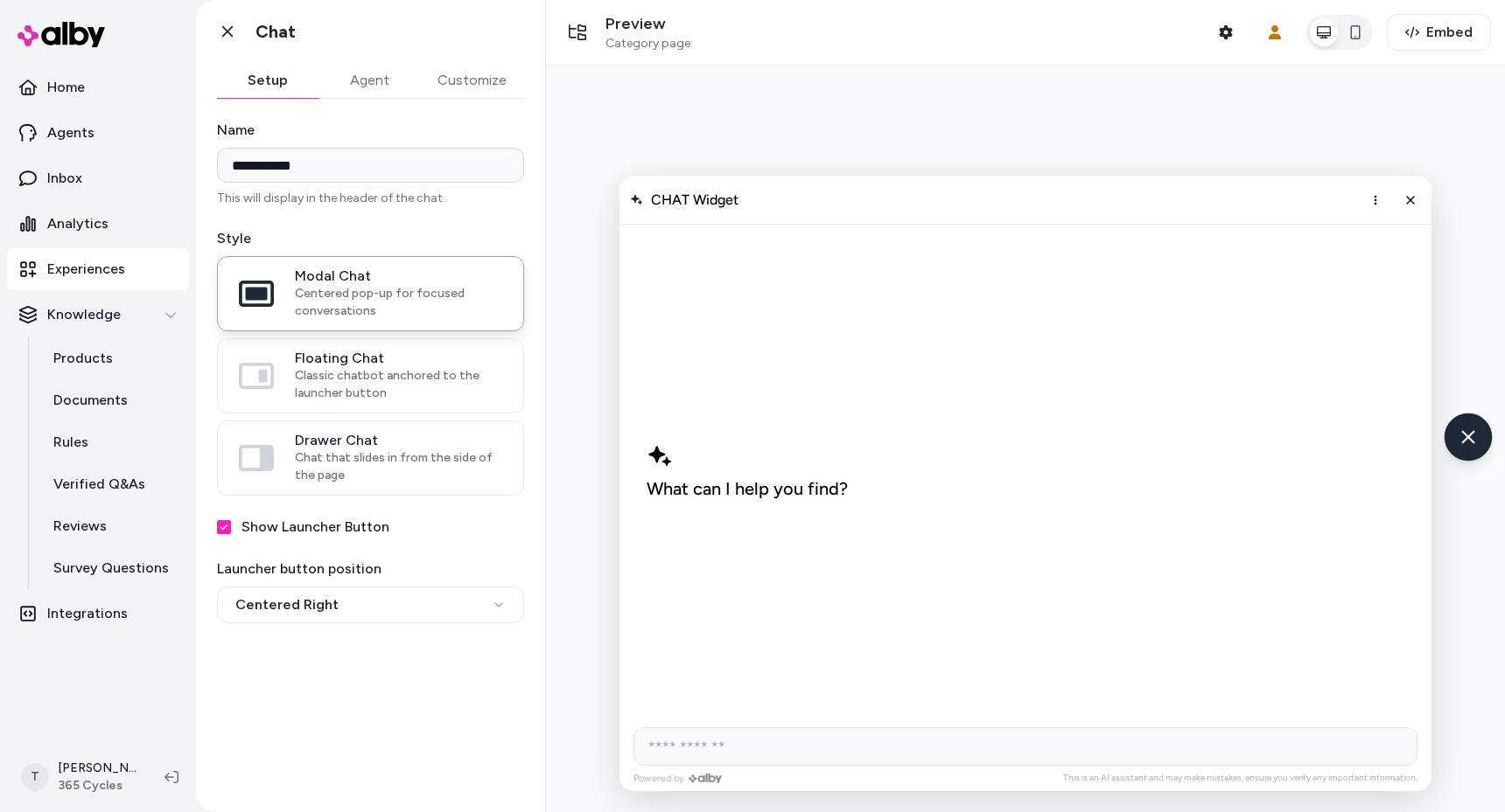
click at [1465, 442] on icon "Chat with our AI assistant" at bounding box center [1467, 437] width 22 height 22
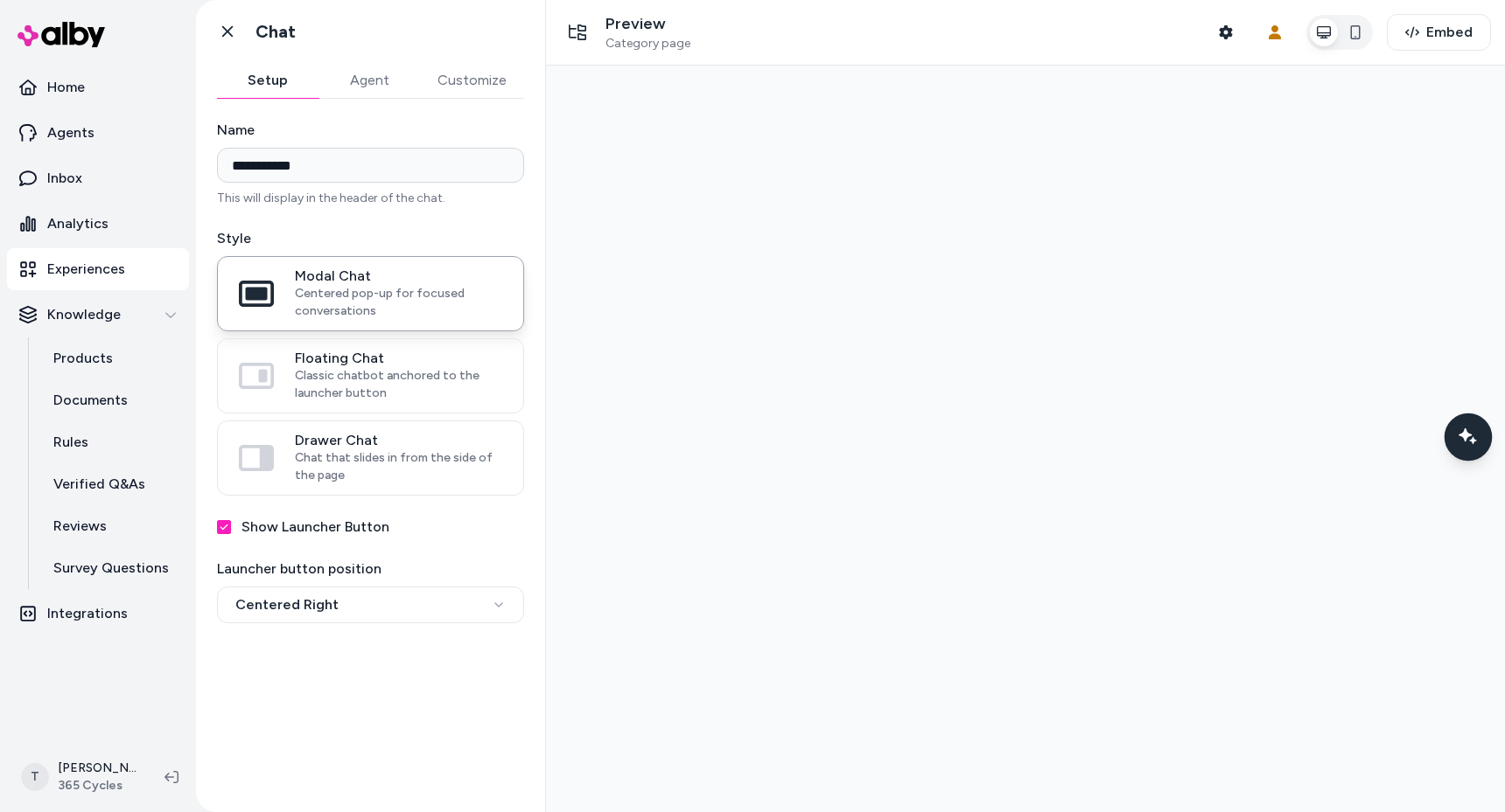
click at [1464, 442] on icon "Chat with our AI assistant" at bounding box center [1468, 438] width 12 height 12
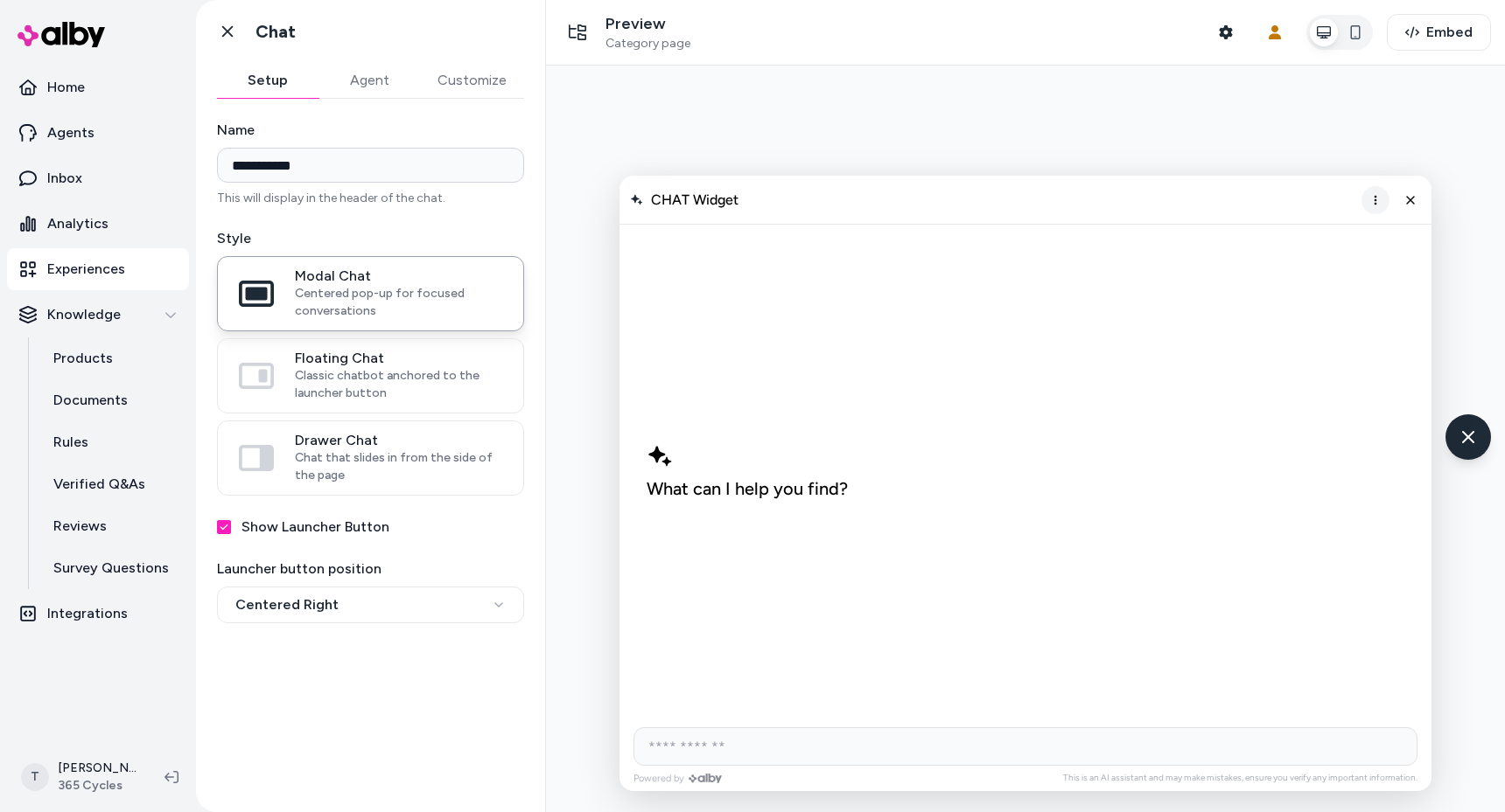
click at [1373, 199] on icon "More options" at bounding box center [1376, 201] width 14 height 14
click at [1416, 189] on button "Close chat" at bounding box center [1410, 201] width 30 height 30
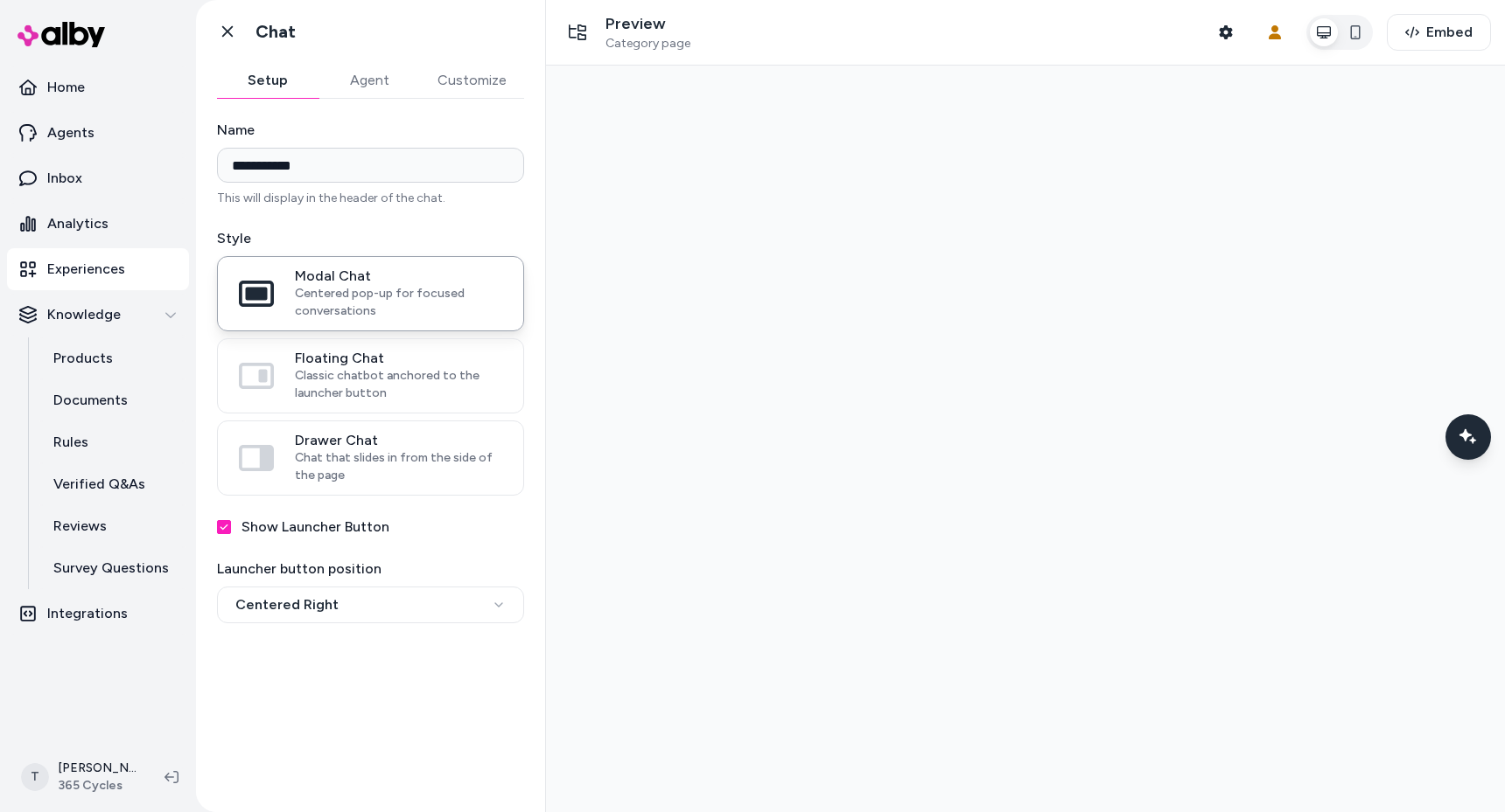
click at [1291, 269] on div at bounding box center [1025, 439] width 959 height 747
